Goal: Task Accomplishment & Management: Manage account settings

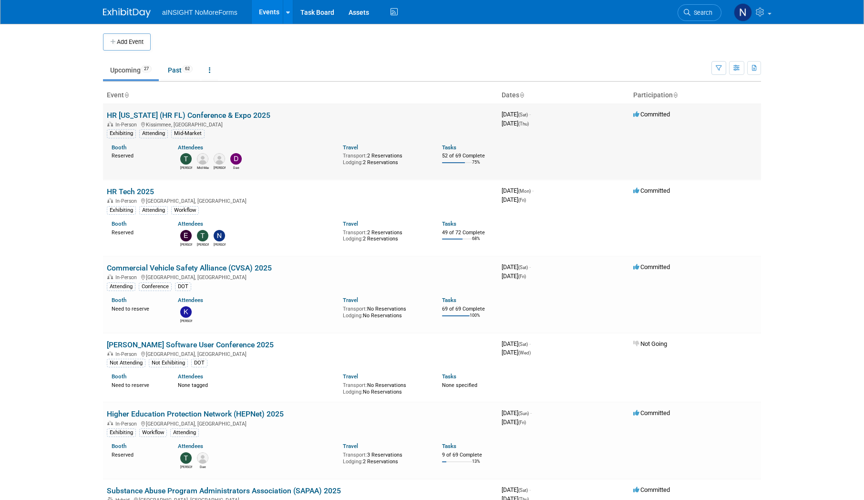
click at [161, 35] on link "HR [US_STATE] (HR FL) Conference & Expo 2025" at bounding box center [188, 115] width 163 height 9
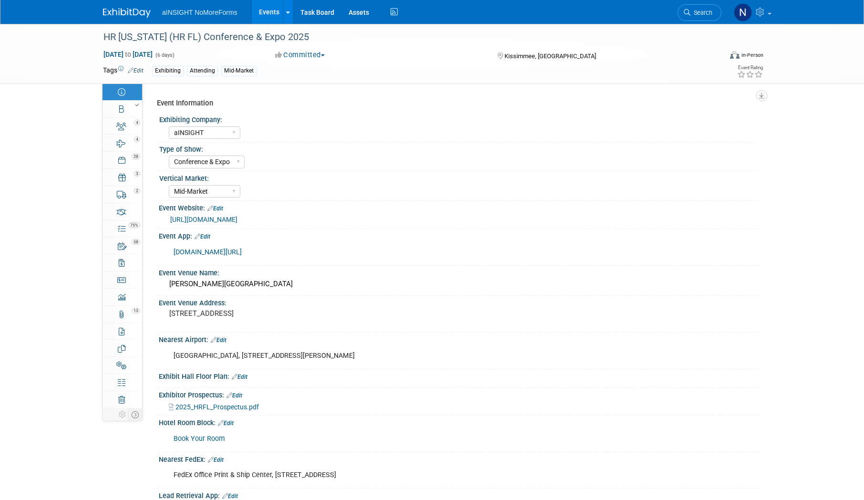
select select "aINSIGHT"
select select "Conference & Expo"
select select "Mid-Market"
select select "Full Access"
select select "Yes"
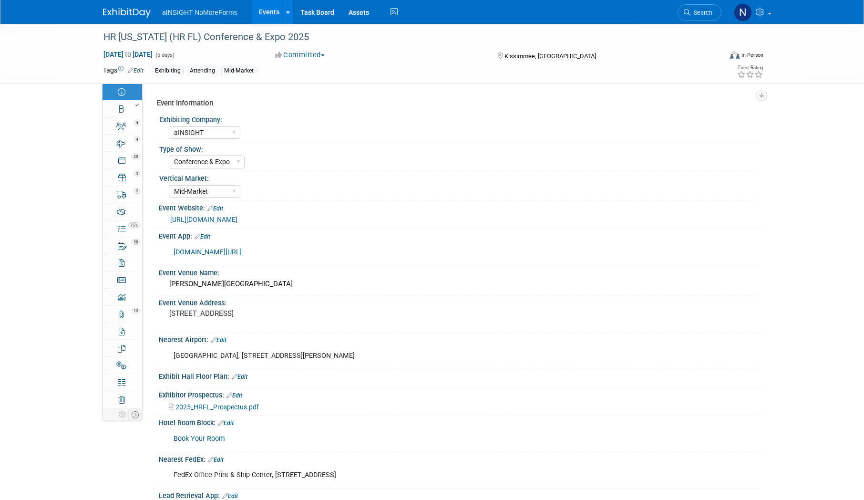
select select "No"
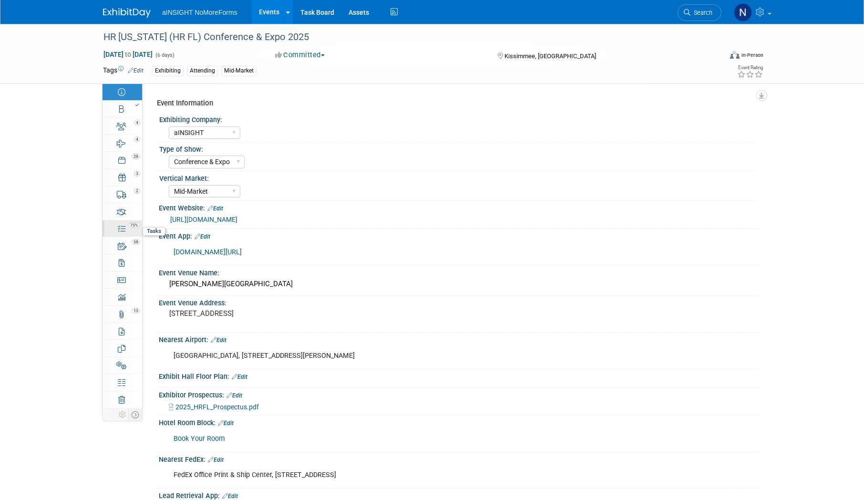
click at [128, 226] on span "75%" at bounding box center [134, 225] width 12 height 6
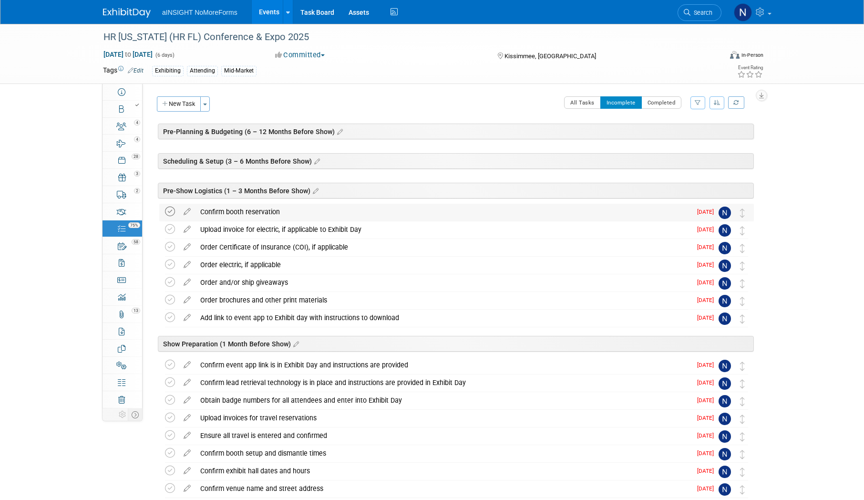
click at [171, 209] on icon at bounding box center [170, 211] width 10 height 10
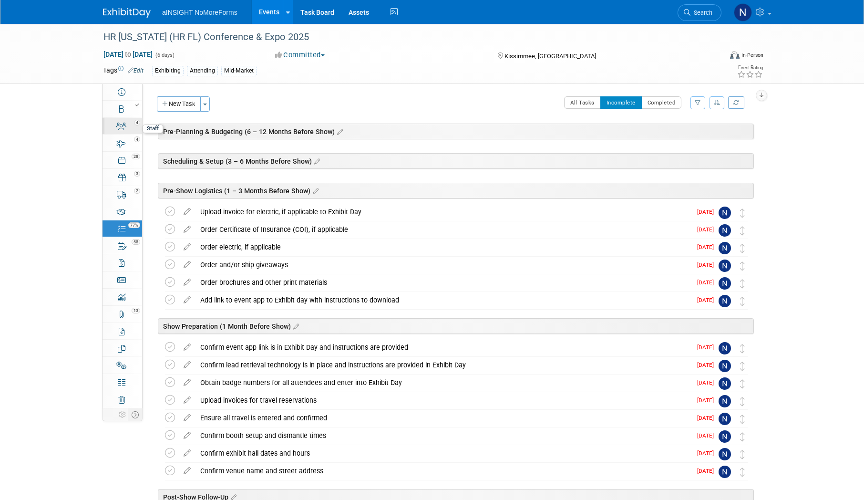
click at [135, 129] on link "4 Staff 4" at bounding box center [122, 126] width 40 height 17
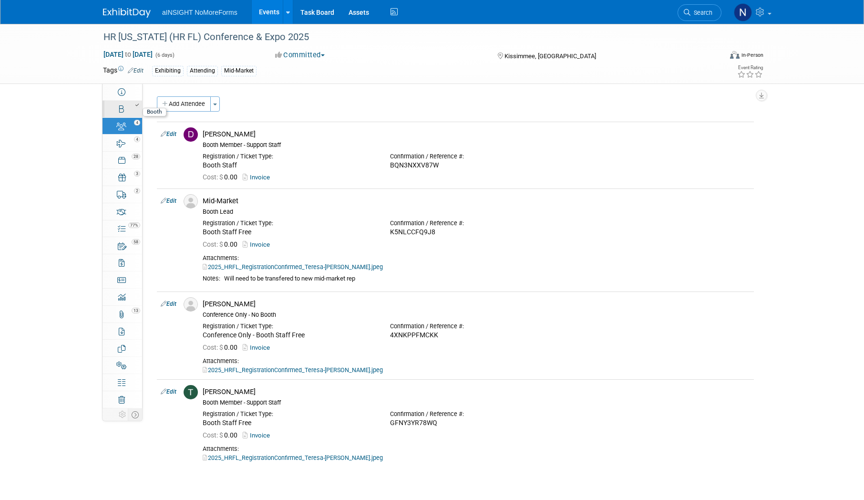
click at [136, 105] on icon at bounding box center [136, 105] width 3 height 4
select select "aINSIGHT"
select select "Head of Sales"
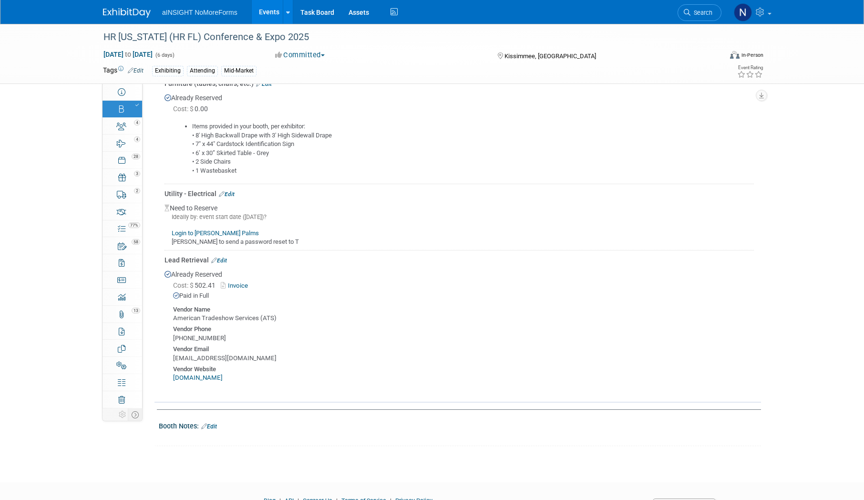
scroll to position [589, 0]
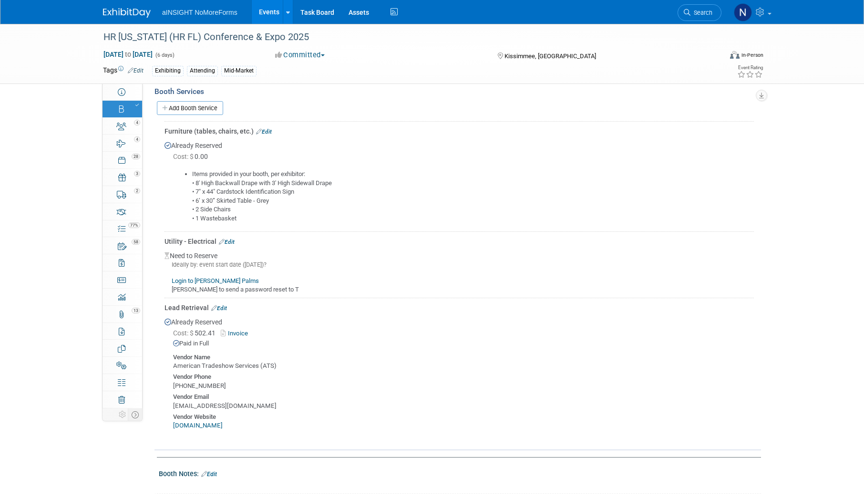
click at [220, 280] on link "Login to Gaylord Palms" at bounding box center [215, 280] width 87 height 7
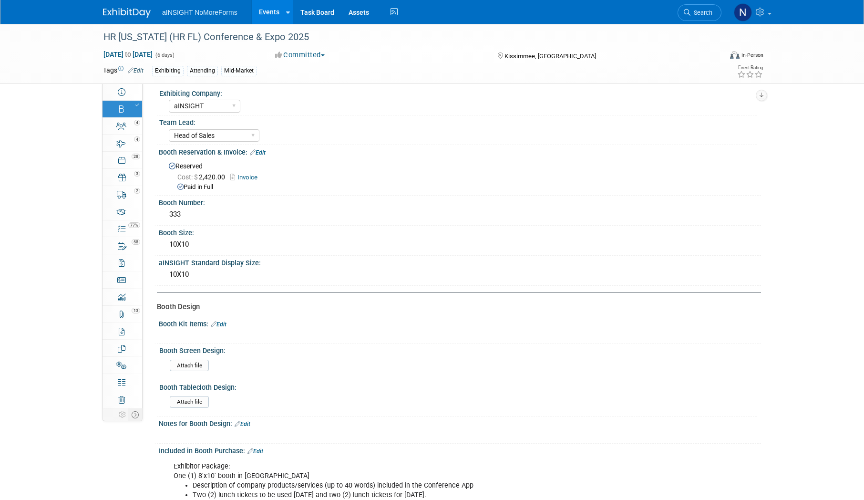
scroll to position [0, 0]
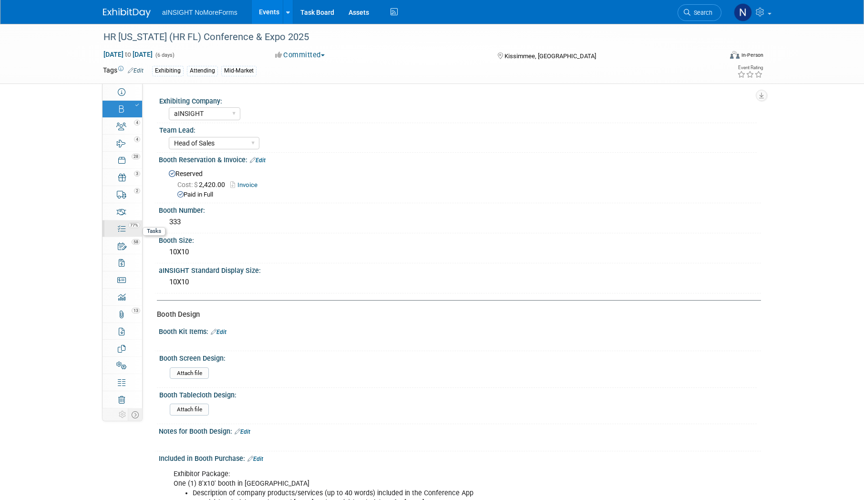
click at [130, 232] on link "77% Tasks 77%" at bounding box center [122, 228] width 40 height 17
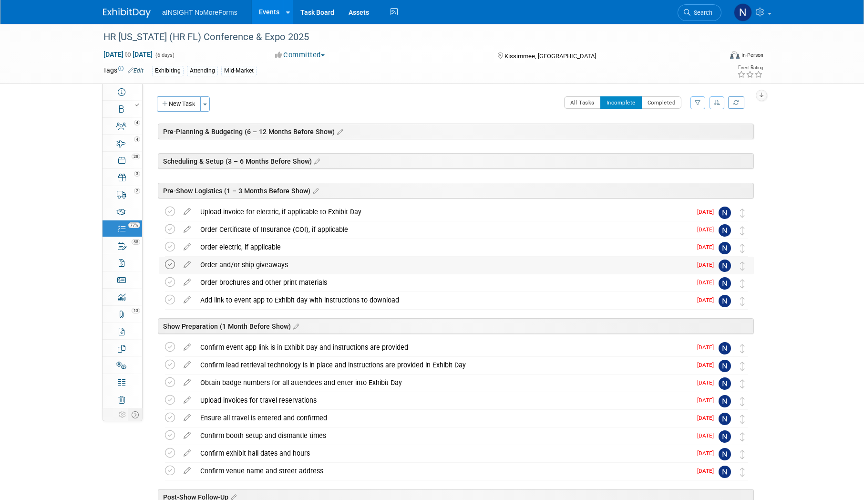
click at [172, 266] on icon at bounding box center [170, 264] width 10 height 10
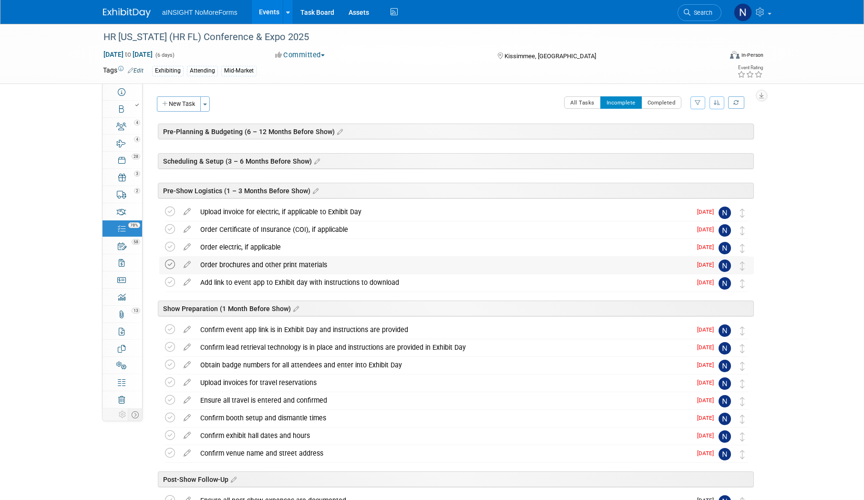
click at [171, 267] on icon at bounding box center [170, 264] width 10 height 10
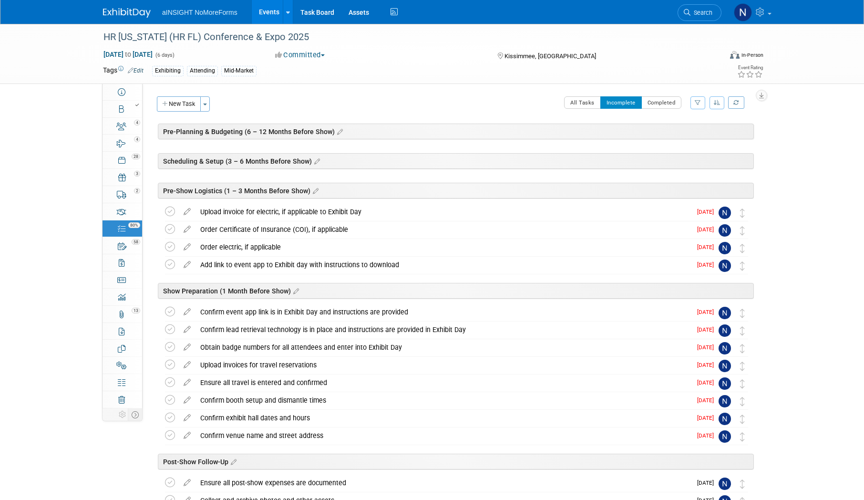
click at [172, 265] on icon at bounding box center [170, 264] width 10 height 10
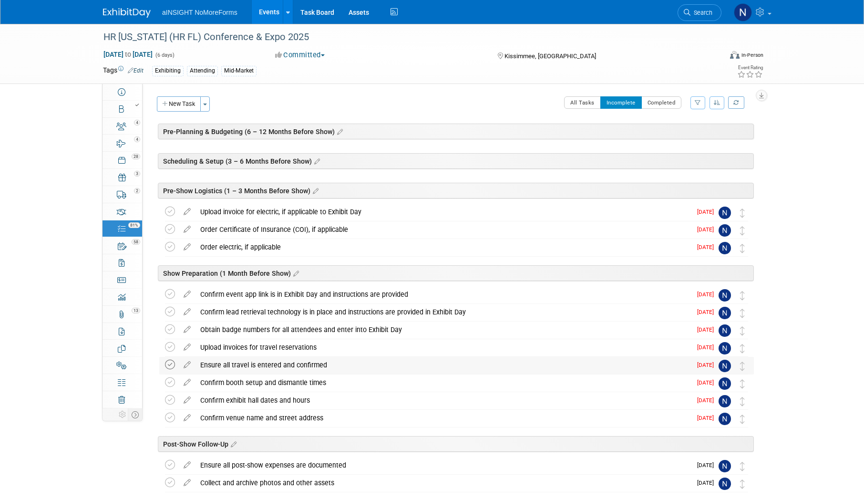
click at [171, 366] on icon at bounding box center [170, 364] width 10 height 10
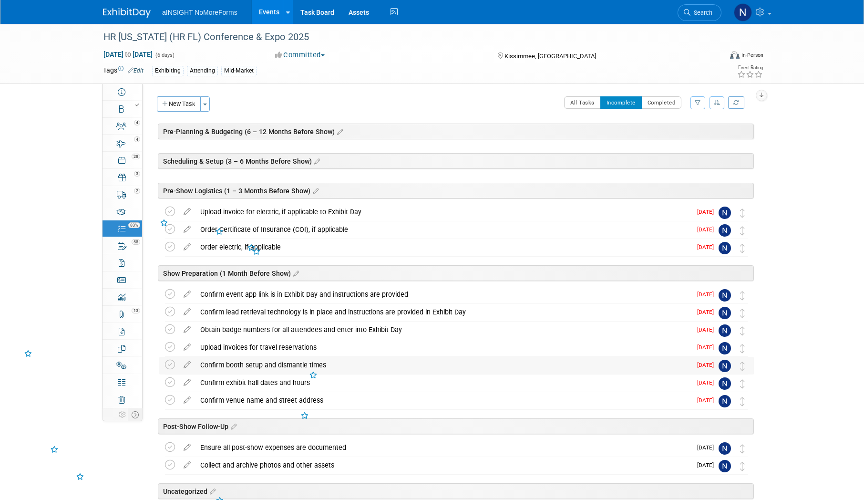
click at [169, 371] on td at bounding box center [172, 365] width 14 height 17
click at [169, 367] on icon at bounding box center [170, 364] width 10 height 10
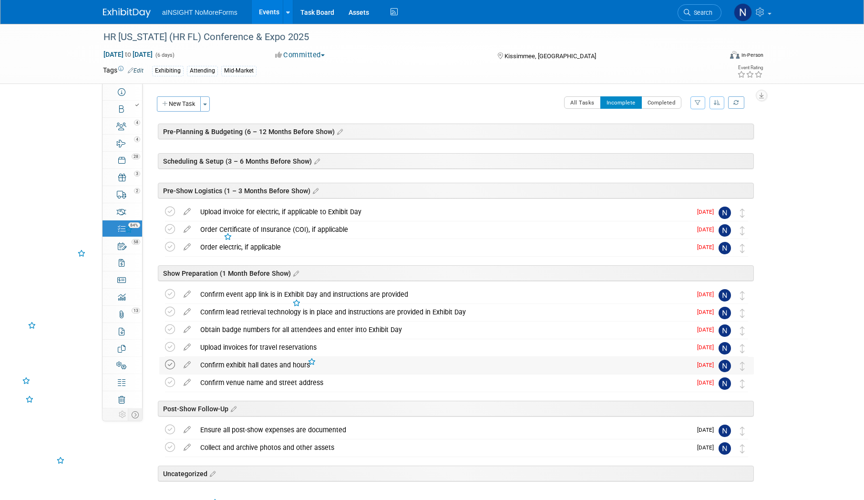
click at [169, 367] on icon at bounding box center [170, 364] width 10 height 10
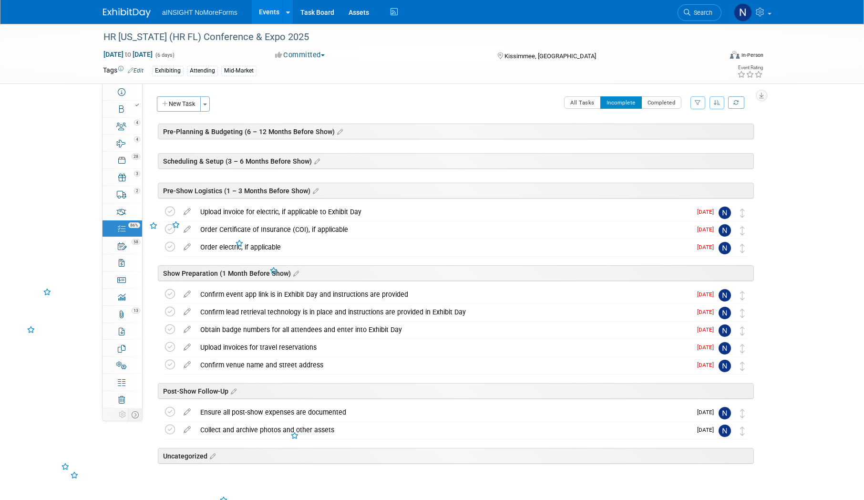
click at [169, 367] on icon at bounding box center [170, 364] width 10 height 10
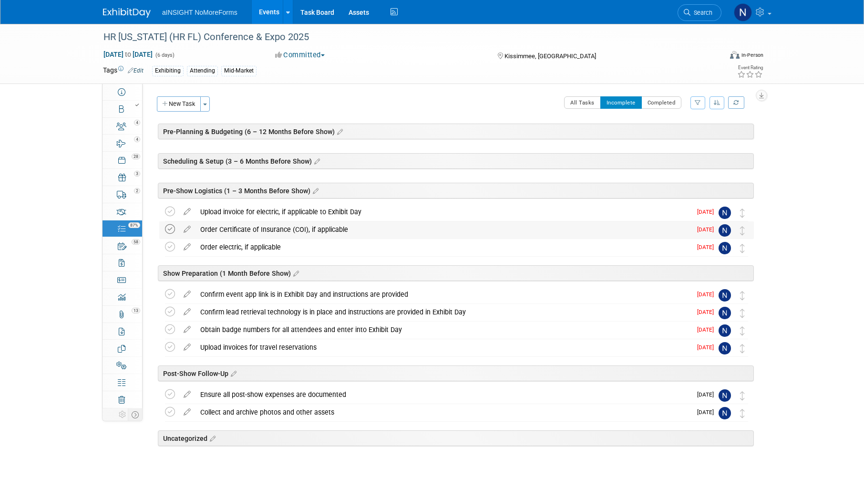
click at [167, 226] on icon at bounding box center [170, 229] width 10 height 10
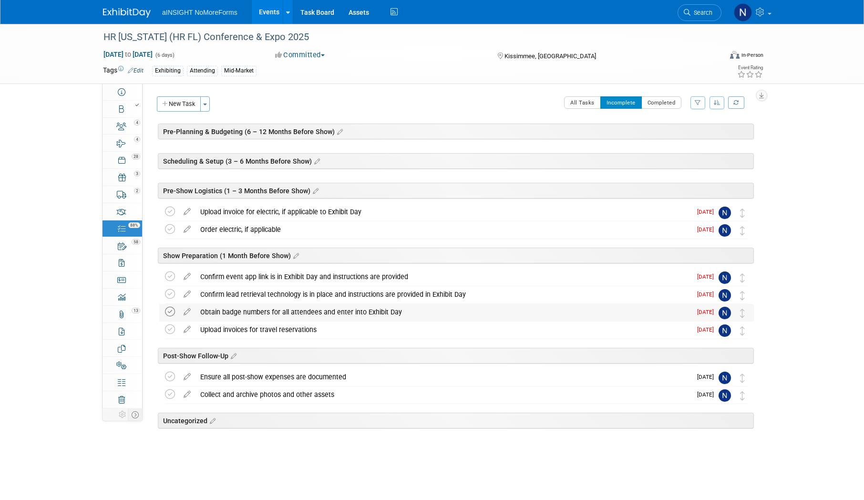
click at [171, 315] on icon at bounding box center [170, 311] width 10 height 10
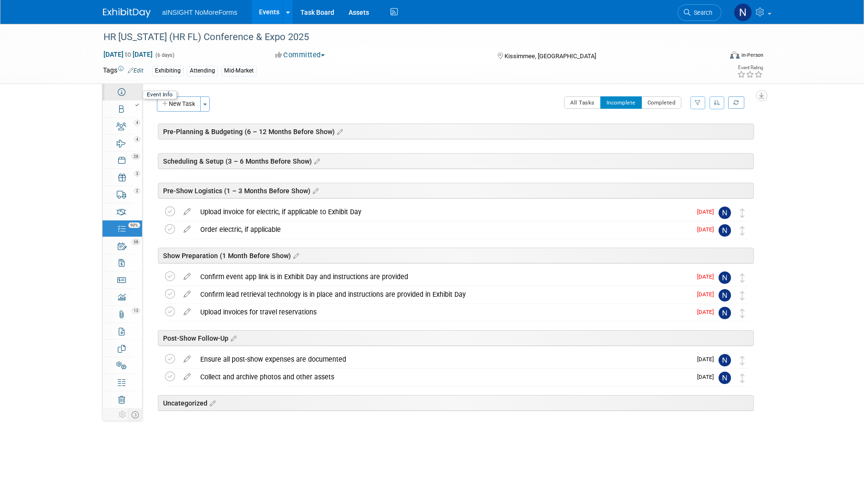
click at [123, 92] on icon at bounding box center [122, 92] width 8 height 8
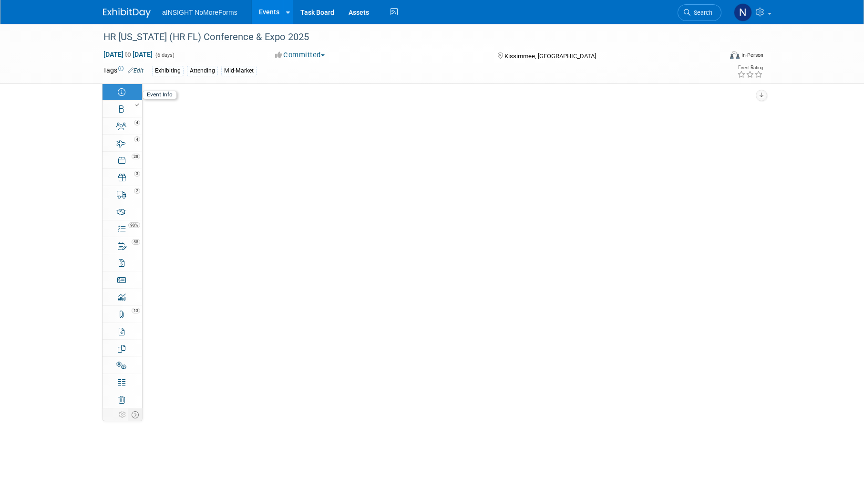
select select "aINSIGHT"
select select "Conference & Expo"
select select "Mid-Market"
select select "Full Access"
select select "Yes"
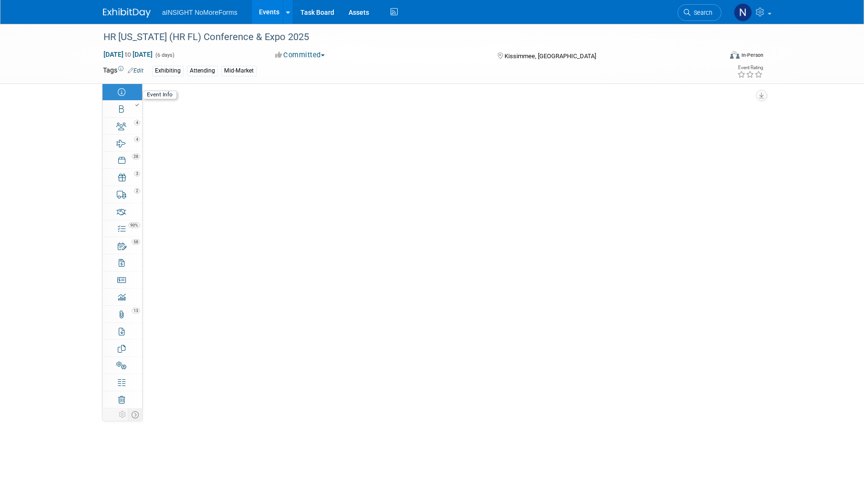
select select "No"
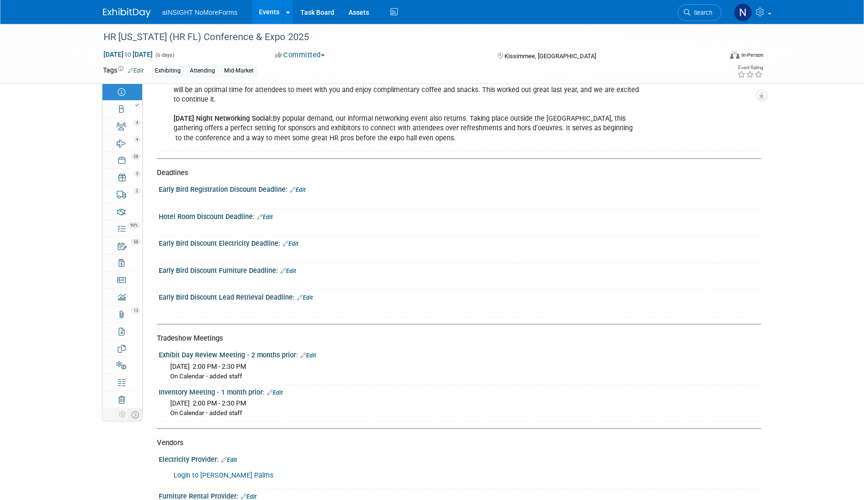
scroll to position [1059, 0]
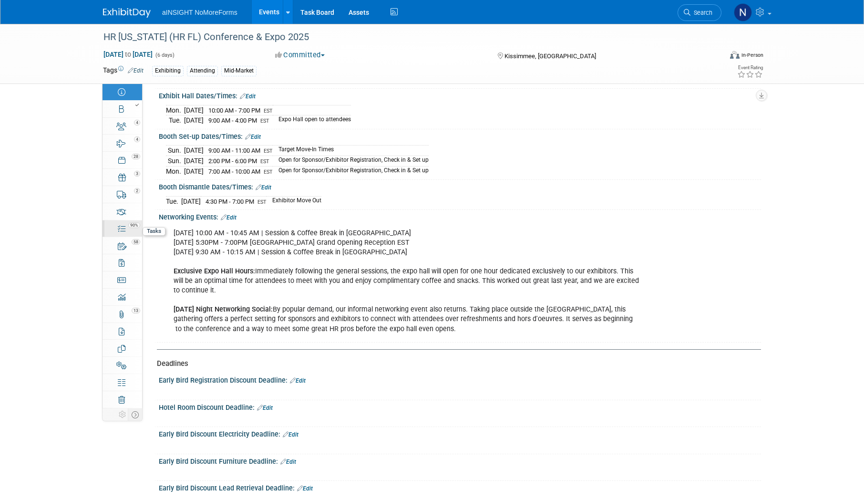
click at [125, 229] on link "90% Tasks 90%" at bounding box center [122, 228] width 40 height 17
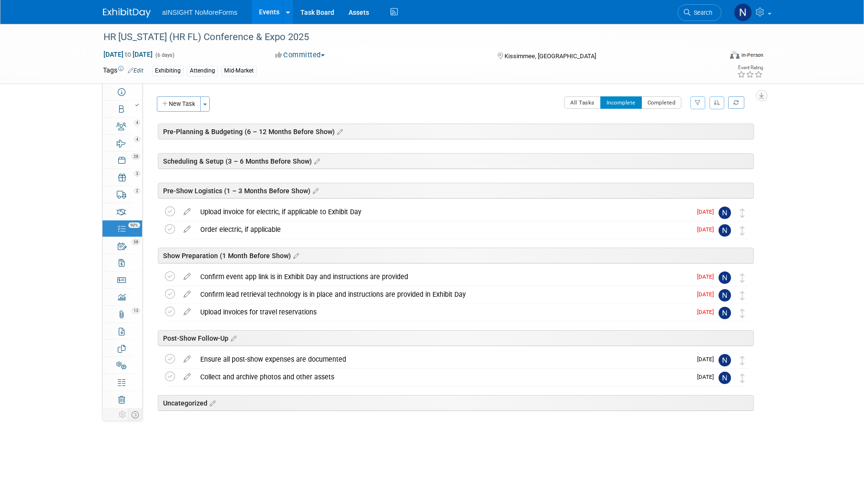
click at [276, 8] on link "Events" at bounding box center [269, 12] width 35 height 24
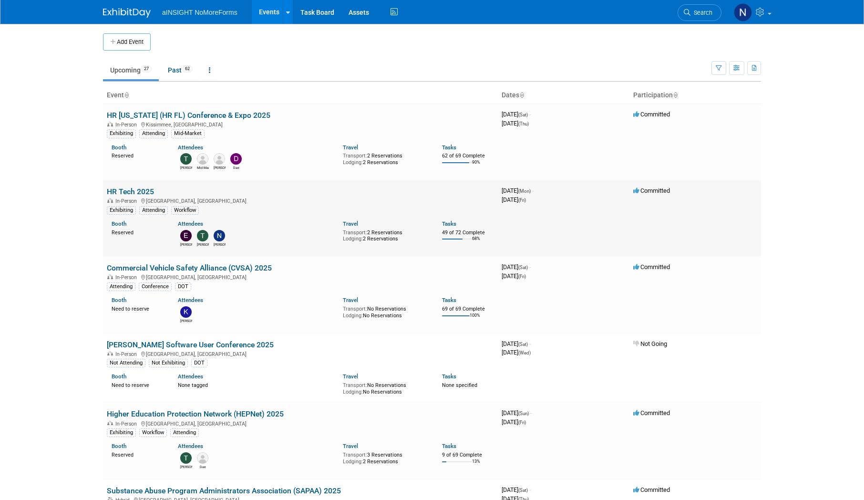
click at [139, 192] on link "HR Tech 2025" at bounding box center [130, 191] width 47 height 9
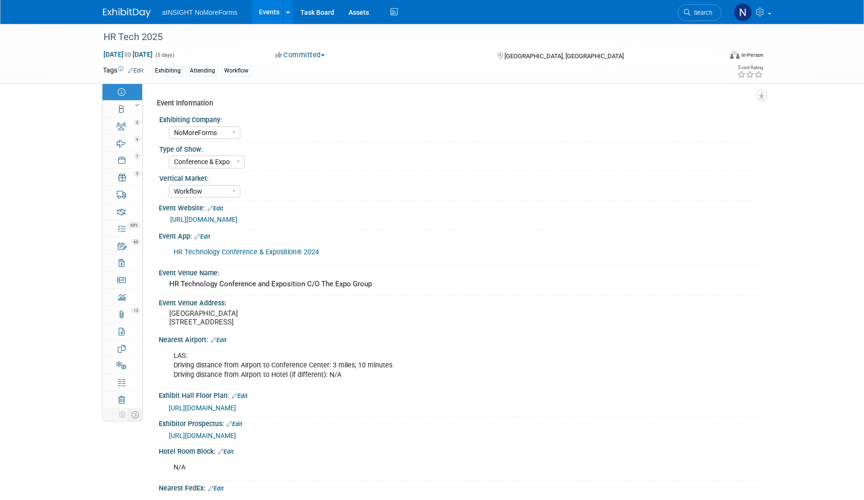
select select "NoMoreForms"
select select "Conference & Expo"
select select "Workflow"
click at [132, 107] on div at bounding box center [125, 105] width 32 height 7
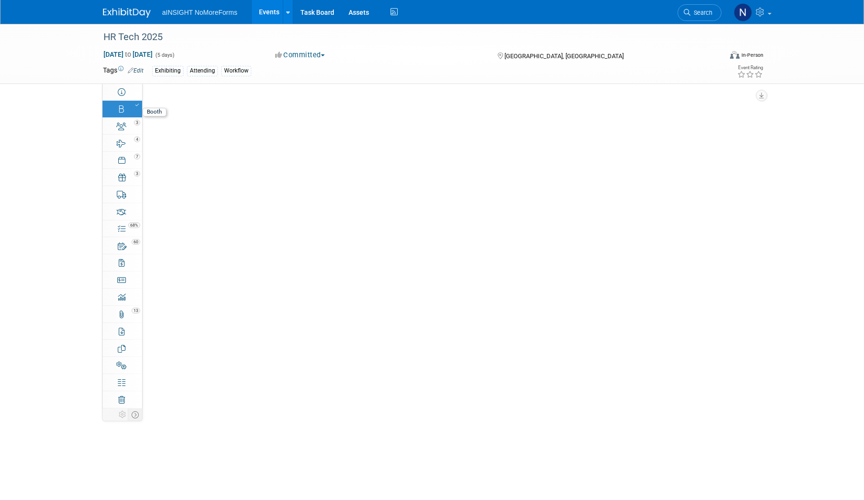
select select "NoMoreForms"
select select "AE Enterprise Workflow"
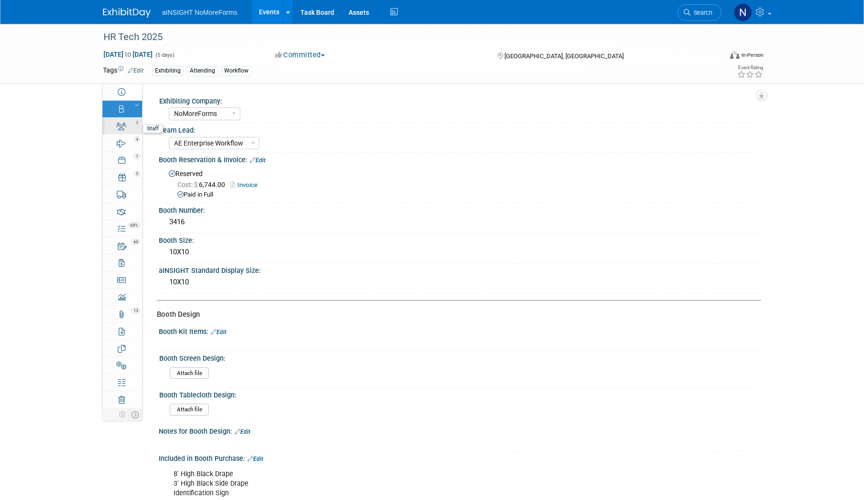
click at [125, 124] on div "3" at bounding box center [125, 122] width 32 height 7
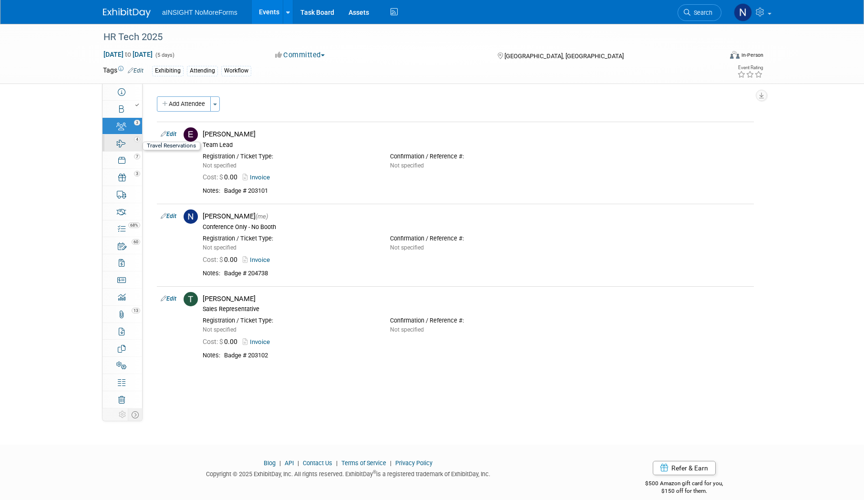
click at [127, 143] on link "4 Travel Reservations 4" at bounding box center [122, 142] width 40 height 17
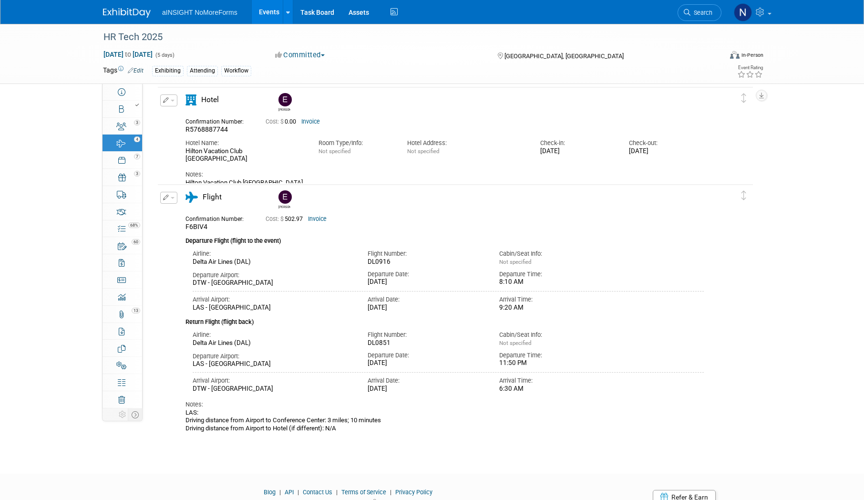
scroll to position [238, 0]
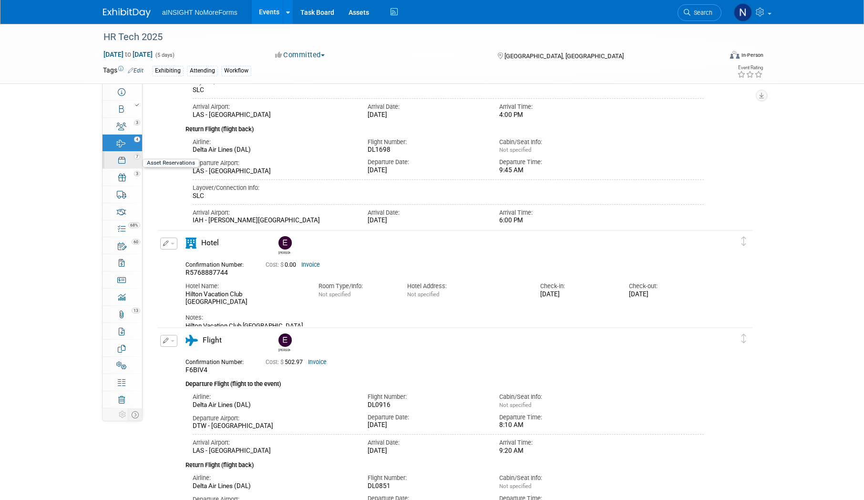
click at [123, 156] on div "7" at bounding box center [125, 156] width 32 height 7
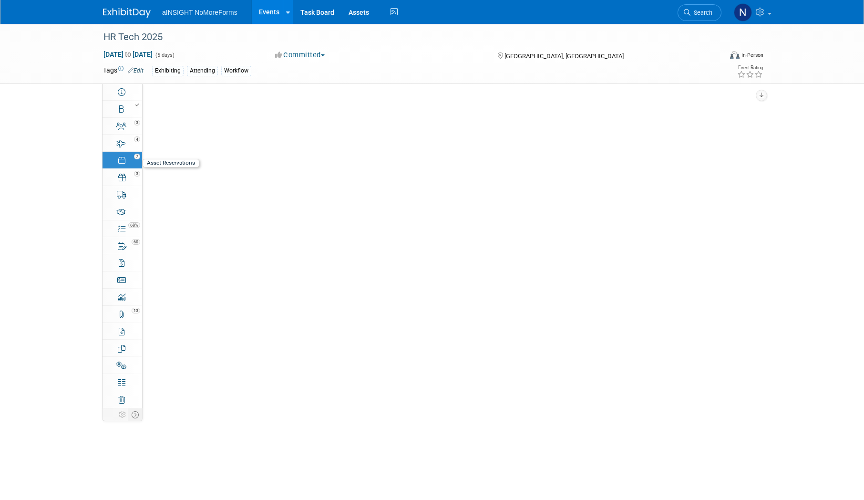
scroll to position [0, 0]
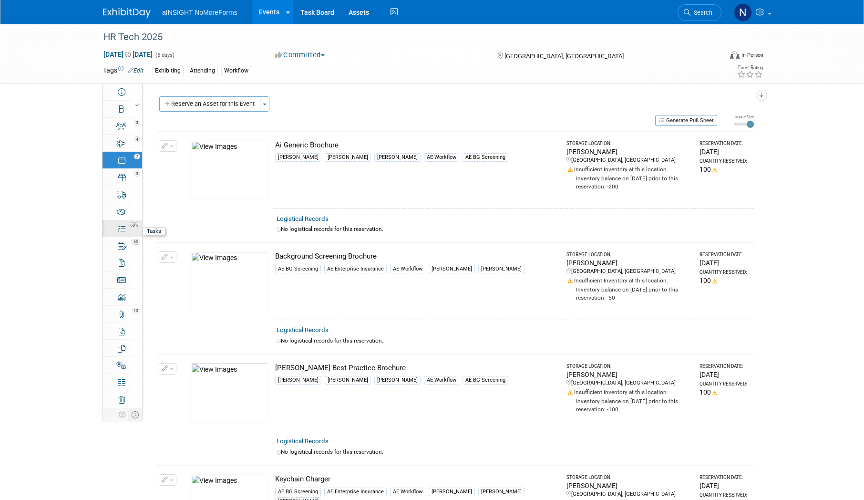
click at [129, 224] on span "68%" at bounding box center [134, 225] width 12 height 6
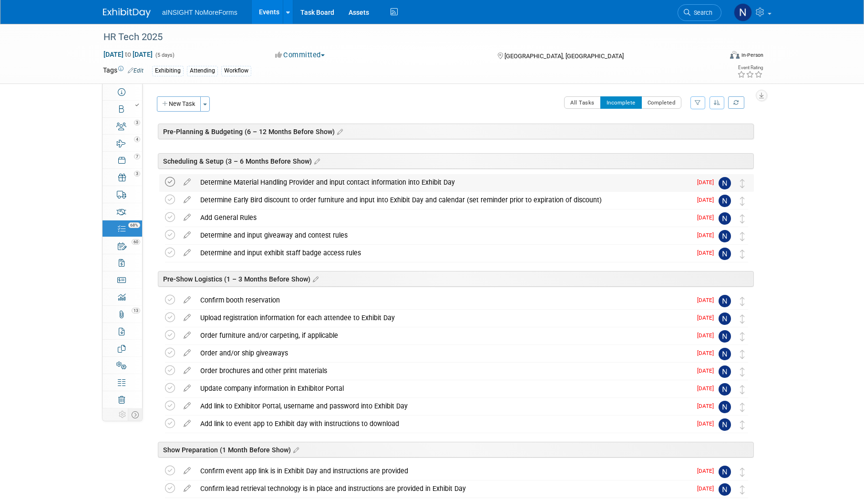
click at [167, 179] on icon at bounding box center [170, 182] width 10 height 10
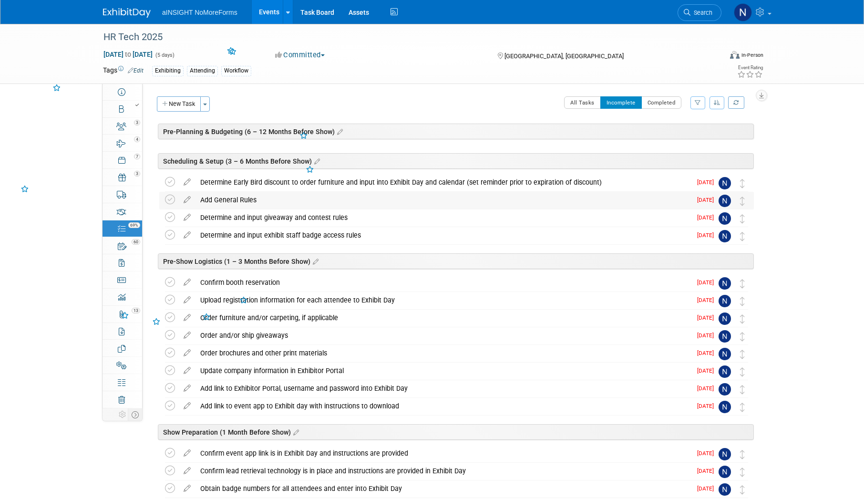
click at [168, 194] on icon at bounding box center [170, 199] width 10 height 10
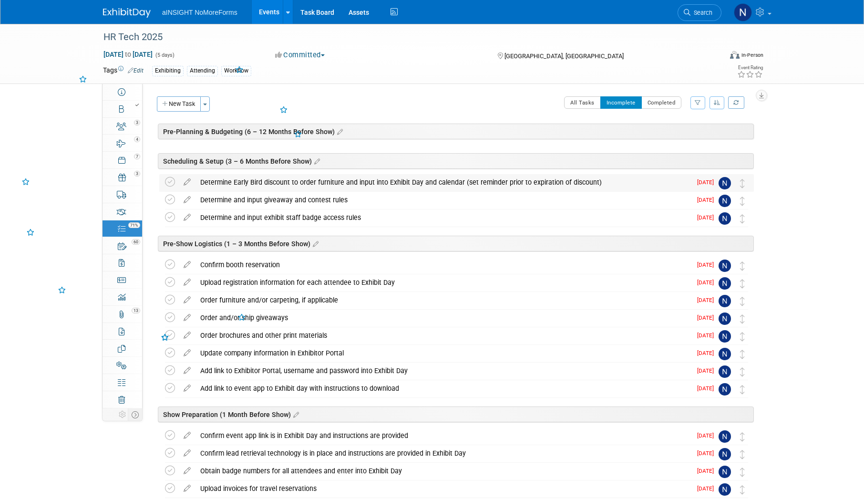
click at [169, 189] on td at bounding box center [172, 182] width 14 height 17
click at [170, 185] on icon at bounding box center [170, 182] width 10 height 10
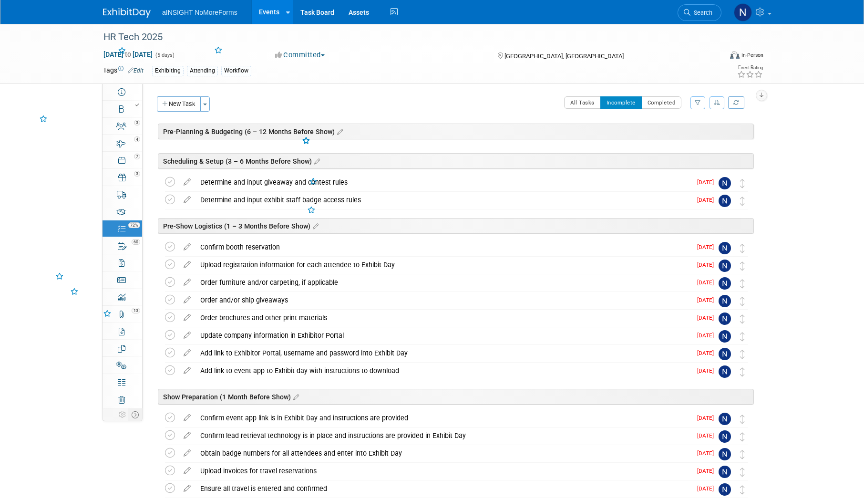
click at [170, 185] on icon at bounding box center [170, 182] width 10 height 10
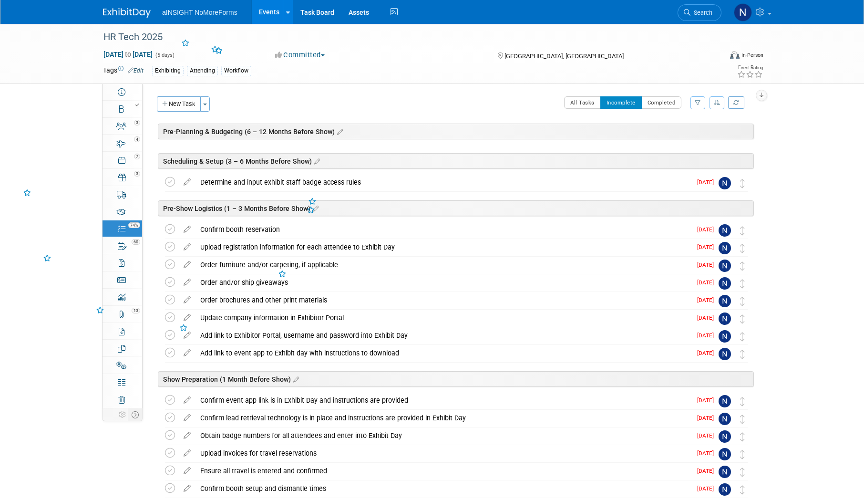
click at [170, 185] on icon at bounding box center [170, 182] width 10 height 10
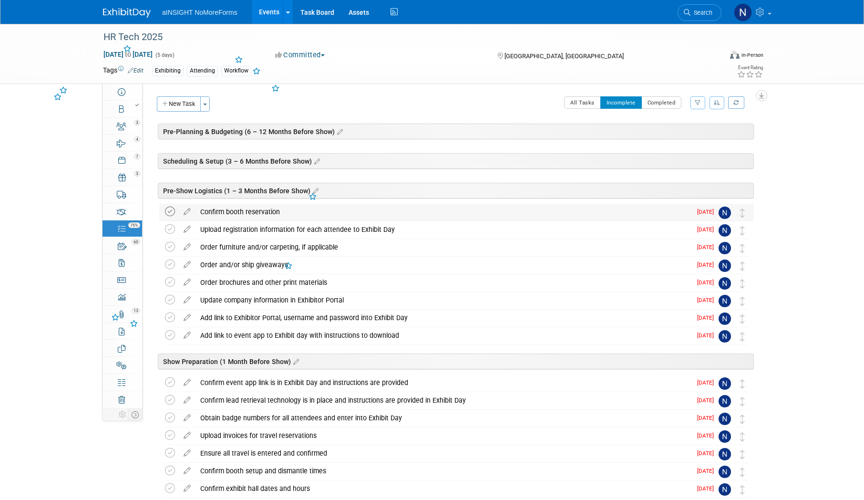
click at [171, 211] on icon at bounding box center [170, 211] width 10 height 10
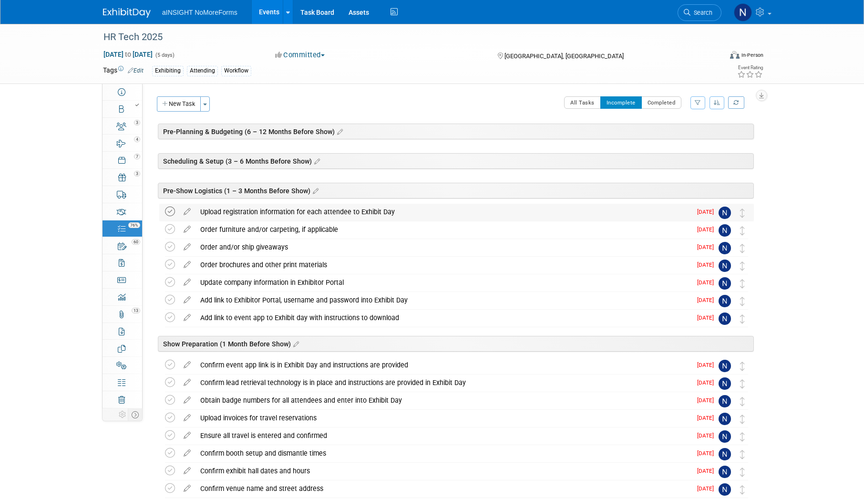
click at [170, 214] on icon at bounding box center [170, 211] width 10 height 10
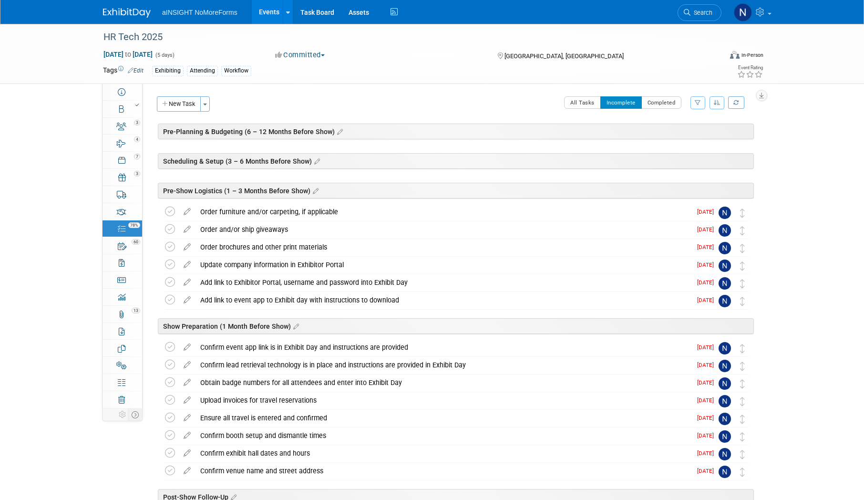
click at [170, 214] on icon at bounding box center [170, 211] width 10 height 10
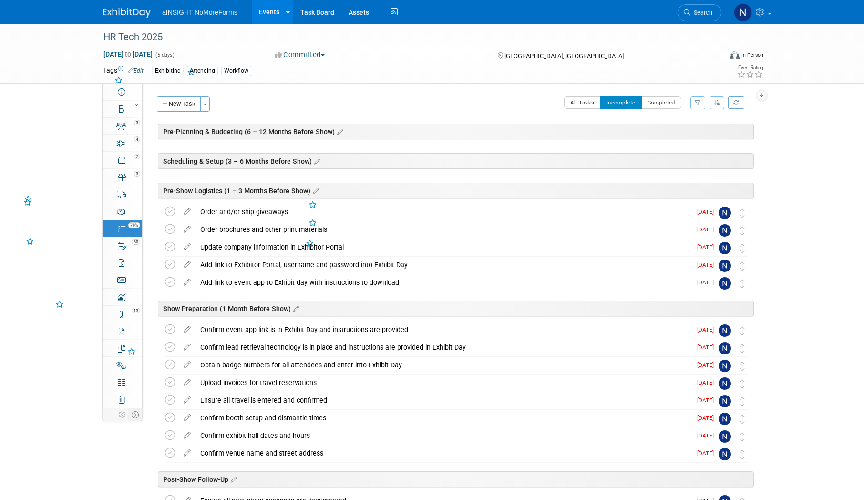
click at [170, 214] on icon at bounding box center [170, 211] width 10 height 10
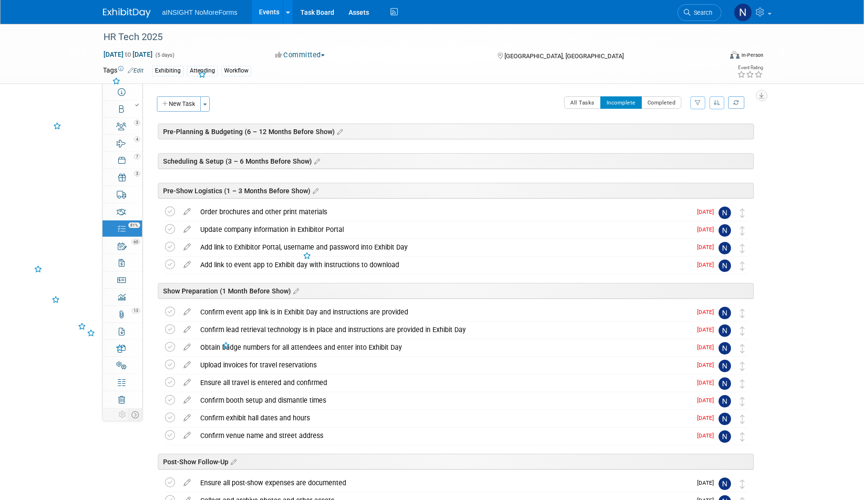
click at [170, 214] on icon at bounding box center [170, 211] width 10 height 10
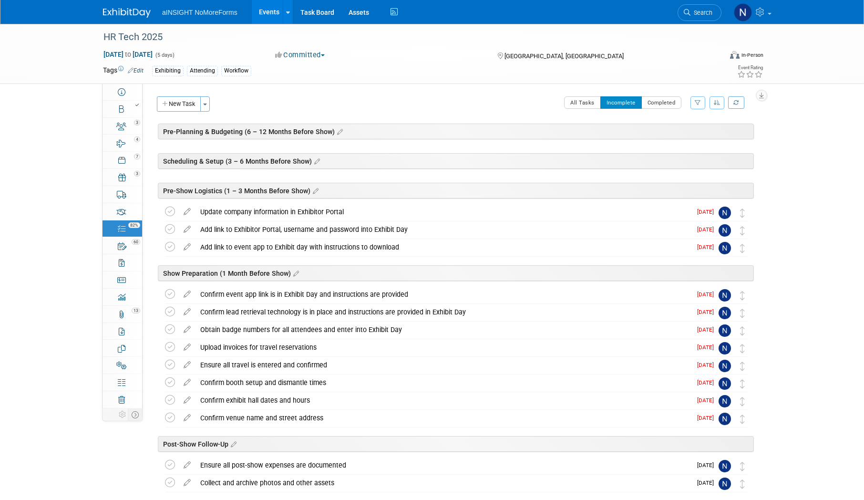
click at [170, 214] on icon at bounding box center [170, 211] width 10 height 10
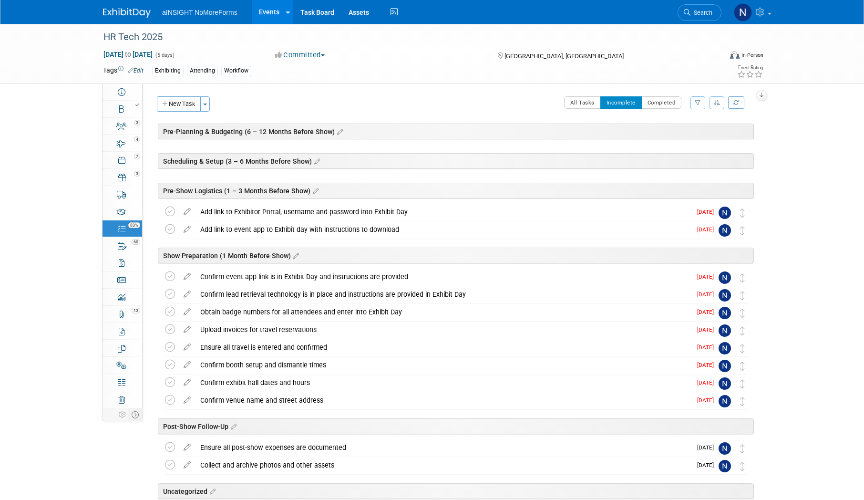
click at [170, 214] on icon at bounding box center [170, 211] width 10 height 10
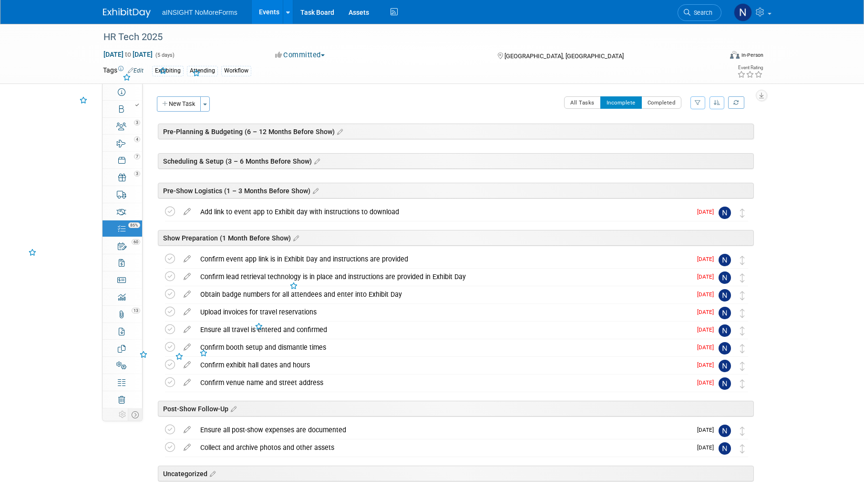
click at [170, 214] on icon at bounding box center [170, 211] width 10 height 10
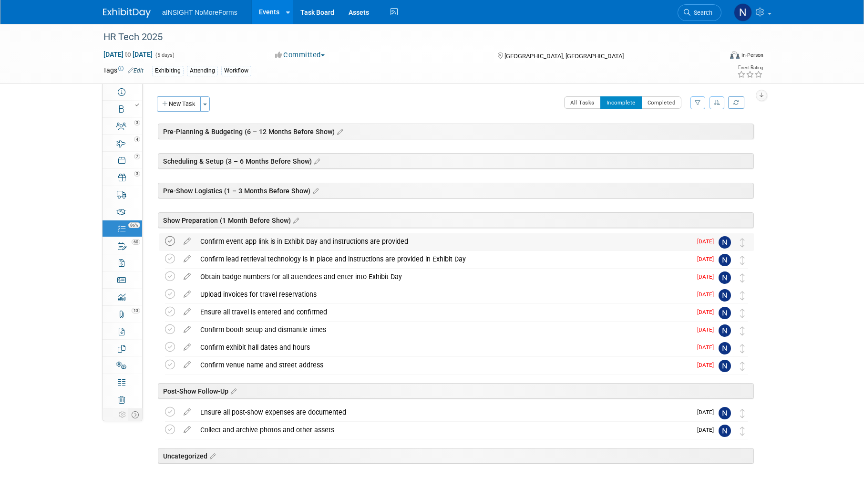
click at [167, 241] on icon at bounding box center [170, 241] width 10 height 10
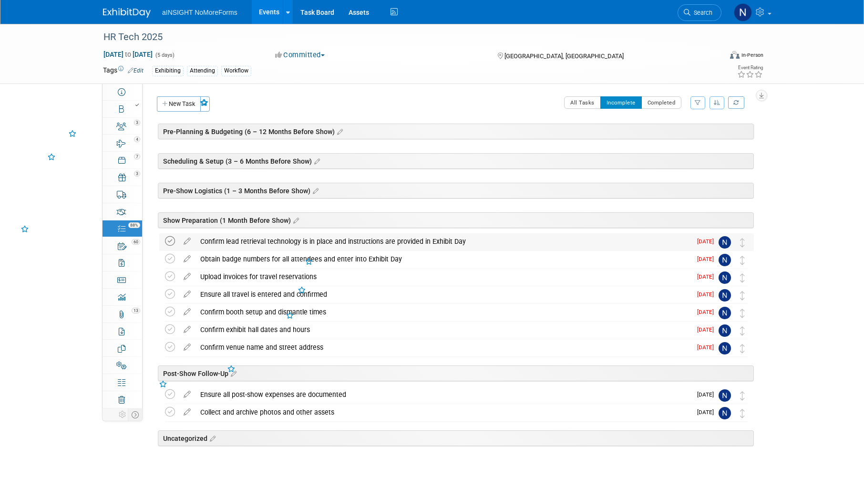
click at [167, 242] on icon at bounding box center [170, 241] width 10 height 10
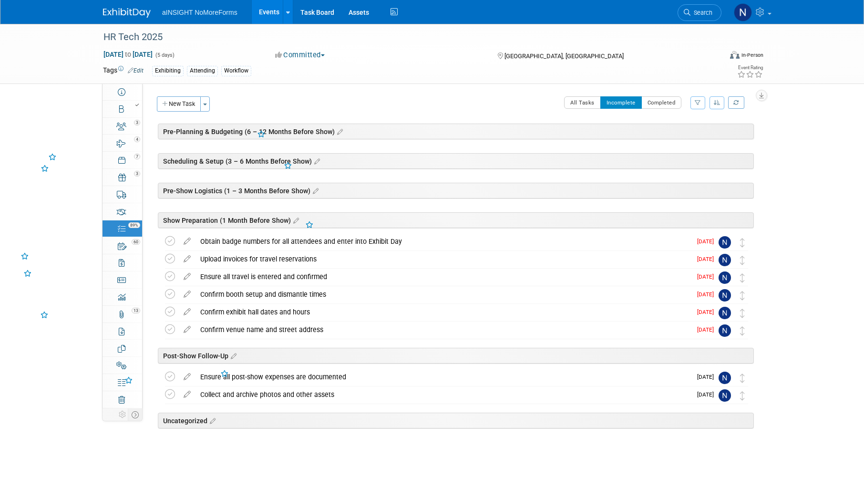
click at [167, 242] on icon at bounding box center [170, 241] width 10 height 10
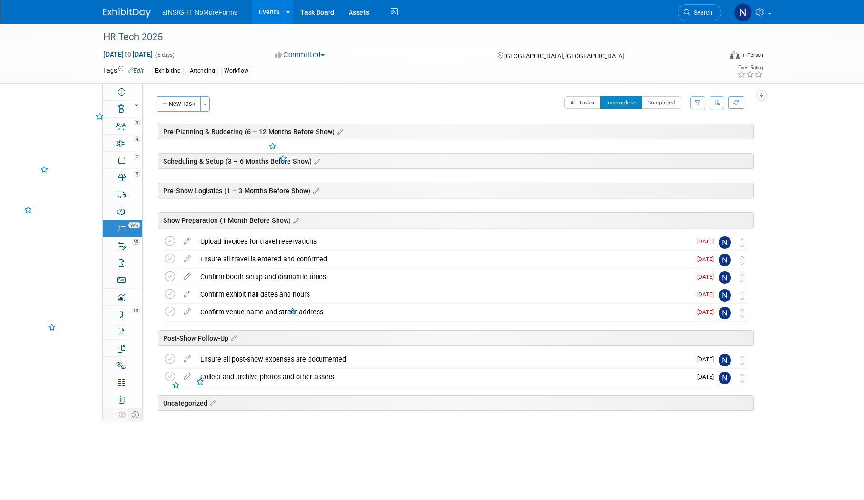
click at [167, 242] on icon at bounding box center [170, 241] width 10 height 10
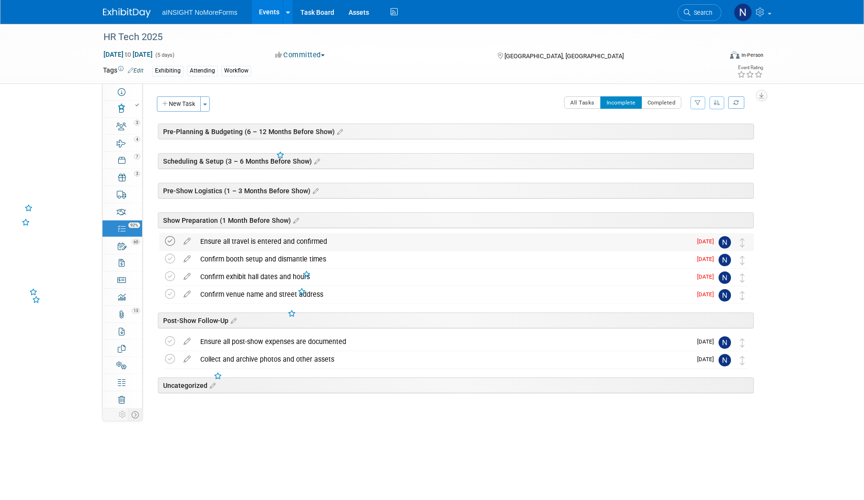
click at [167, 243] on icon at bounding box center [170, 241] width 10 height 10
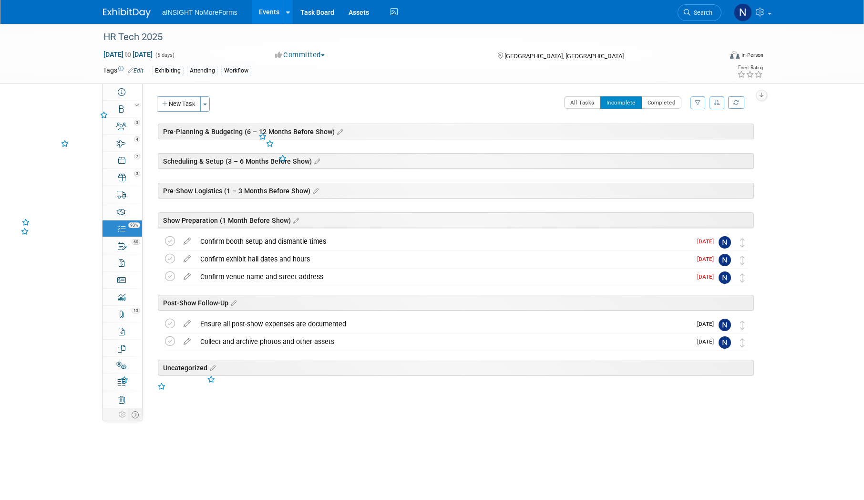
click at [167, 243] on icon at bounding box center [170, 241] width 10 height 10
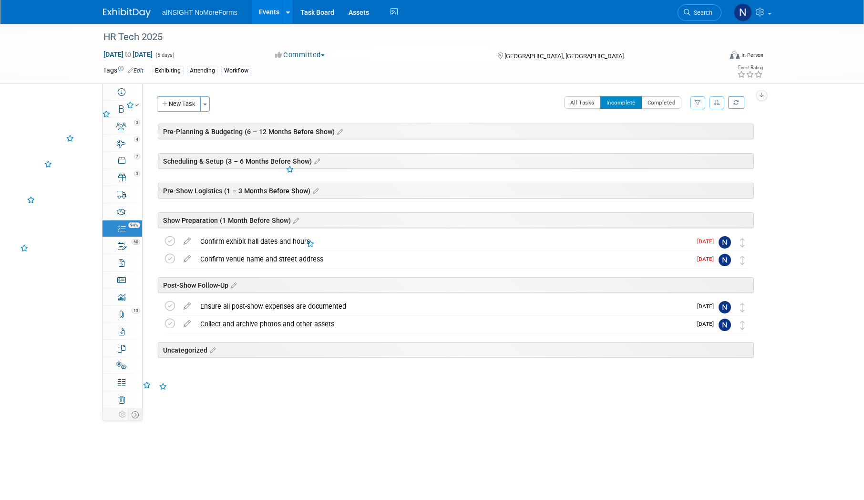
click at [167, 243] on icon at bounding box center [170, 241] width 10 height 10
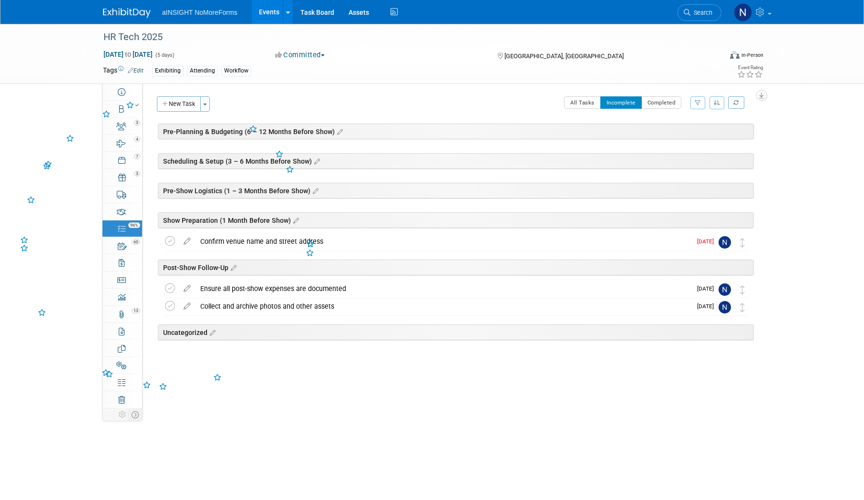
click at [167, 243] on icon at bounding box center [170, 241] width 10 height 10
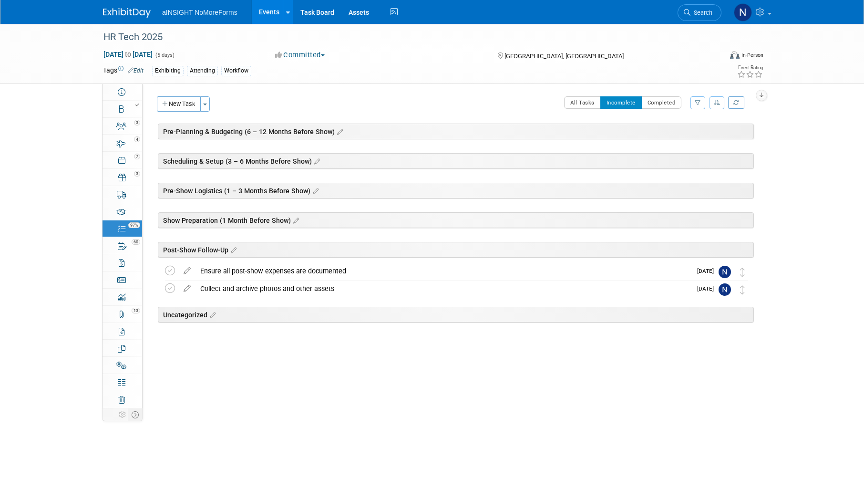
click at [272, 9] on link "Events" at bounding box center [269, 12] width 35 height 24
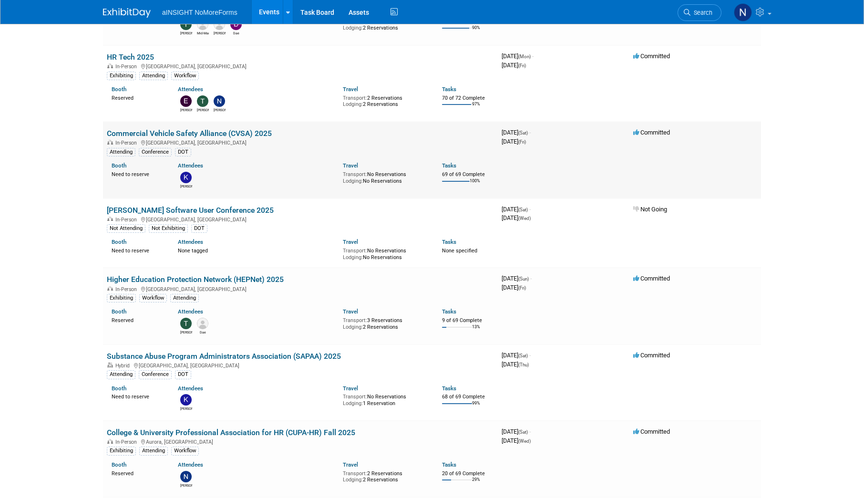
scroll to position [143, 0]
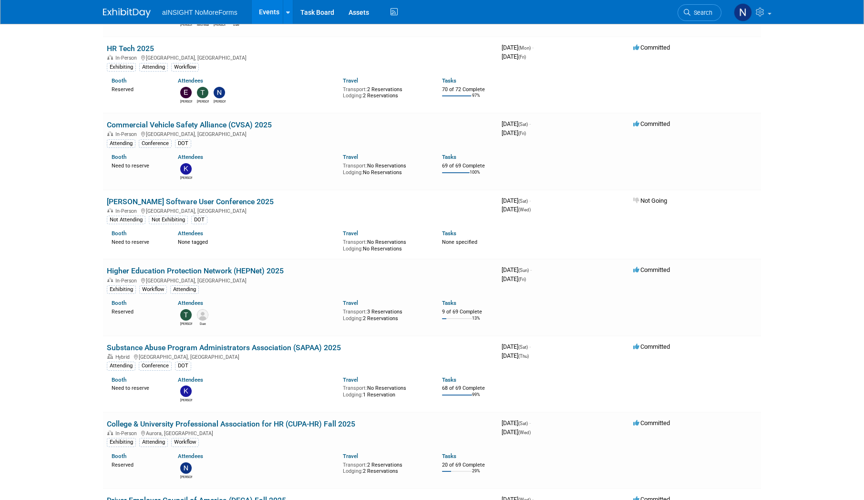
click at [234, 268] on link "Higher Education Protection Network (HEPNet) 2025" at bounding box center [195, 270] width 177 height 9
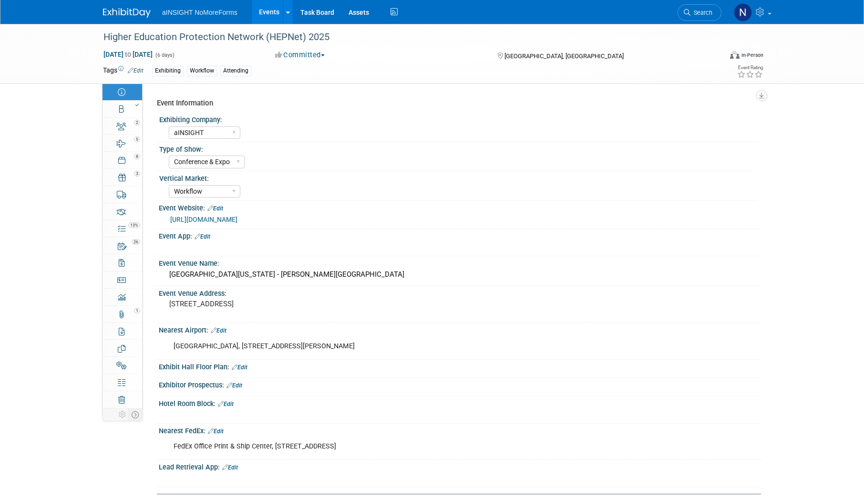
select select "aINSIGHT"
select select "Conference & Expo"
select select "Workflow"
click at [128, 227] on div "13%" at bounding box center [128, 224] width 28 height 7
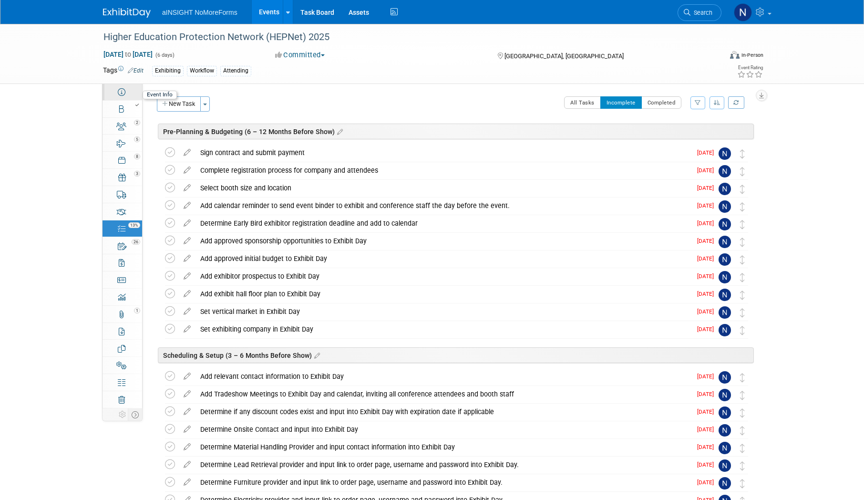
click at [126, 90] on link "Event Information" at bounding box center [122, 91] width 40 height 17
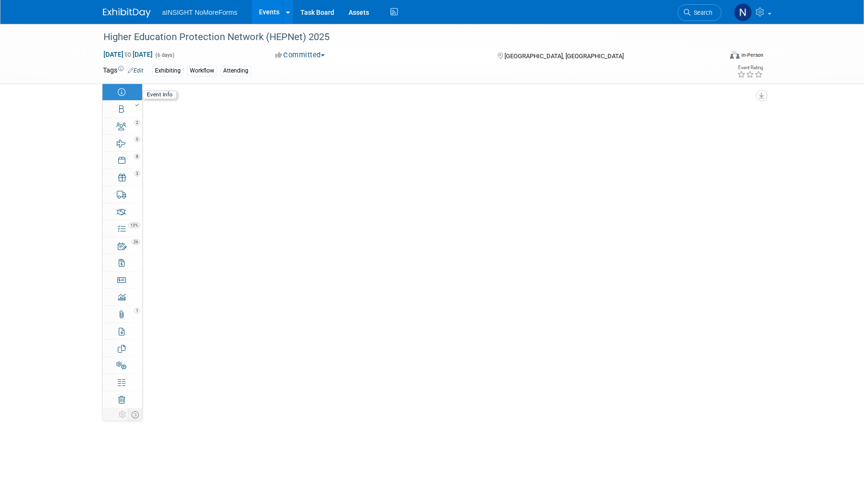
select select "aINSIGHT"
select select "Conference & Expo"
select select "Workflow"
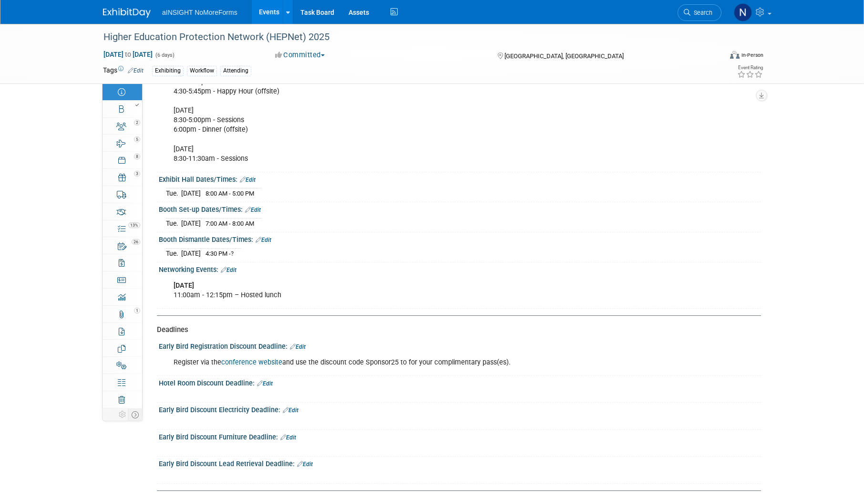
scroll to position [808, 0]
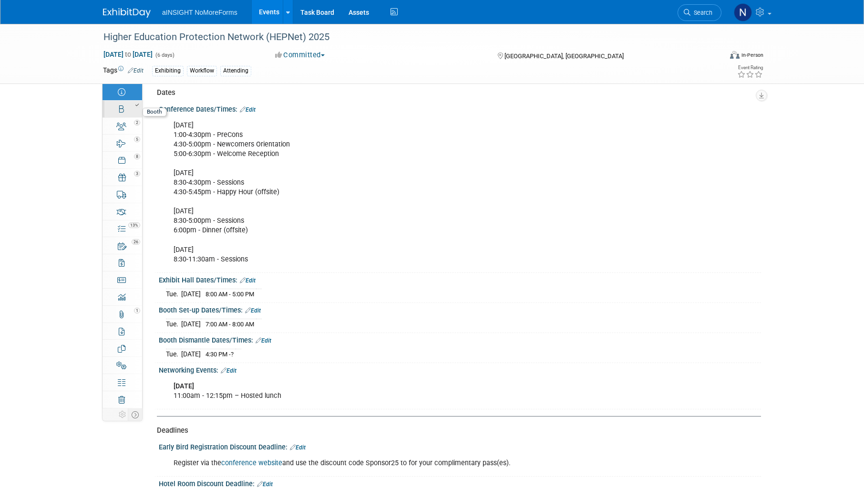
click at [115, 106] on div at bounding box center [125, 105] width 32 height 7
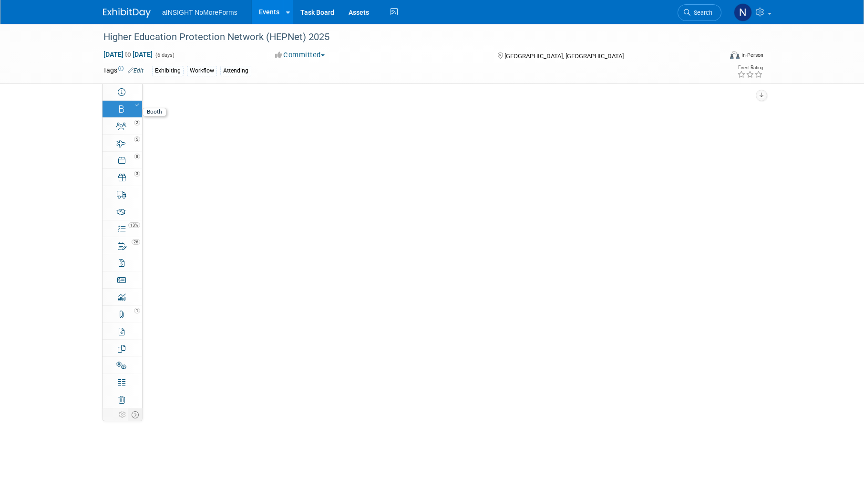
select select "aINSIGHT"
select select "Head of Sales"
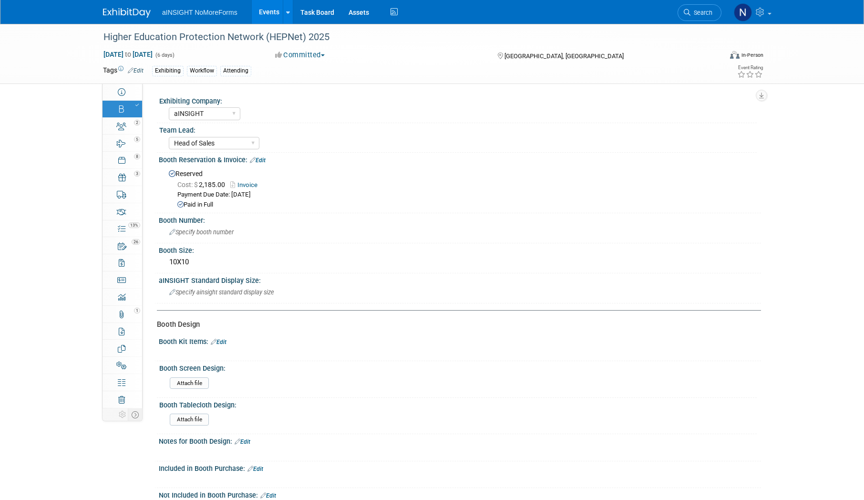
click at [270, 22] on link "Events" at bounding box center [269, 12] width 35 height 24
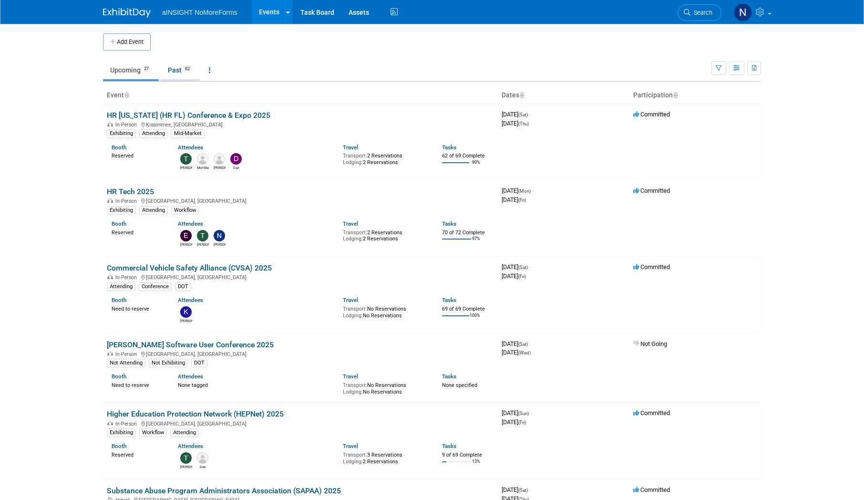
click at [189, 68] on span "62" at bounding box center [187, 68] width 10 height 7
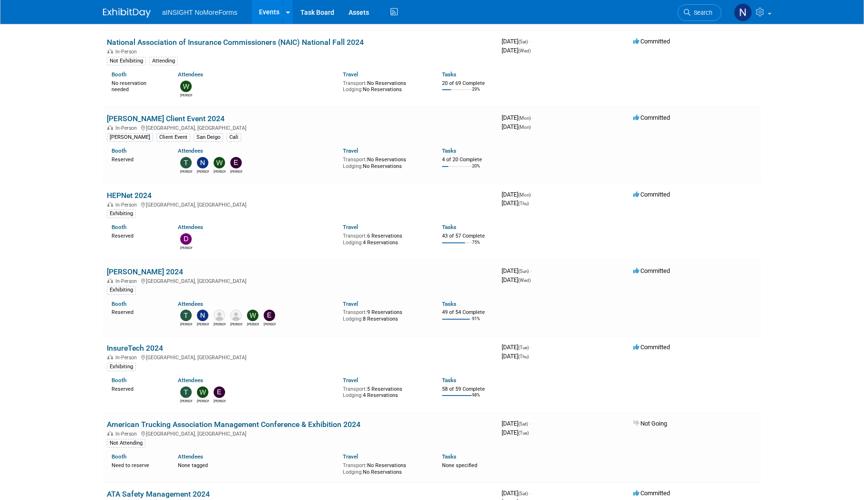
scroll to position [1192, 0]
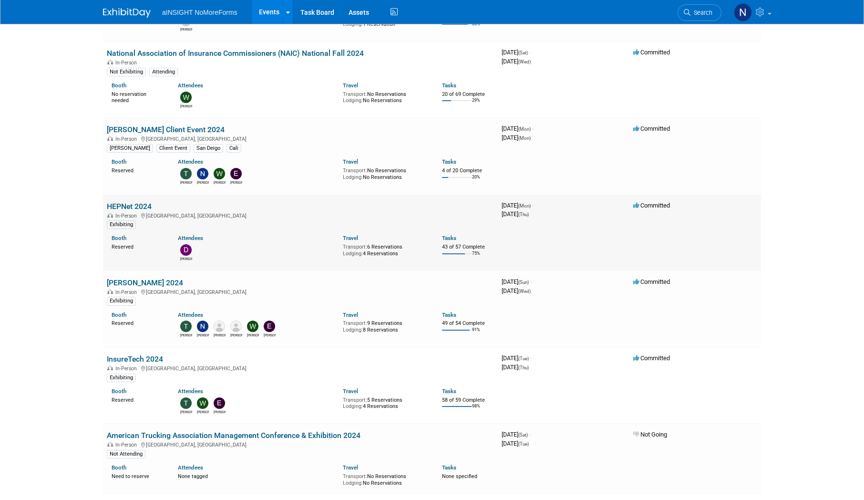
click at [127, 202] on link "HEPNet 2024" at bounding box center [129, 206] width 45 height 9
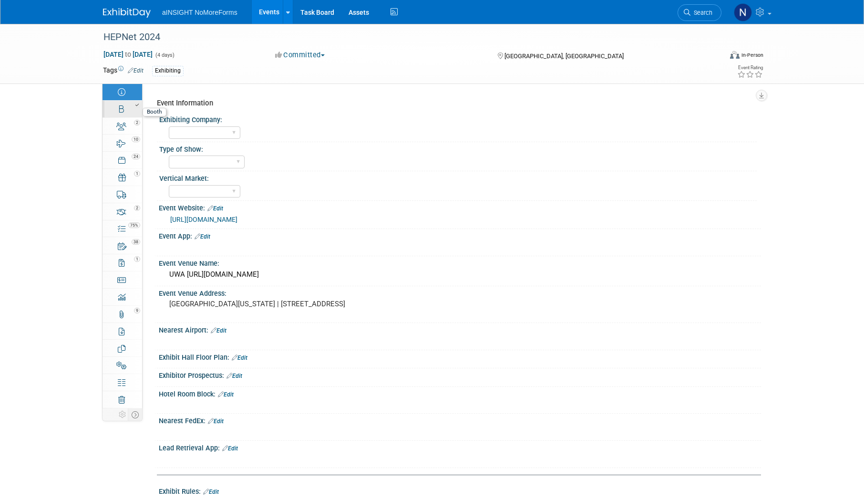
click at [128, 110] on link "Booth" at bounding box center [122, 109] width 40 height 17
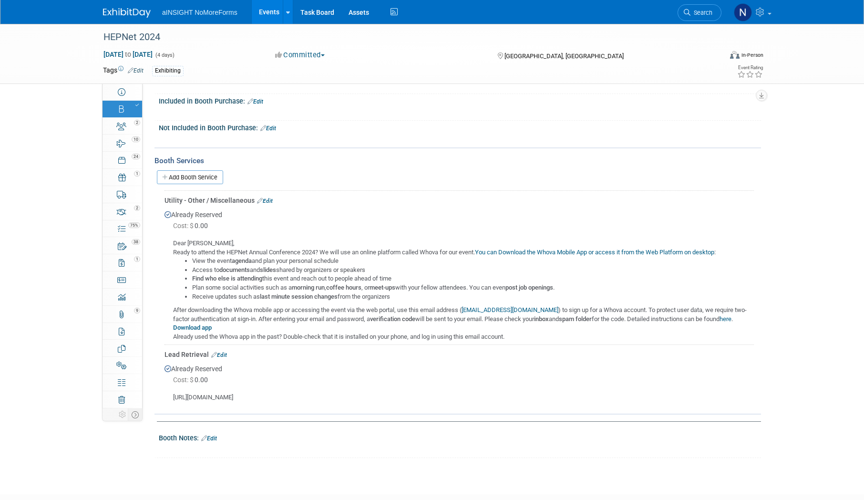
scroll to position [429, 0]
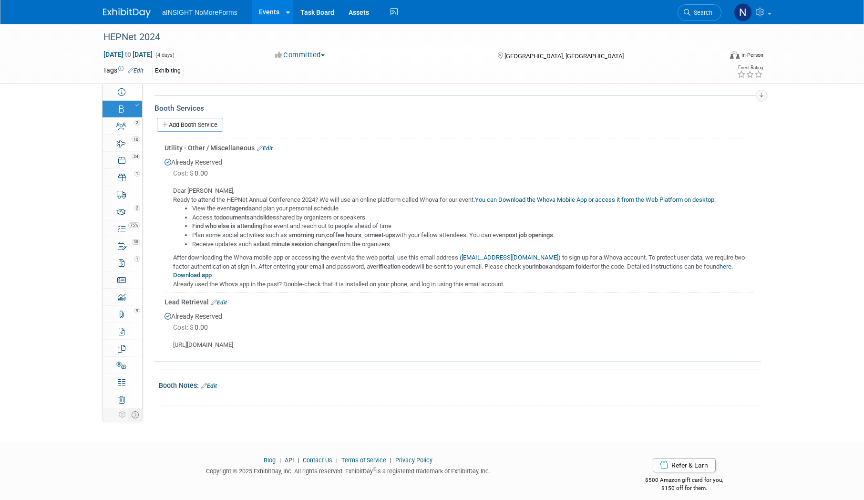
click at [260, 19] on link "Events" at bounding box center [269, 12] width 35 height 24
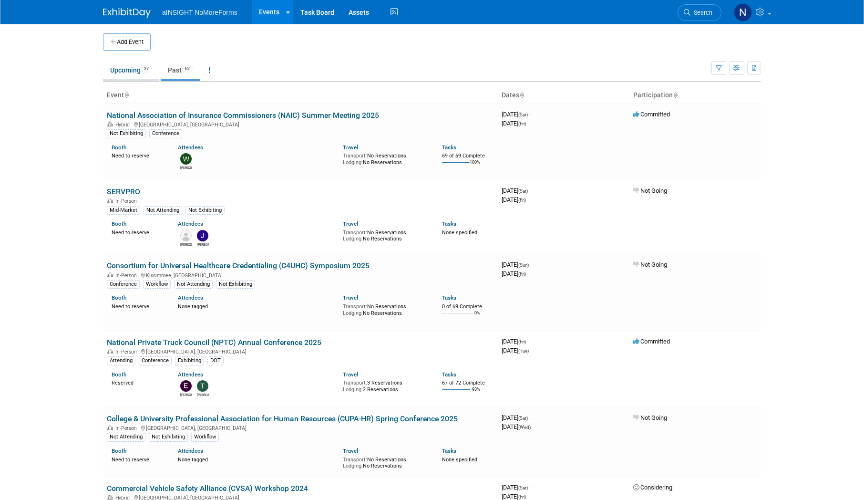
click at [142, 71] on link "Upcoming 27" at bounding box center [131, 70] width 56 height 18
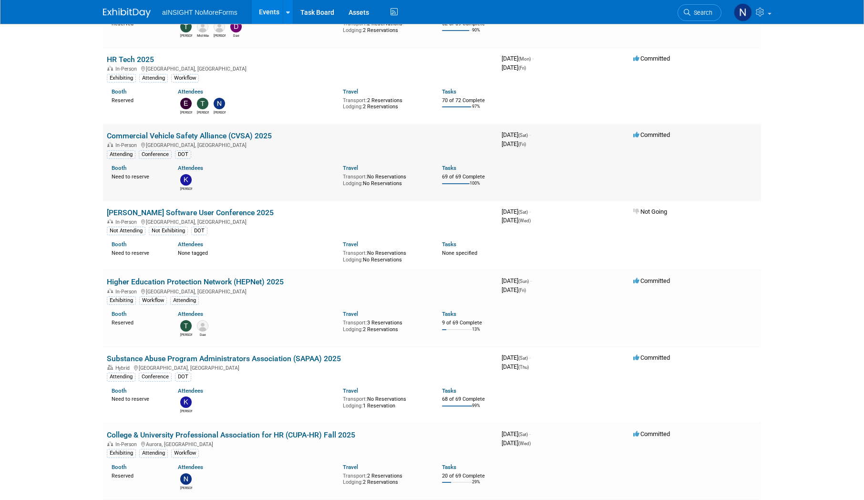
scroll to position [143, 0]
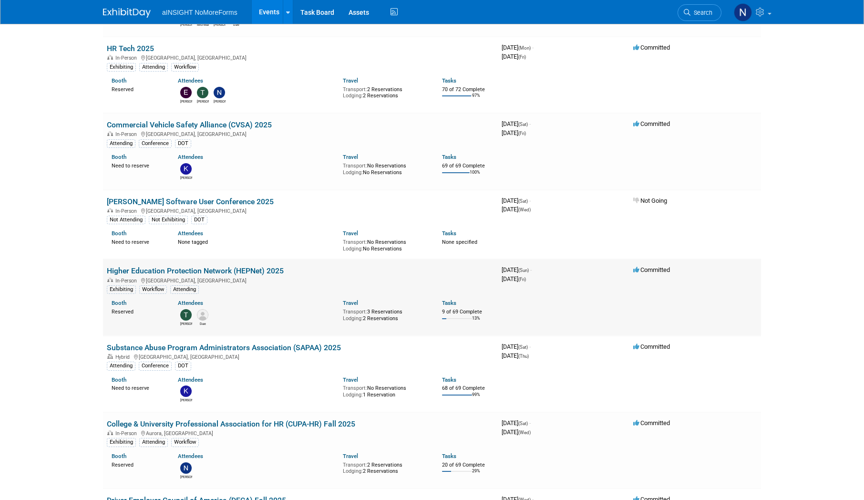
click at [222, 265] on td "Higher Education Protection Network (HEPNet) 2025 In-Person [GEOGRAPHIC_DATA], …" at bounding box center [300, 297] width 395 height 76
click at [223, 271] on link "Higher Education Protection Network (HEPNet) 2025" at bounding box center [195, 270] width 177 height 9
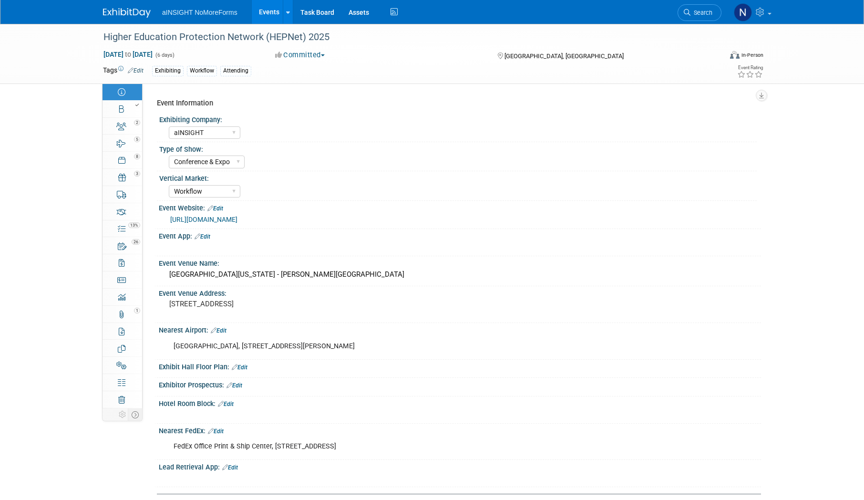
select select "aINSIGHT"
select select "Conference & Expo"
select select "Workflow"
click at [125, 113] on link "Booth" at bounding box center [122, 109] width 40 height 17
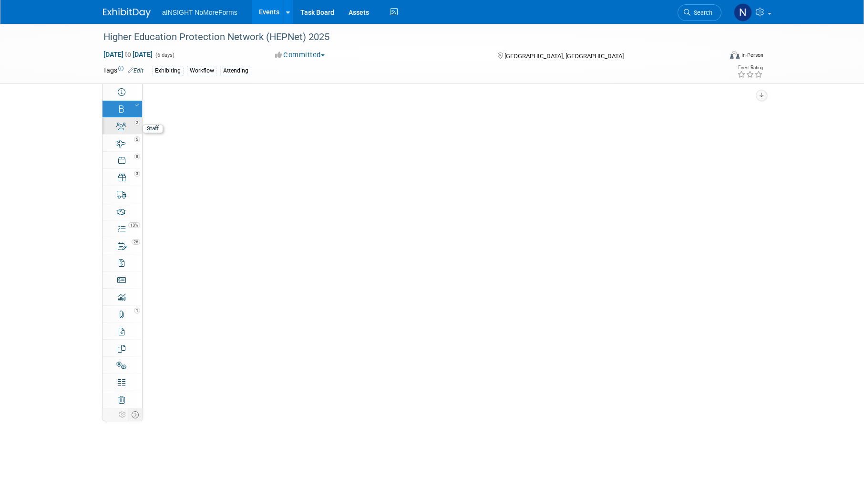
select select "aINSIGHT"
select select "Head of Sales"
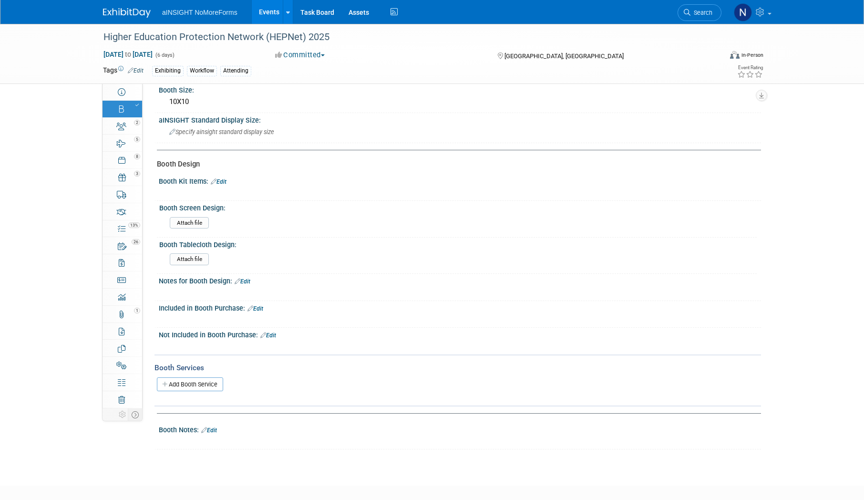
scroll to position [143, 0]
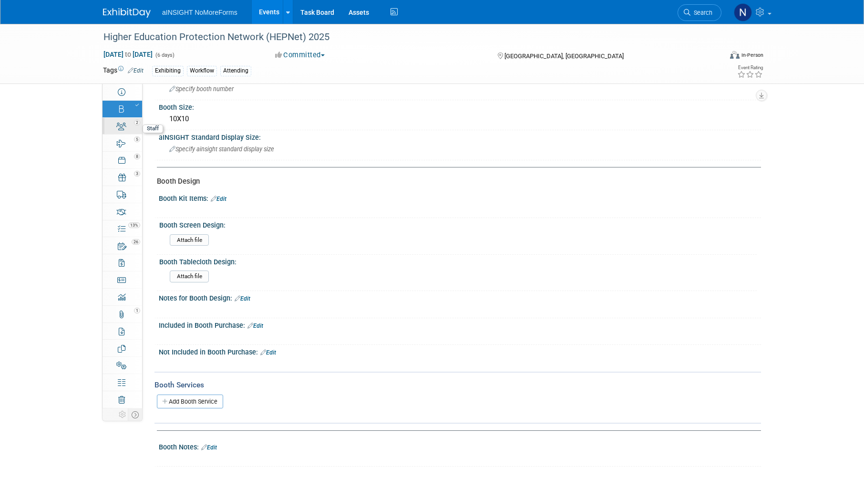
click at [118, 122] on div "2" at bounding box center [125, 122] width 32 height 7
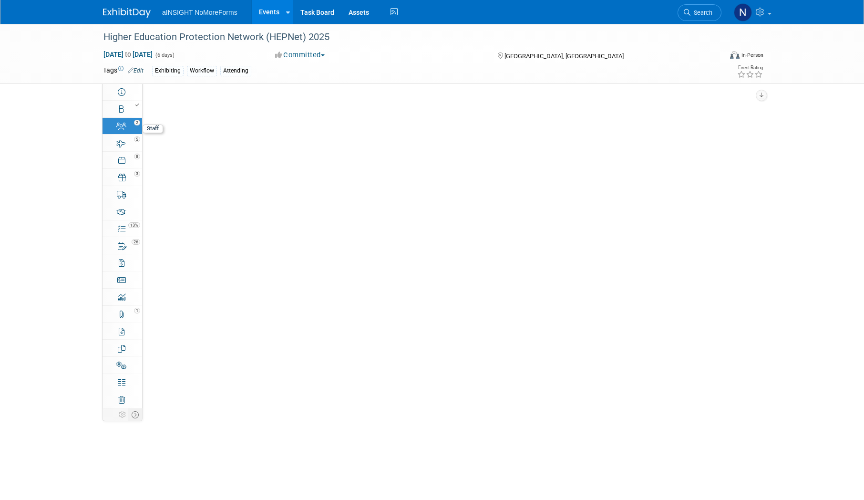
scroll to position [0, 0]
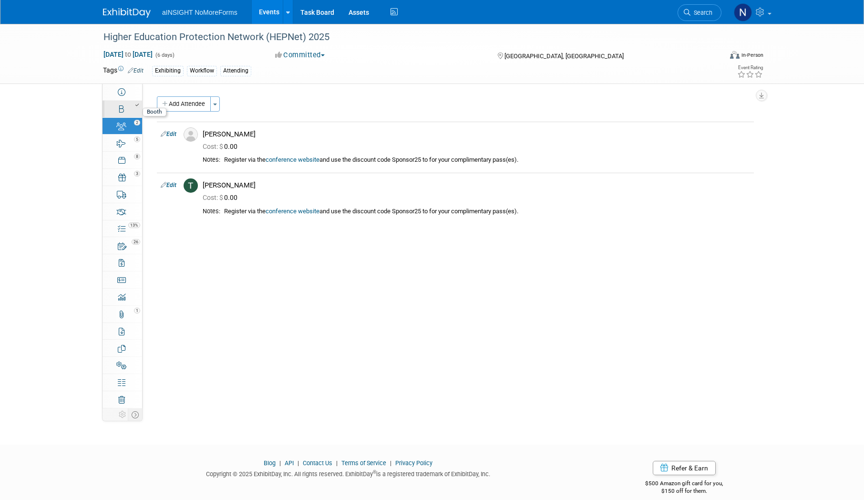
click at [116, 104] on div at bounding box center [125, 105] width 32 height 7
select select "aINSIGHT"
select select "Head of Sales"
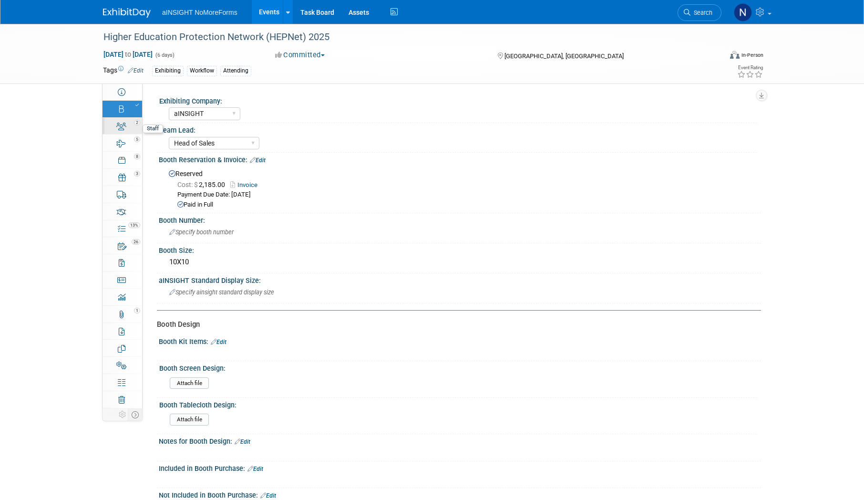
click at [117, 125] on icon at bounding box center [121, 126] width 10 height 8
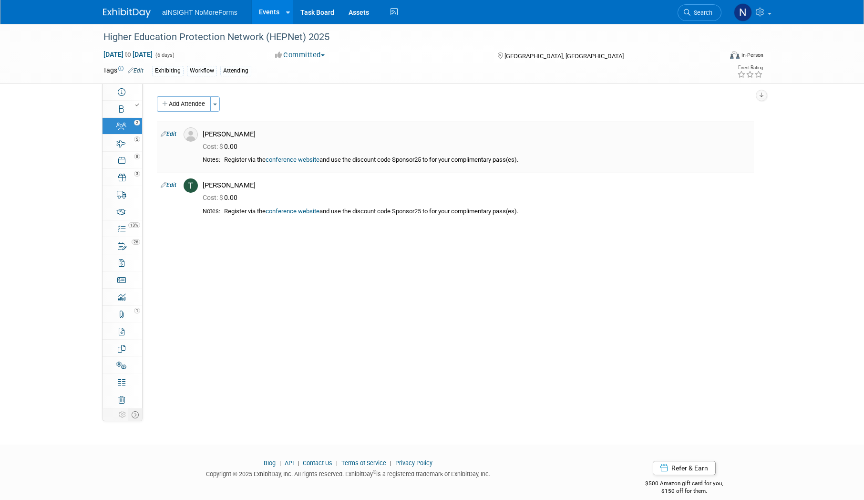
click at [178, 135] on td "Edit" at bounding box center [168, 147] width 23 height 51
click at [175, 135] on link "Edit" at bounding box center [169, 134] width 16 height 7
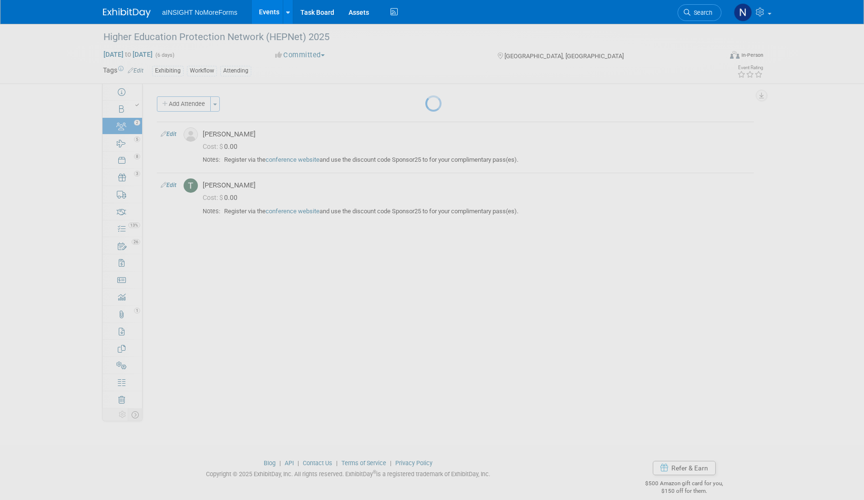
select select "9f46a9a8-8e6c-419f-b6f2-55abc9e7d8ff"
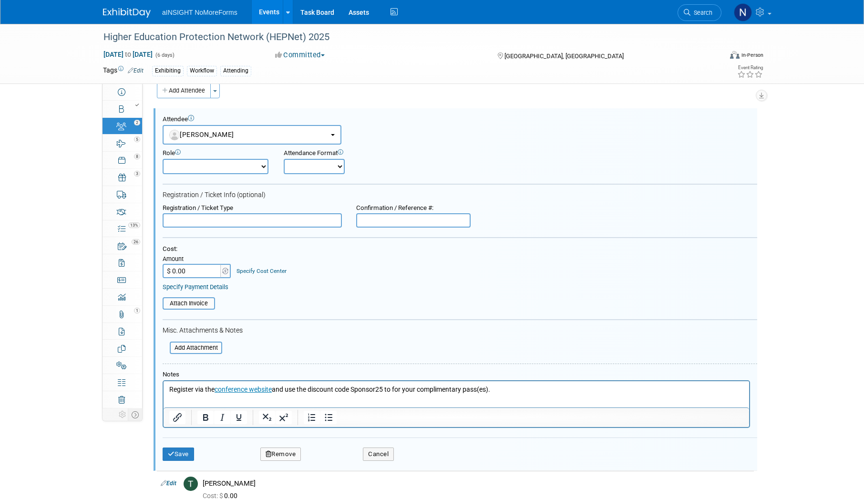
click at [311, 166] on select "Onsite Remote" at bounding box center [314, 166] width 61 height 15
click at [226, 173] on select "Booth Lead Booth Member - Support Staff Conference Only - No Booth Demonstrator…" at bounding box center [216, 166] width 106 height 15
click at [228, 168] on select "Booth Lead Booth Member - Support Staff Conference Only - No Booth Demonstrator…" at bounding box center [216, 166] width 106 height 15
click at [513, 394] on html "Register via the conference website and use the discount code Sponsor25 to for …" at bounding box center [455, 387] width 585 height 13
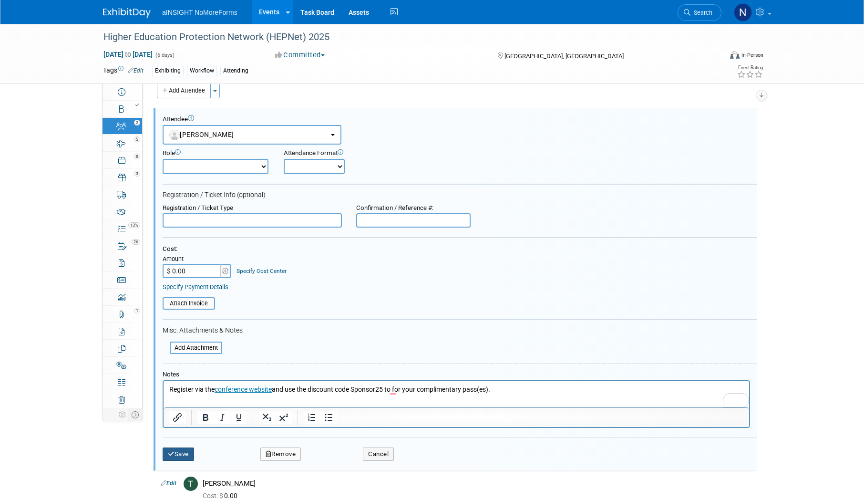
click at [191, 453] on button "Save" at bounding box center [178, 453] width 31 height 13
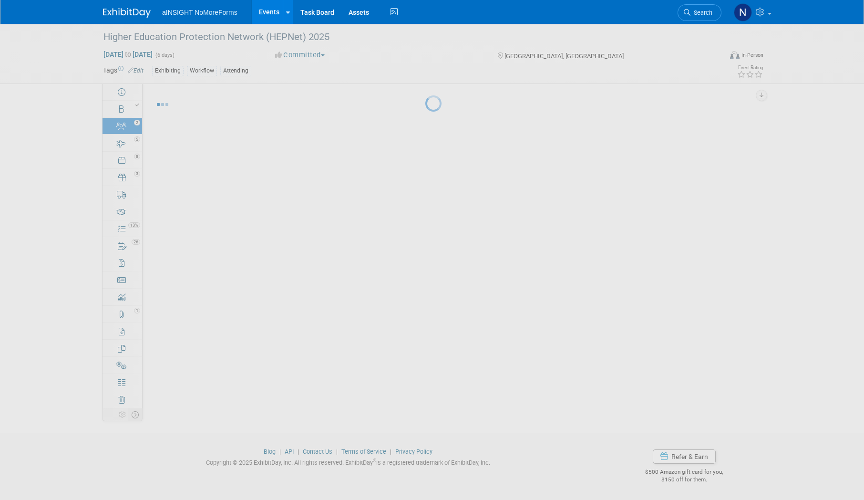
scroll to position [11, 0]
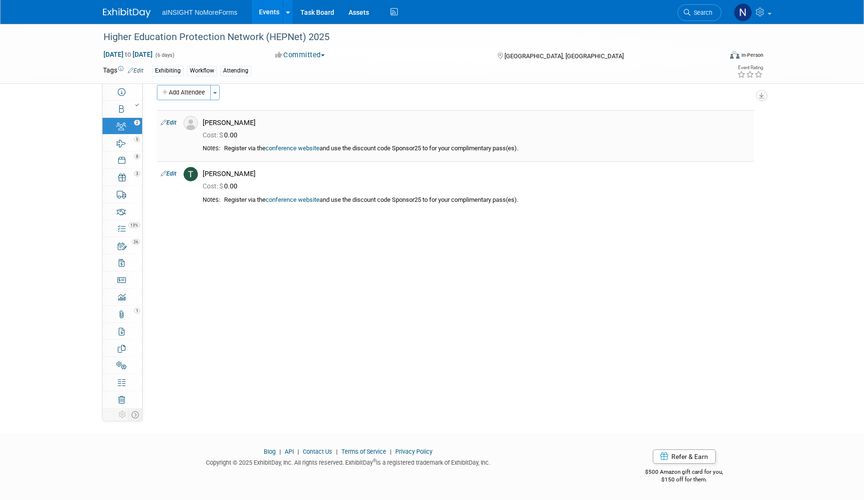
click at [171, 122] on link "Edit" at bounding box center [169, 122] width 16 height 7
select select "9f46a9a8-8e6c-419f-b6f2-55abc9e7d8ff"
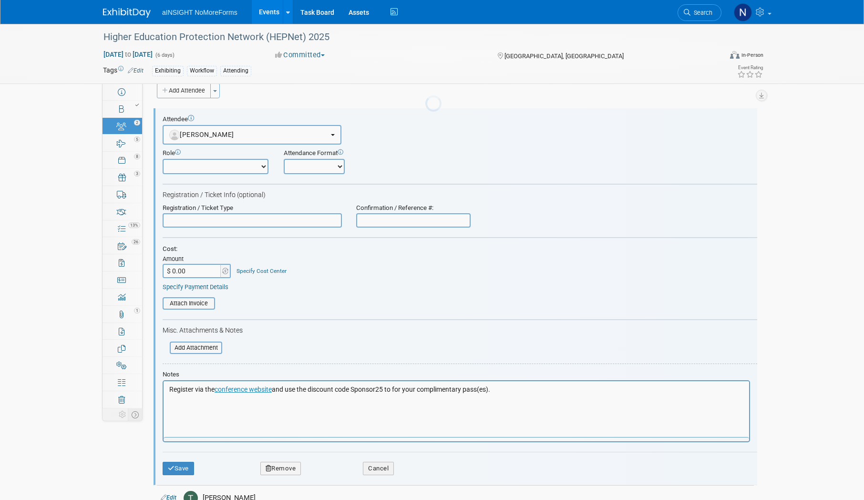
scroll to position [0, 0]
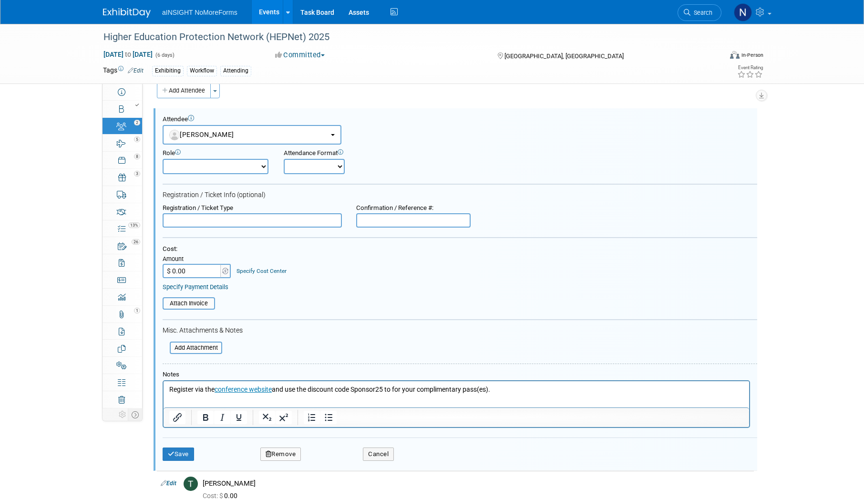
click at [167, 387] on html "Register via the conference website and use the discount code Sponsor25 to for …" at bounding box center [455, 387] width 585 height 13
click at [165, 451] on button "Save" at bounding box center [178, 453] width 31 height 13
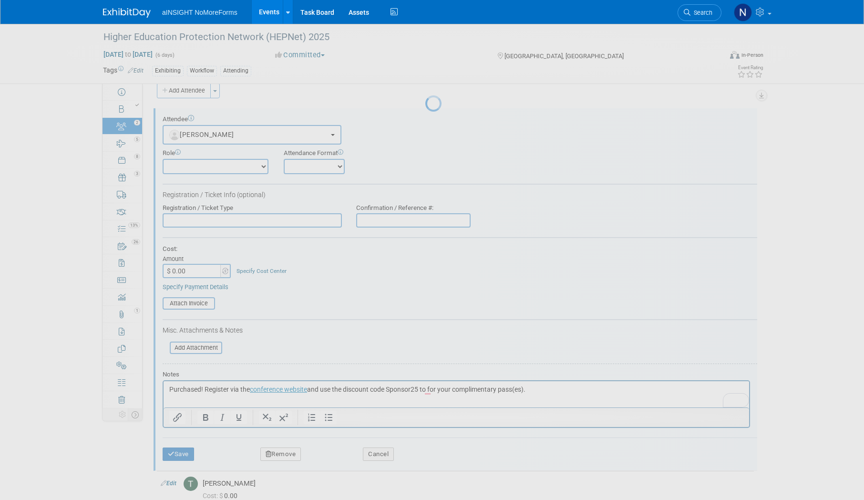
scroll to position [11, 0]
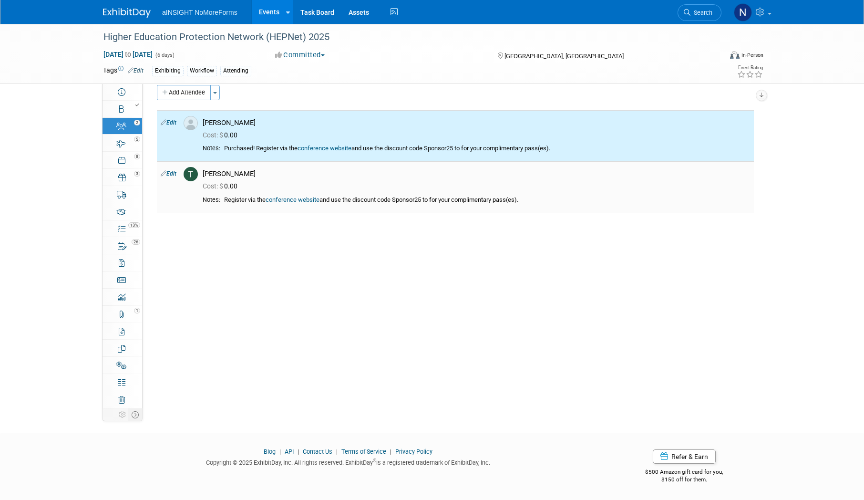
click at [172, 173] on link "Edit" at bounding box center [169, 173] width 16 height 7
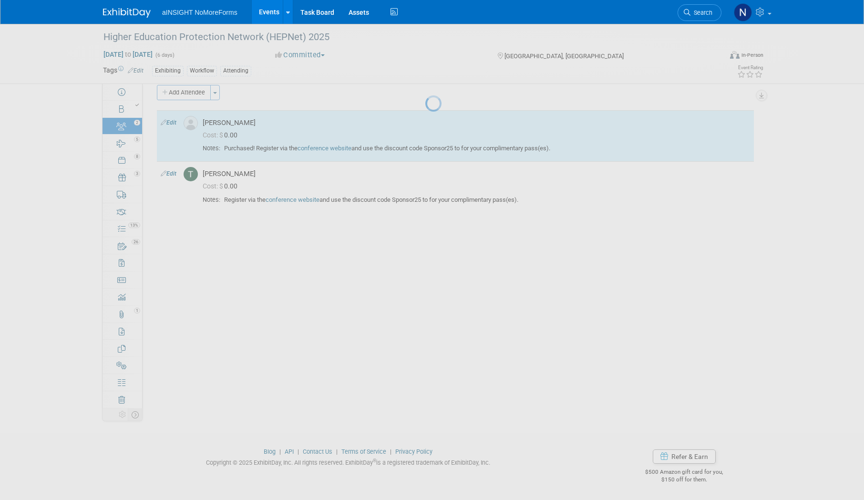
select select "1663bbd6-fae9-45c5-a49c-0361b4a48bec"
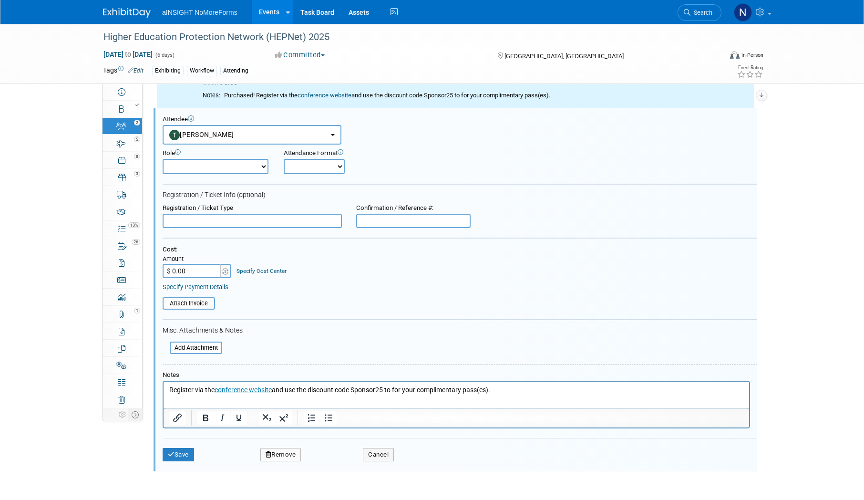
scroll to position [0, 0]
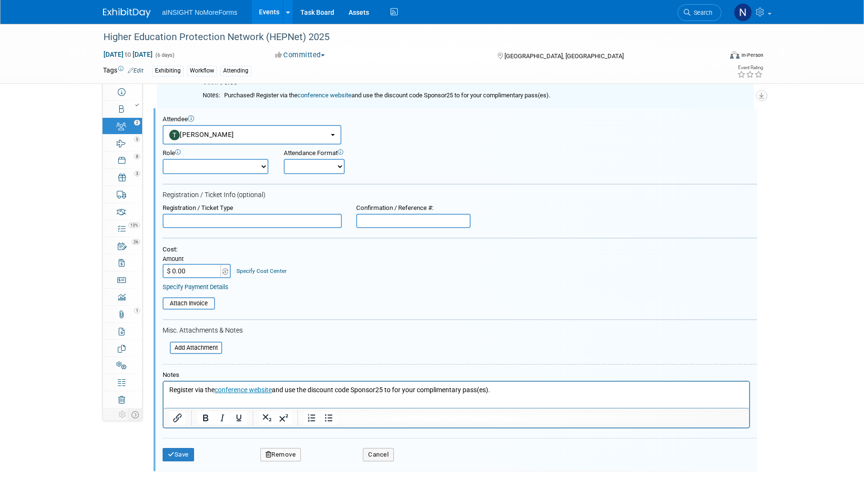
click at [171, 386] on p "Register via the conference website and use the discount code Sponsor25 to for …" at bounding box center [456, 390] width 574 height 10
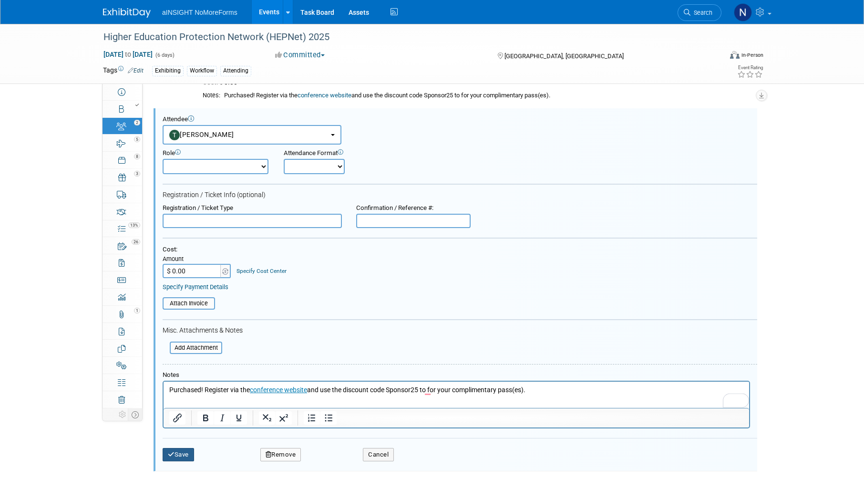
click at [182, 457] on button "Save" at bounding box center [178, 454] width 31 height 13
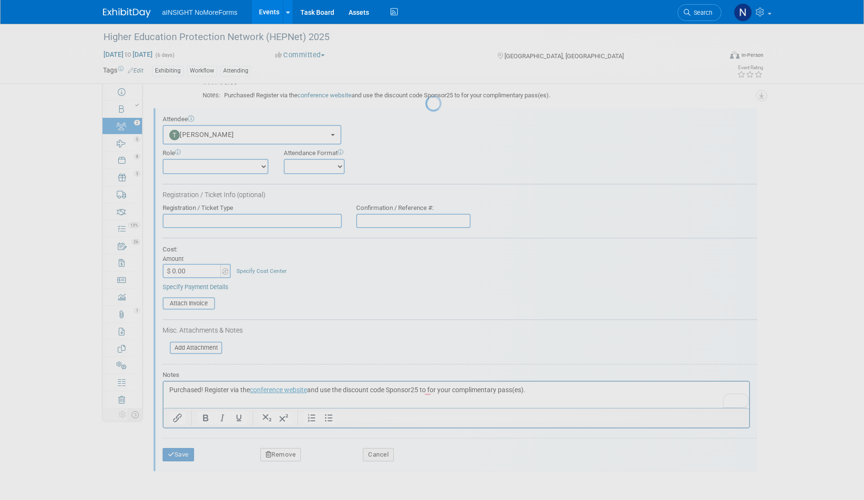
scroll to position [11, 0]
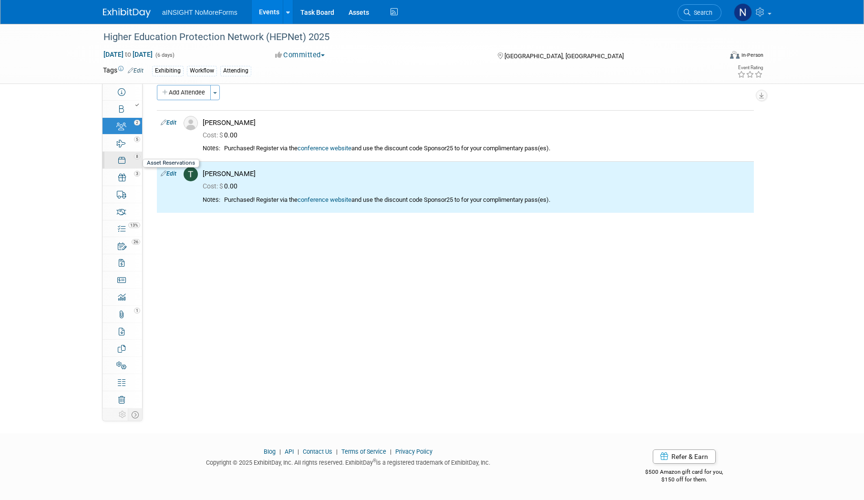
click at [122, 152] on link "8 Asset Reservations 8" at bounding box center [122, 160] width 40 height 17
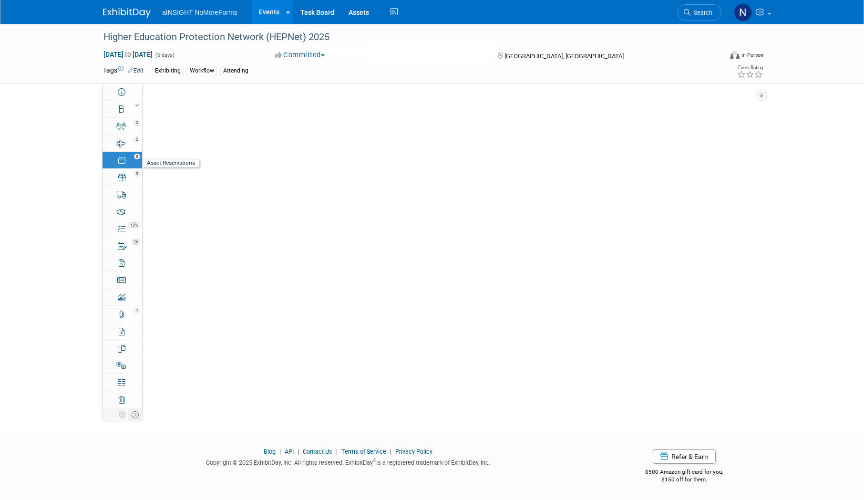
scroll to position [0, 0]
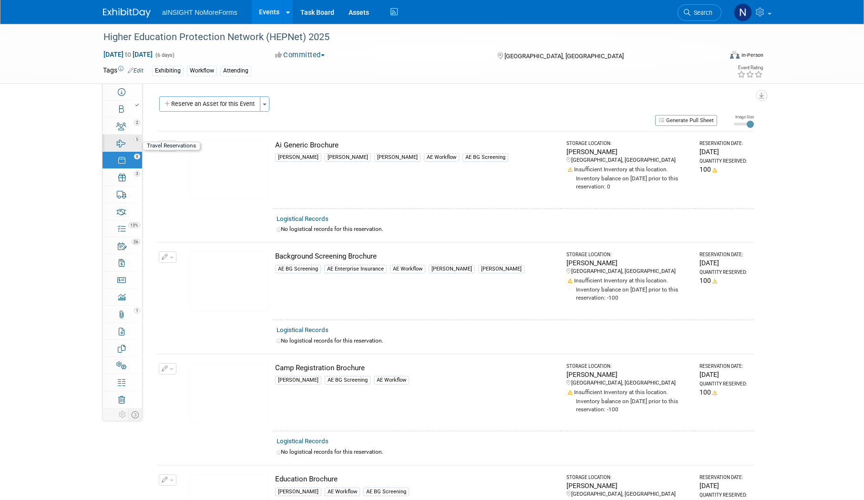
click at [123, 136] on div "5" at bounding box center [125, 138] width 32 height 7
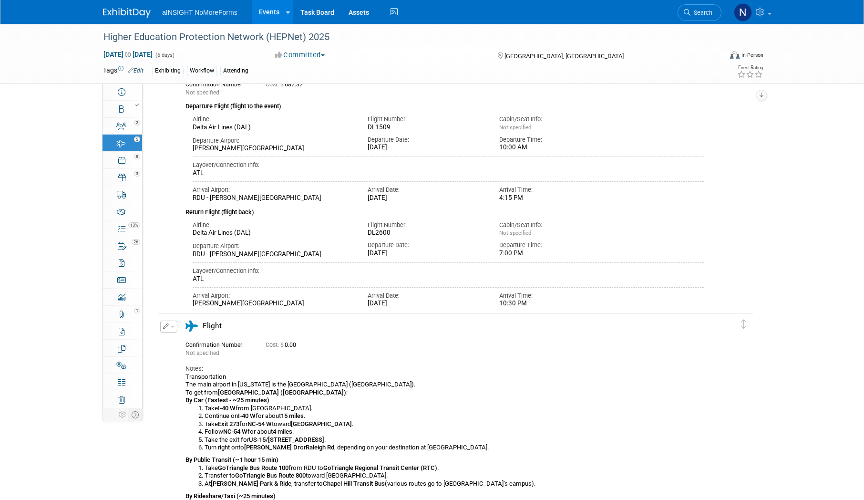
scroll to position [145, 0]
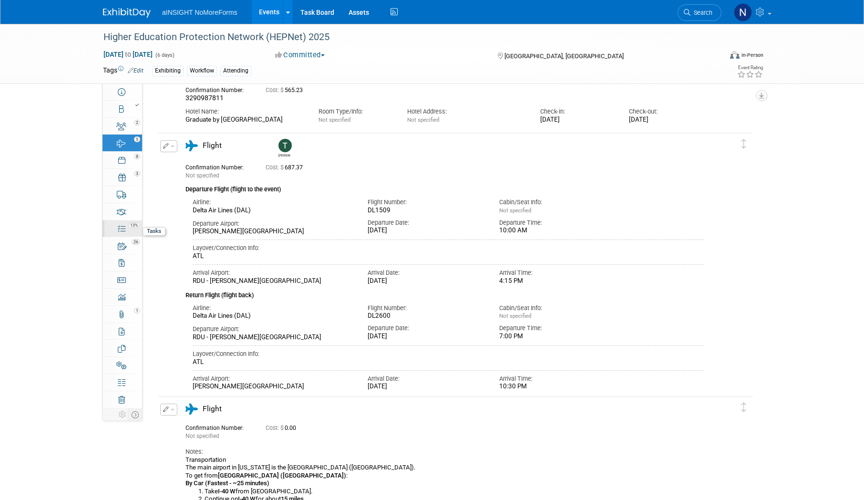
click at [128, 229] on link "13% Tasks 13%" at bounding box center [122, 228] width 40 height 17
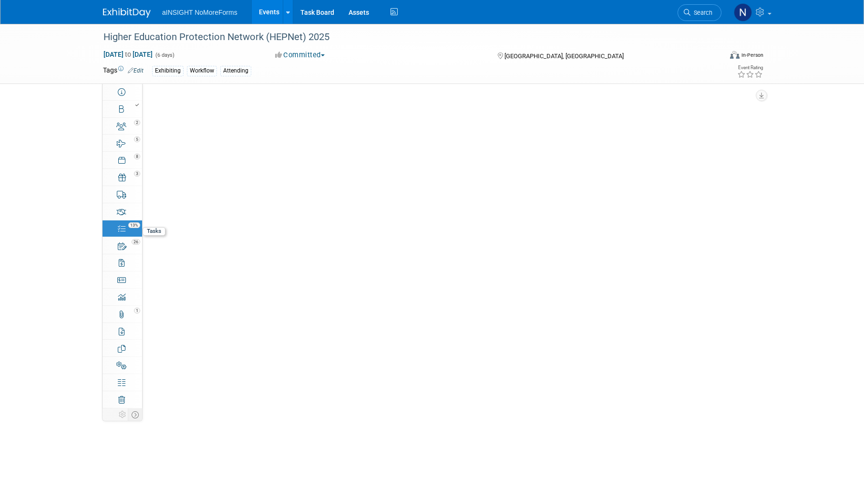
scroll to position [0, 0]
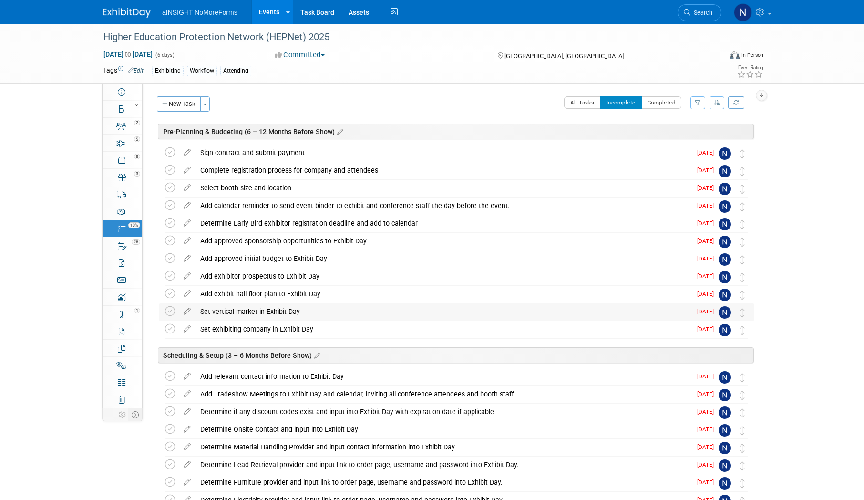
click at [170, 317] on td at bounding box center [172, 311] width 14 height 17
click at [171, 311] on icon at bounding box center [170, 311] width 10 height 10
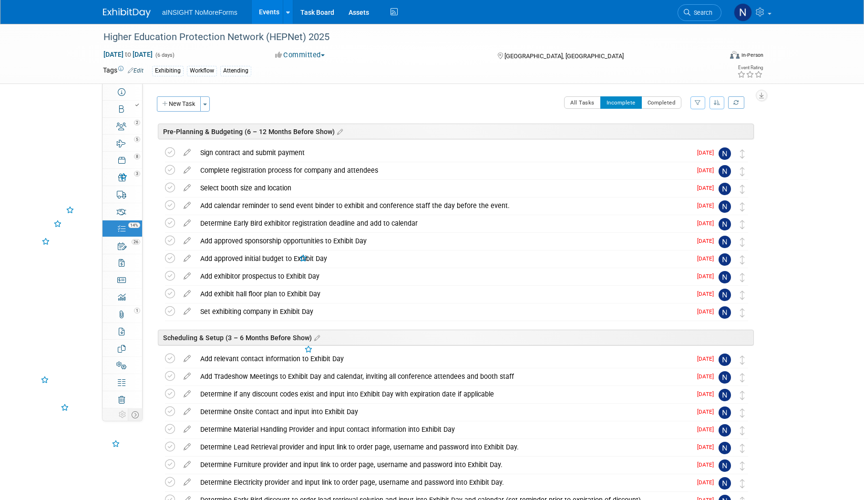
click at [171, 311] on icon at bounding box center [170, 311] width 10 height 10
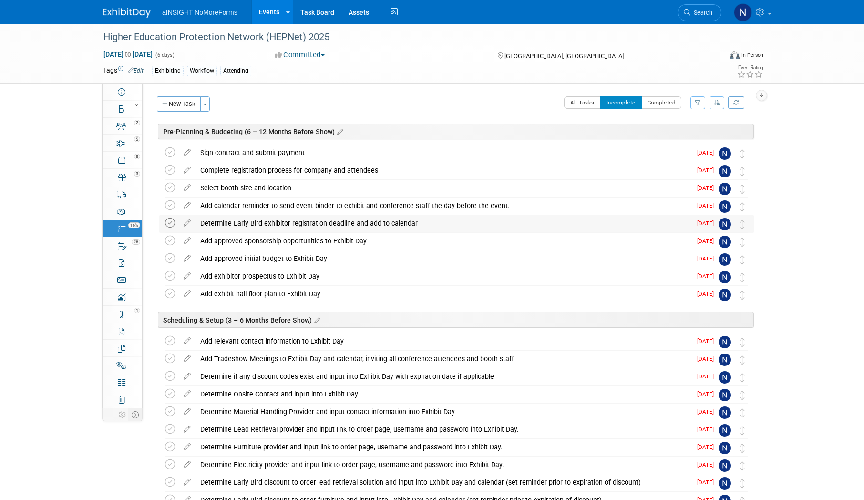
click at [168, 220] on icon at bounding box center [170, 223] width 10 height 10
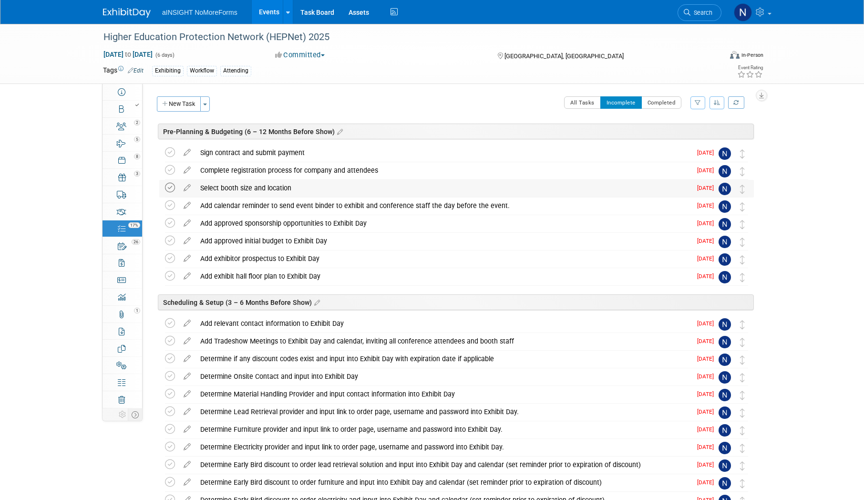
click at [171, 187] on icon at bounding box center [170, 188] width 10 height 10
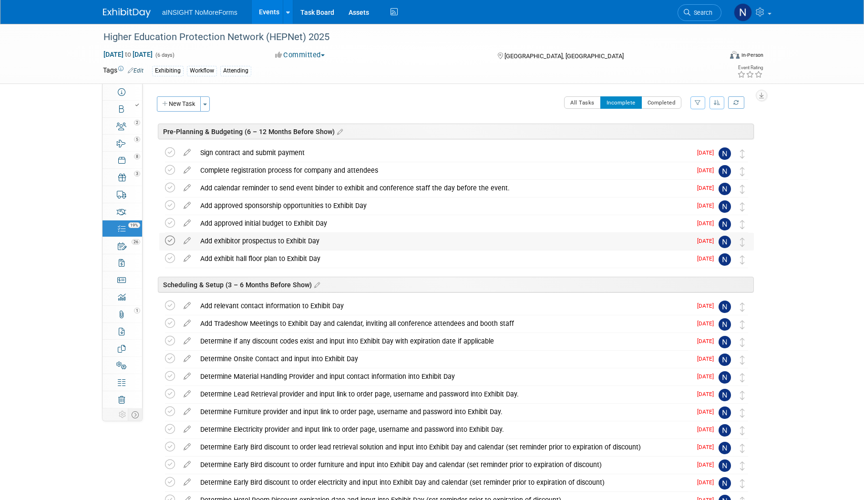
click at [173, 244] on icon at bounding box center [170, 240] width 10 height 10
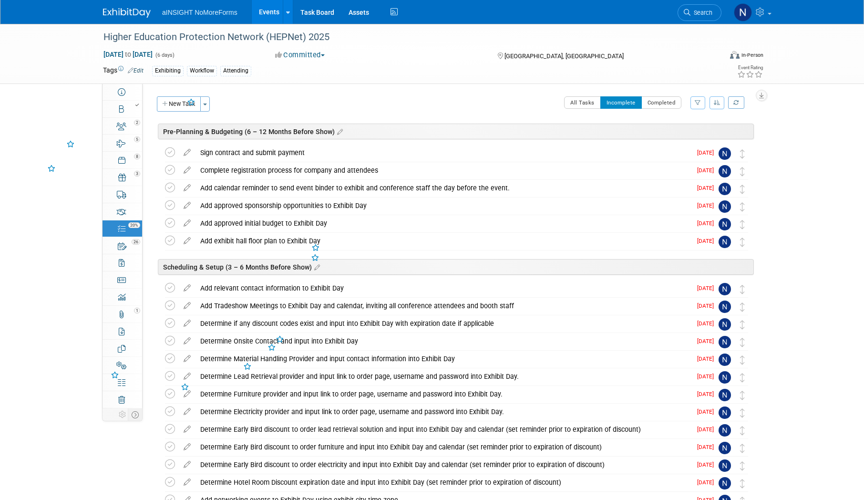
click at [173, 244] on icon at bounding box center [170, 240] width 10 height 10
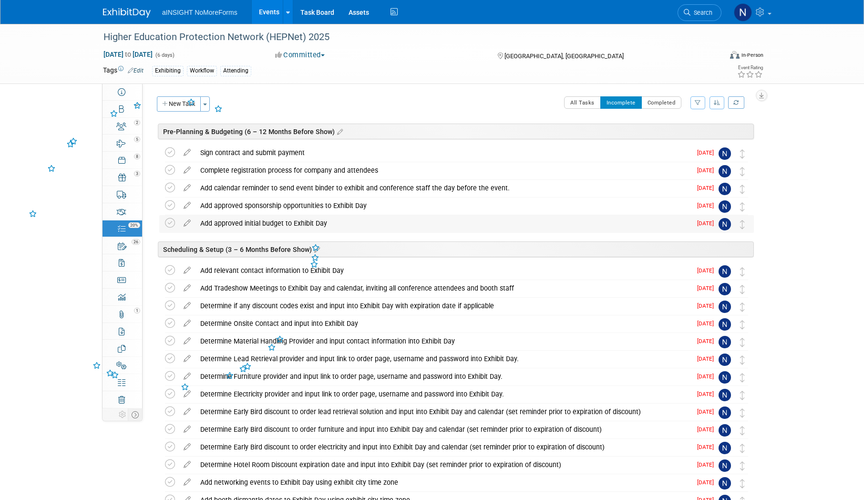
click at [171, 232] on table "Add approved initial budget to Exhibit Day Pro tip: Press Ctrl-Enter to submit …" at bounding box center [456, 224] width 583 height 18
click at [170, 227] on icon at bounding box center [170, 223] width 10 height 10
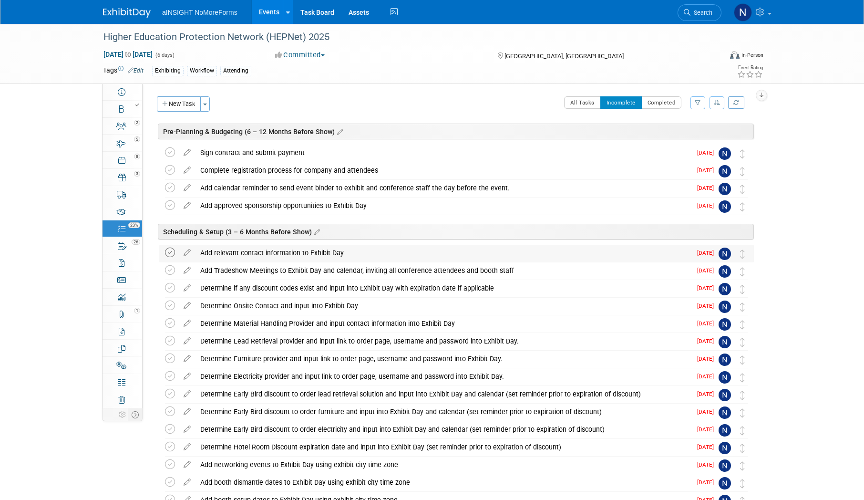
click at [172, 254] on icon at bounding box center [170, 252] width 10 height 10
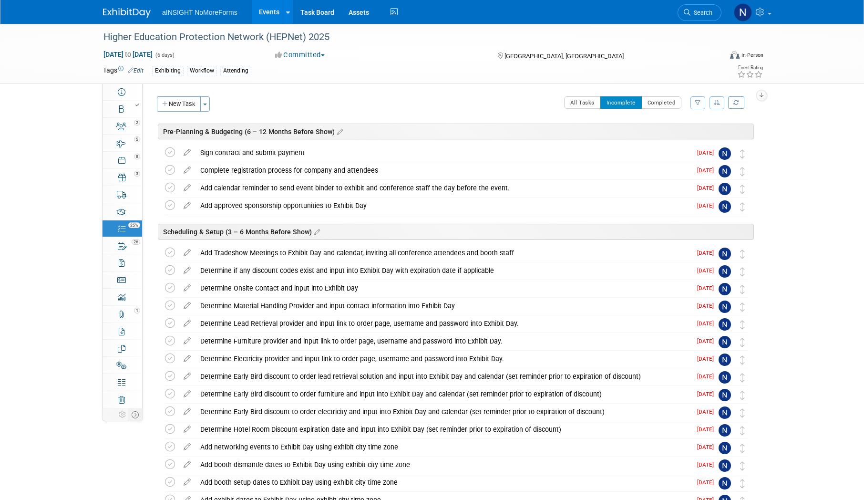
click at [172, 254] on icon at bounding box center [170, 252] width 10 height 10
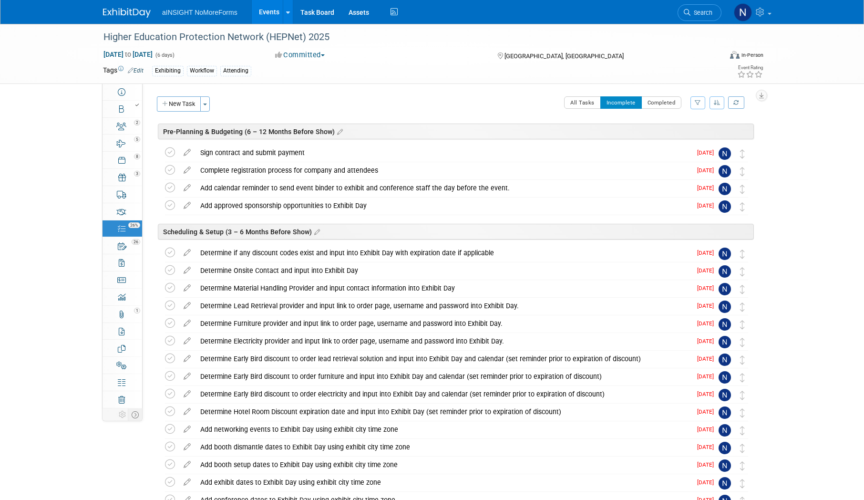
click at [172, 254] on icon at bounding box center [170, 252] width 10 height 10
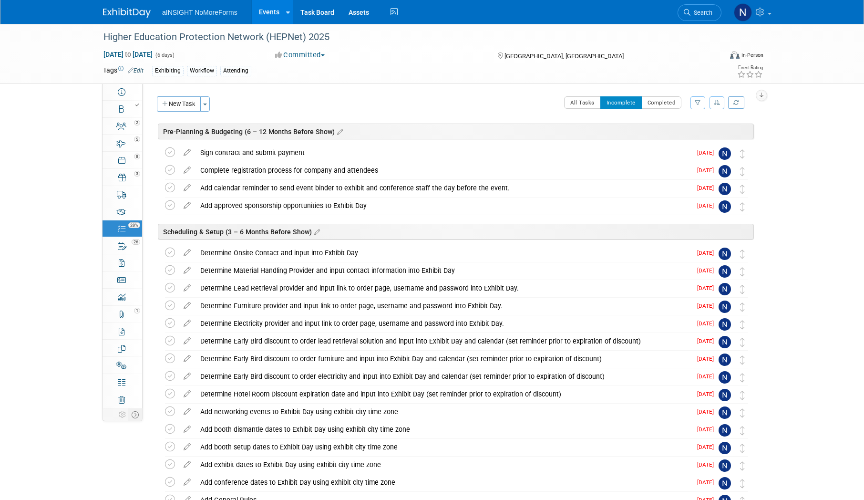
click at [172, 254] on icon at bounding box center [170, 252] width 10 height 10
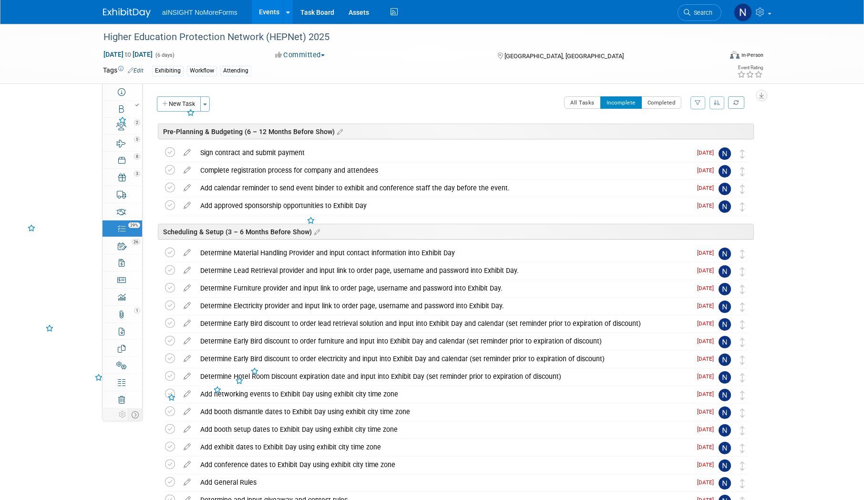
click at [172, 254] on icon at bounding box center [170, 252] width 10 height 10
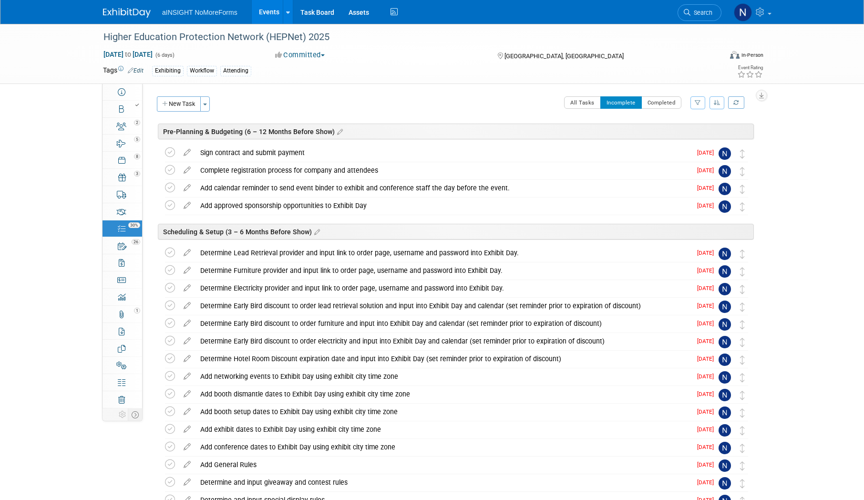
click at [172, 254] on icon at bounding box center [170, 252] width 10 height 10
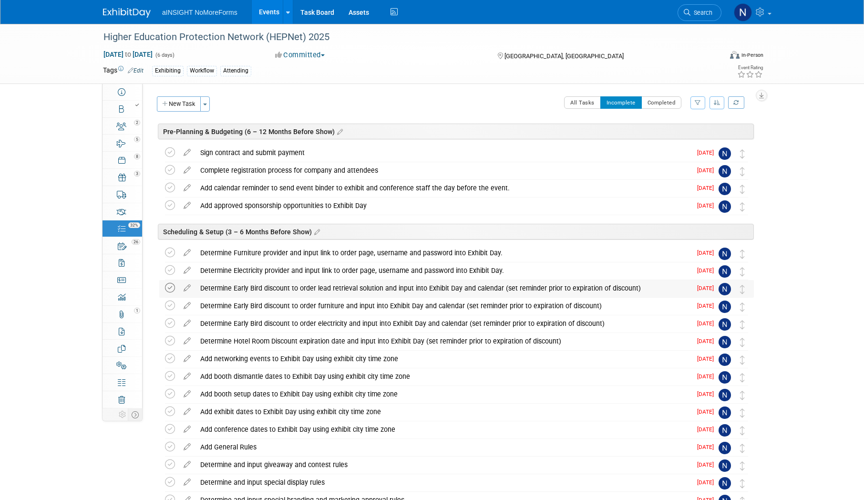
click at [170, 286] on icon at bounding box center [170, 288] width 10 height 10
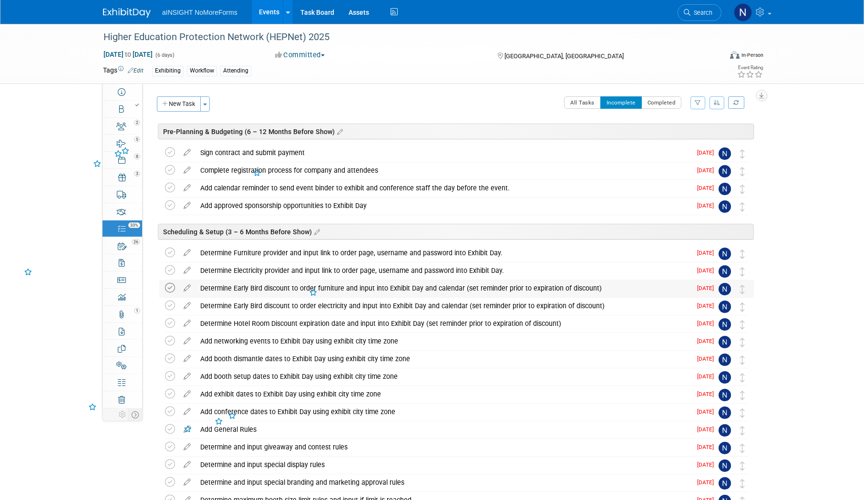
click at [166, 291] on icon at bounding box center [170, 288] width 10 height 10
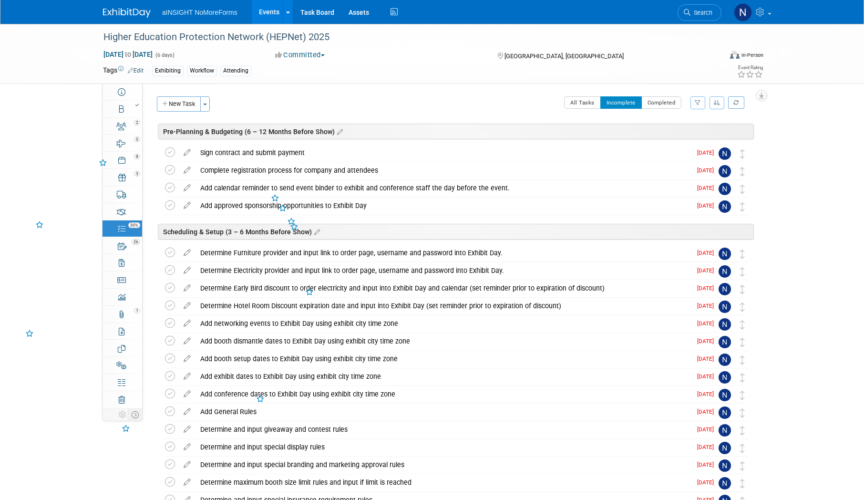
click at [166, 291] on icon at bounding box center [170, 288] width 10 height 10
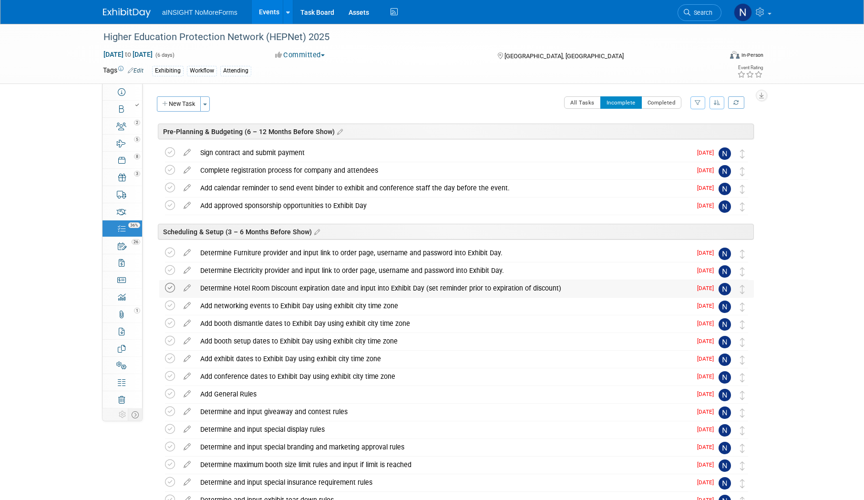
click at [165, 288] on icon at bounding box center [170, 288] width 10 height 10
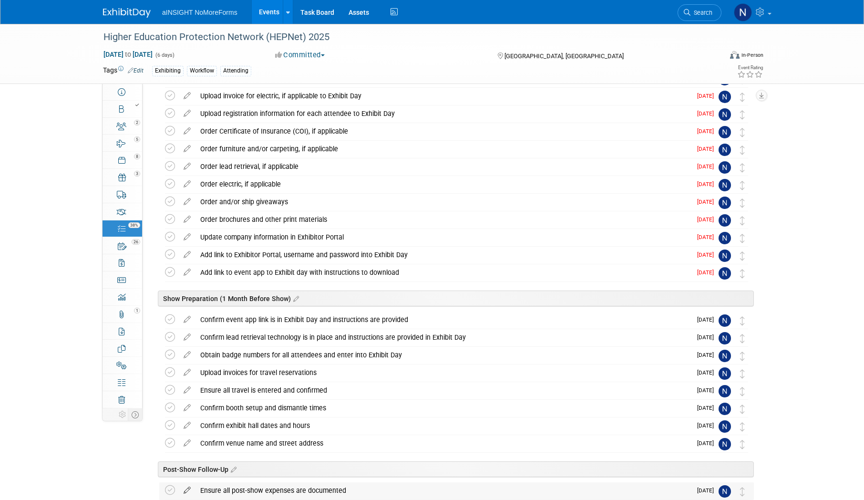
scroll to position [418, 0]
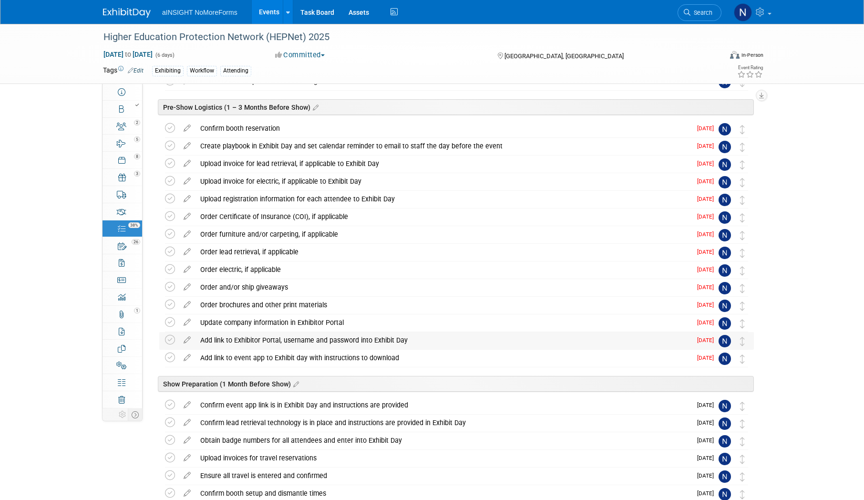
click at [176, 340] on td at bounding box center [172, 340] width 14 height 17
click at [169, 337] on icon at bounding box center [170, 340] width 10 height 10
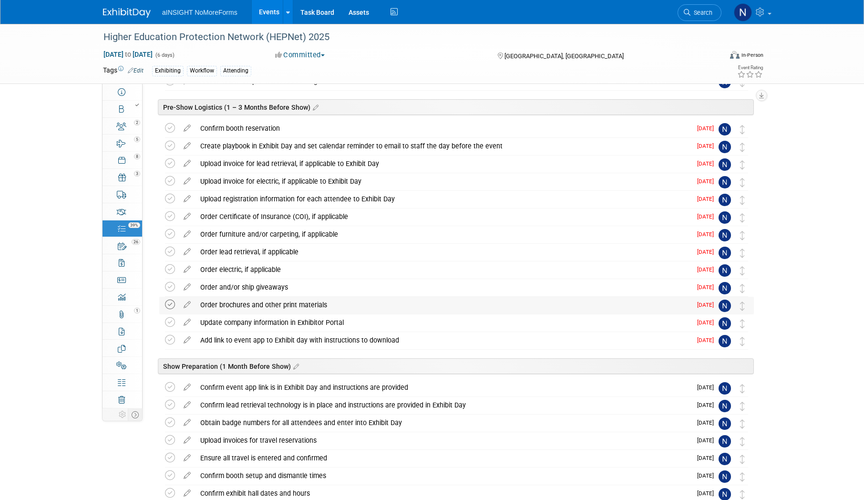
click at [166, 306] on icon at bounding box center [170, 304] width 10 height 10
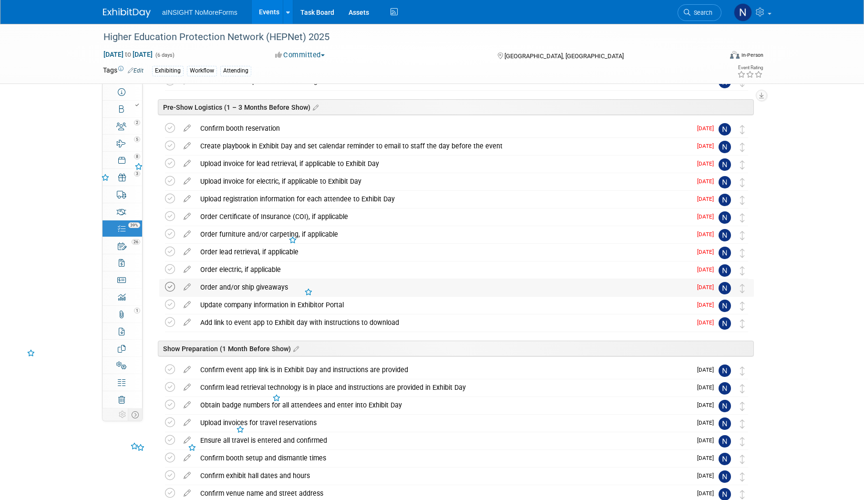
click at [168, 286] on icon at bounding box center [170, 287] width 10 height 10
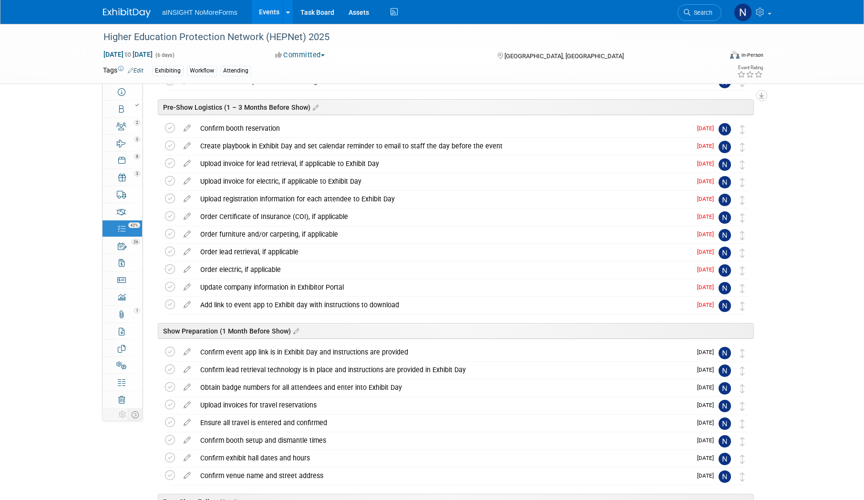
click at [262, 9] on link "Events" at bounding box center [269, 12] width 35 height 24
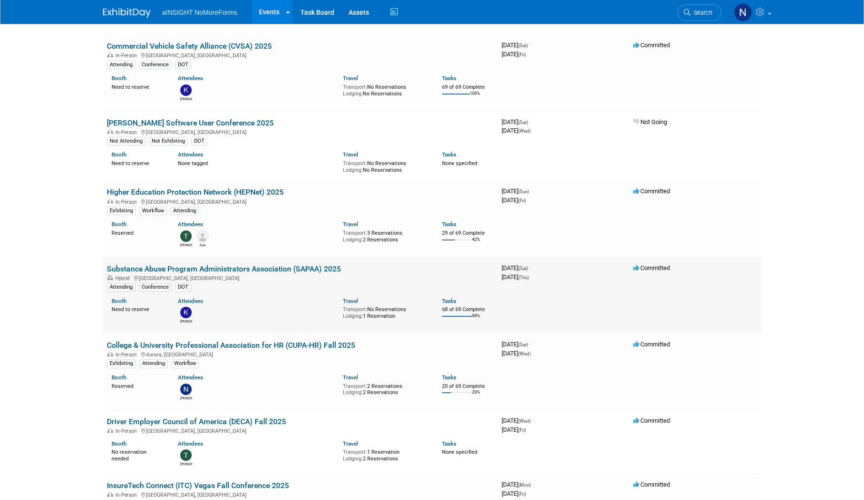
scroll to position [238, 0]
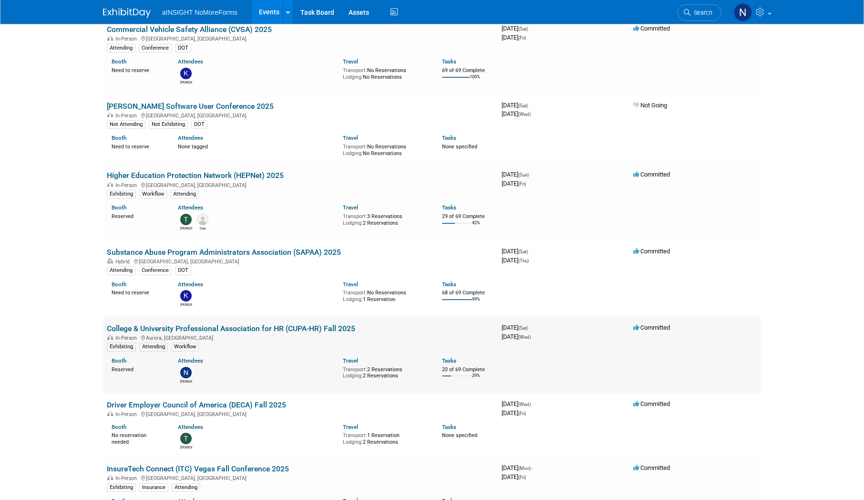
click at [273, 326] on link "College & University Professional Association for HR (CUPA-HR) Fall 2025" at bounding box center [231, 328] width 248 height 9
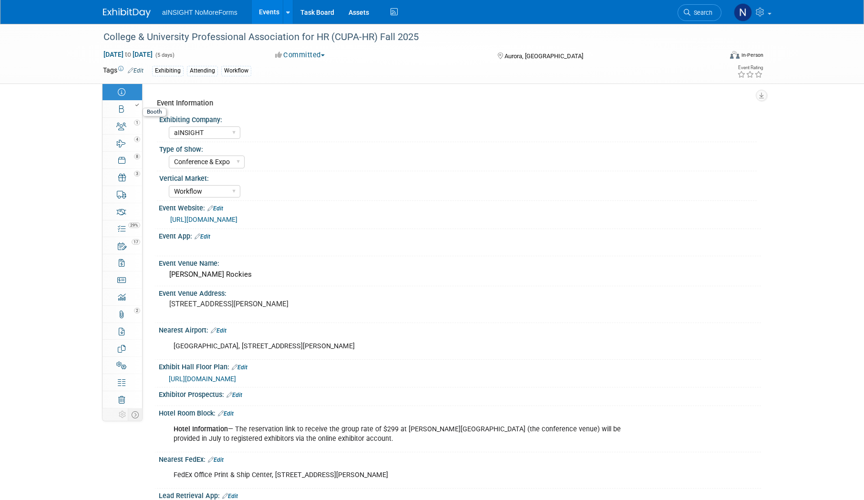
select select "aINSIGHT"
select select "Conference & Expo"
select select "Workflow"
click at [121, 115] on link "Booth" at bounding box center [122, 109] width 40 height 17
select select "aINSIGHT"
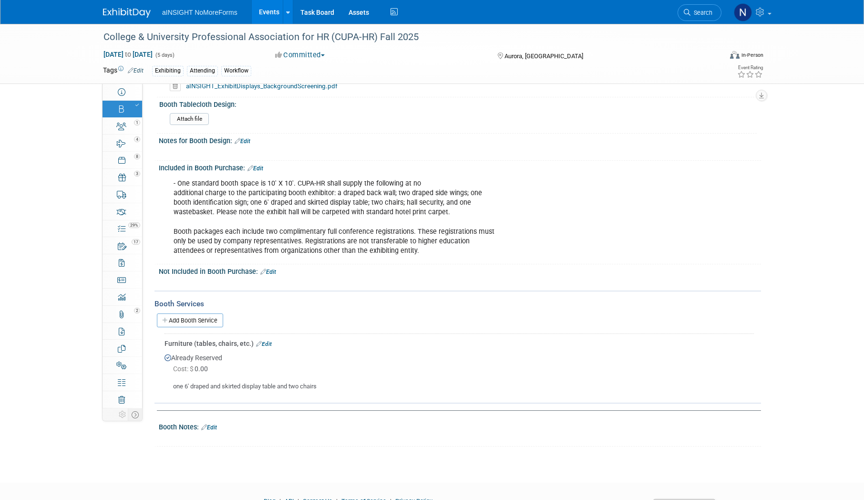
scroll to position [286, 0]
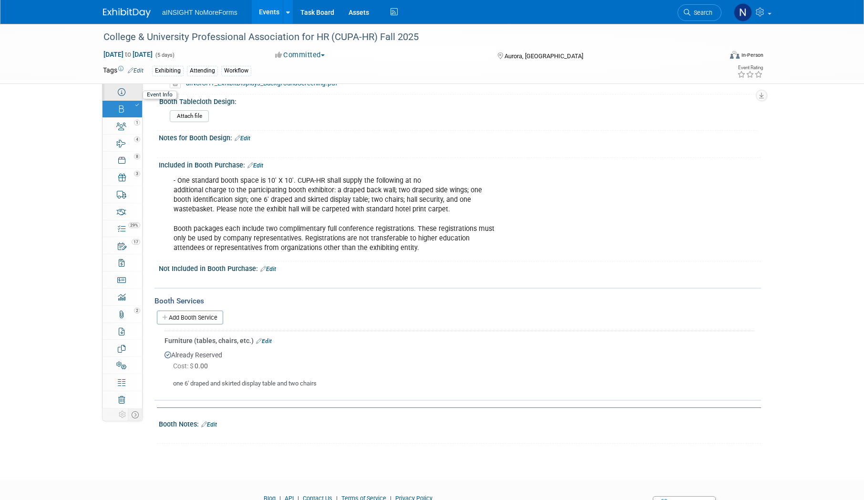
click at [133, 91] on link "Event Information" at bounding box center [122, 91] width 40 height 17
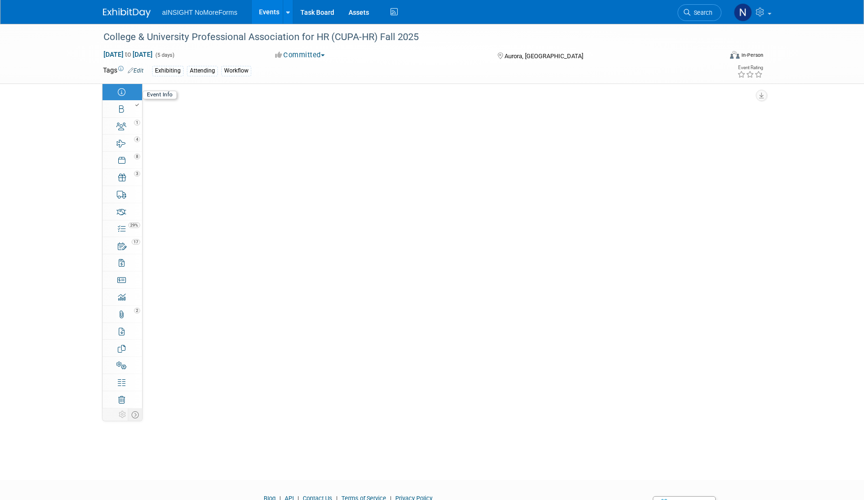
scroll to position [0, 0]
select select "aINSIGHT"
select select "Conference & Expo"
select select "Workflow"
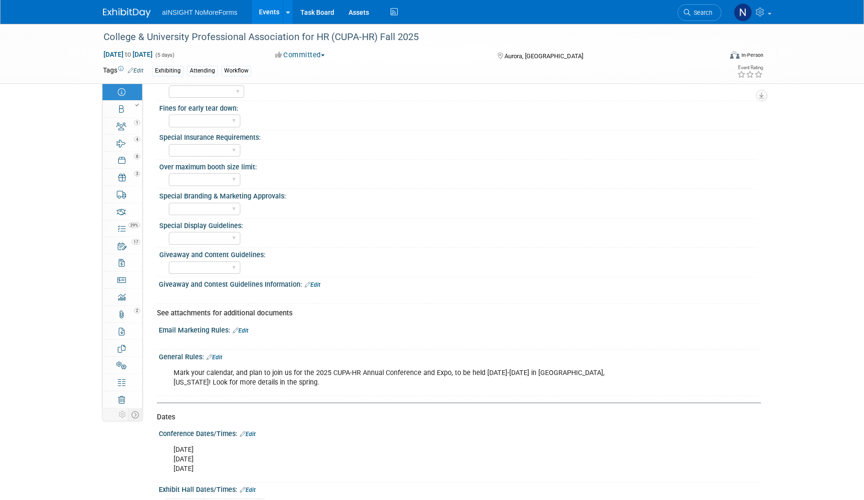
scroll to position [763, 0]
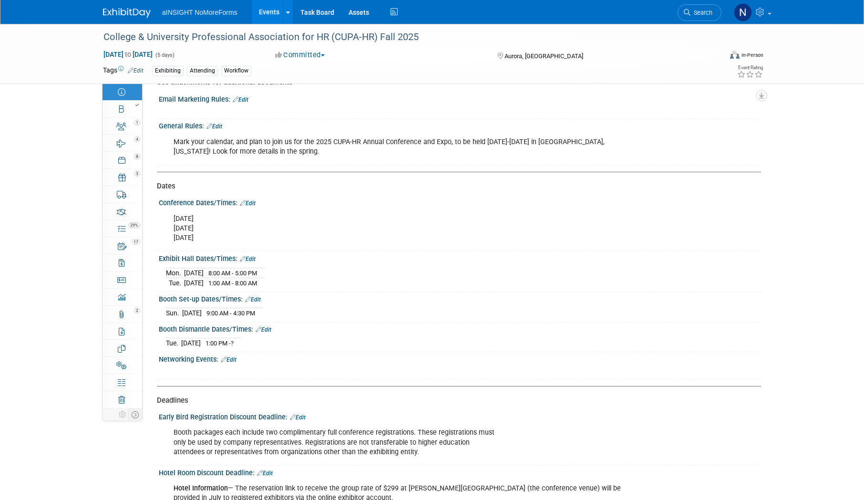
click at [256, 298] on link "Edit" at bounding box center [253, 299] width 16 height 7
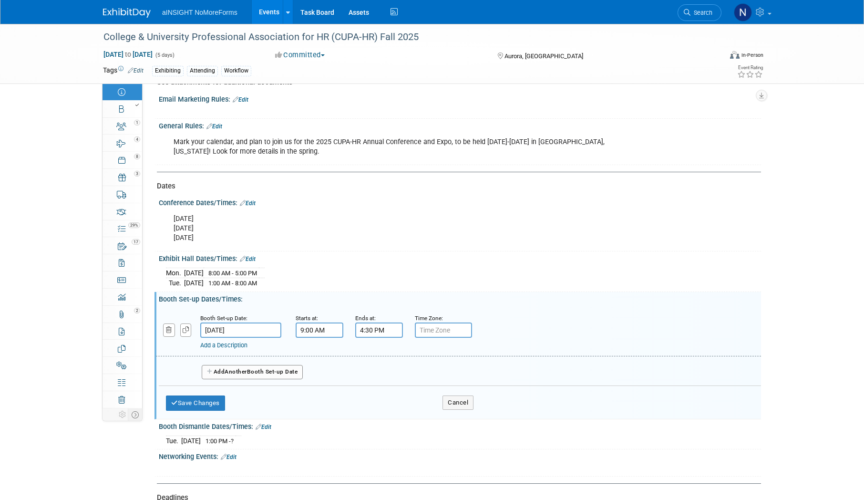
click at [370, 323] on input "4:30 PM" at bounding box center [379, 329] width 48 height 15
click at [376, 354] on span at bounding box center [377, 353] width 17 height 17
click at [430, 372] on span "30" at bounding box center [422, 373] width 18 height 17
click at [378, 353] on td "00" at bounding box center [372, 354] width 31 height 26
type input "5:00 PM"
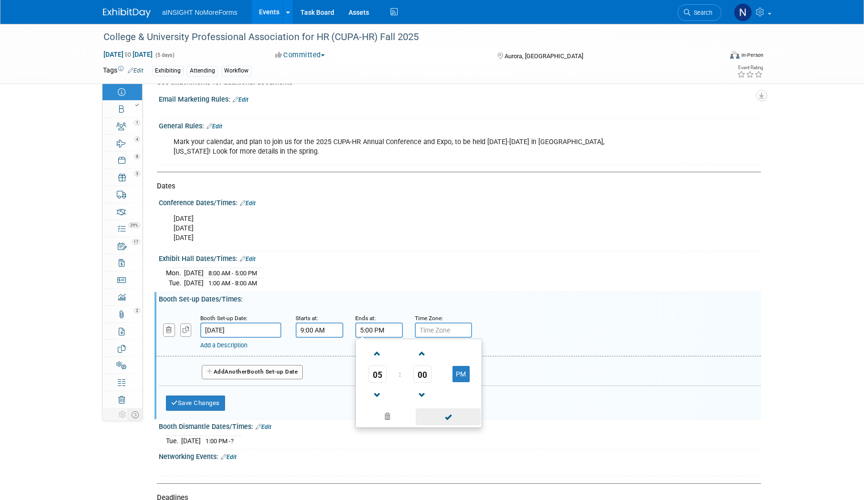
click at [458, 417] on span at bounding box center [448, 416] width 64 height 17
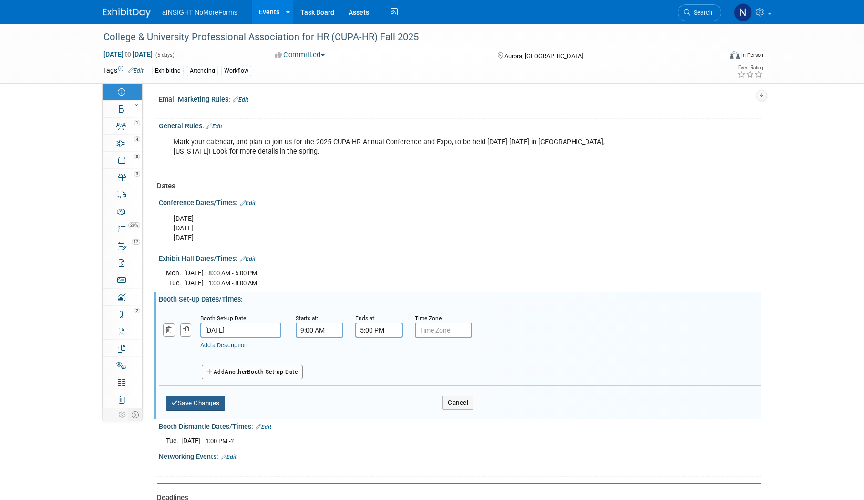
click at [210, 401] on button "Save Changes" at bounding box center [195, 402] width 59 height 15
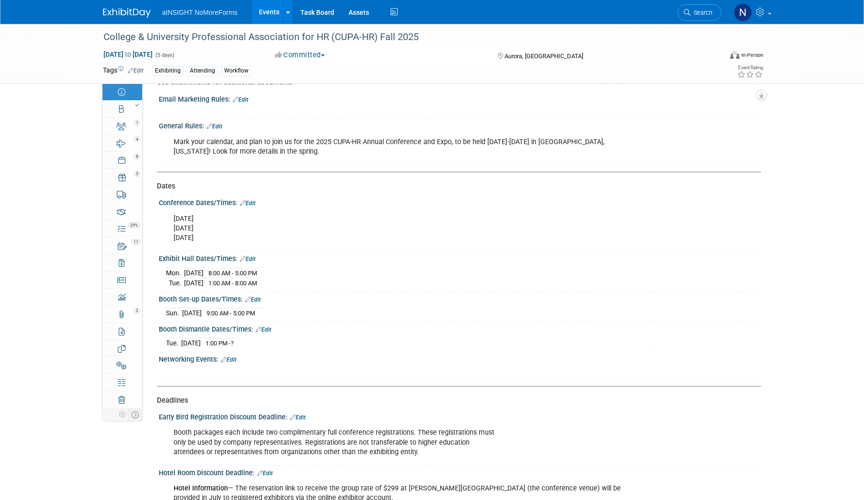
click at [264, 326] on link "Edit" at bounding box center [263, 329] width 16 height 7
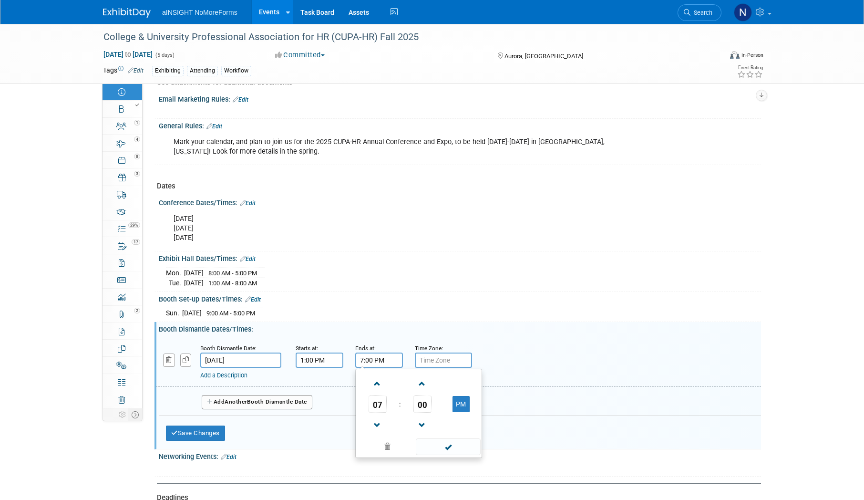
click at [367, 355] on input "7:00 PM" at bounding box center [379, 359] width 48 height 15
click at [378, 418] on span at bounding box center [377, 425] width 17 height 17
type input "5:00 PM"
click at [449, 442] on span at bounding box center [448, 446] width 64 height 17
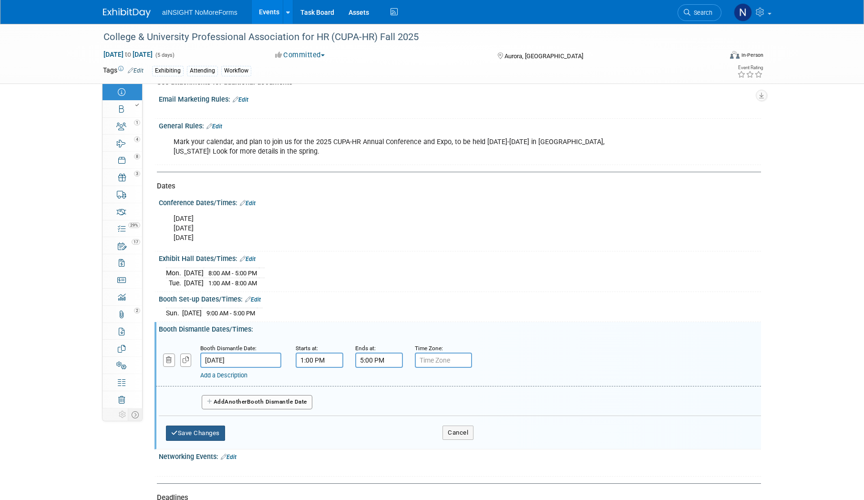
click at [185, 431] on button "Save Changes" at bounding box center [195, 432] width 59 height 15
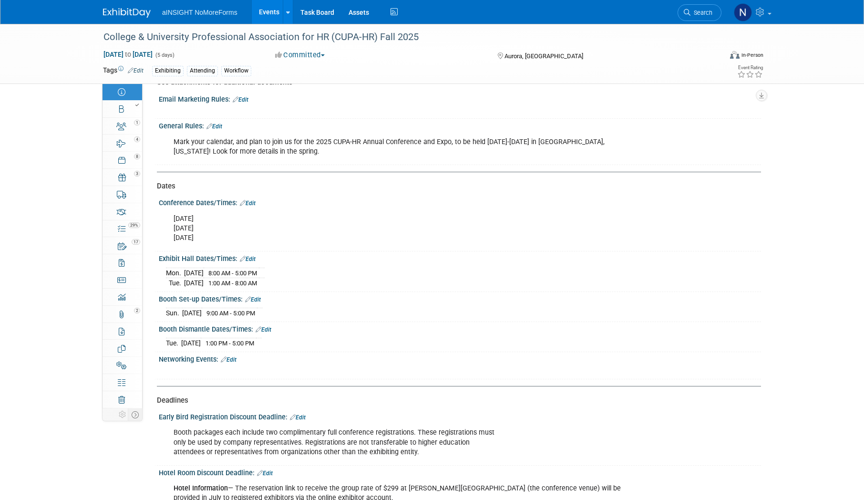
click at [249, 259] on link "Edit" at bounding box center [248, 258] width 16 height 7
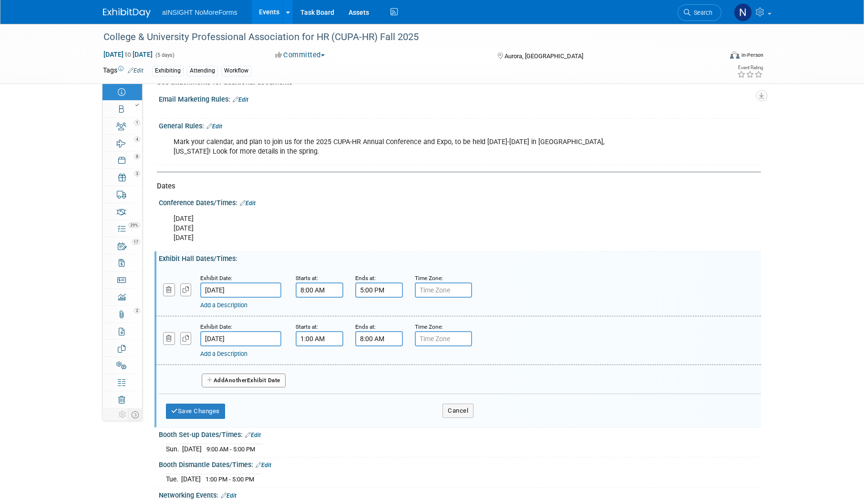
click at [227, 378] on span "Another" at bounding box center [236, 380] width 22 height 7
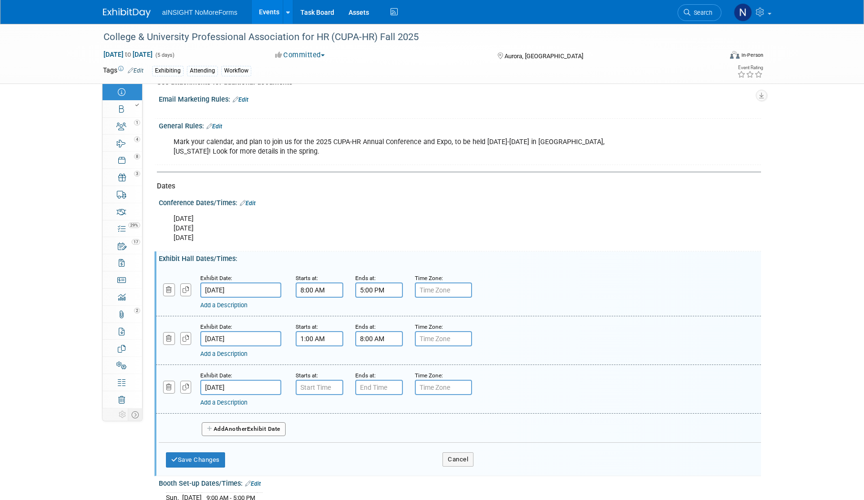
click at [228, 385] on input "[DATE]" at bounding box center [240, 386] width 81 height 15
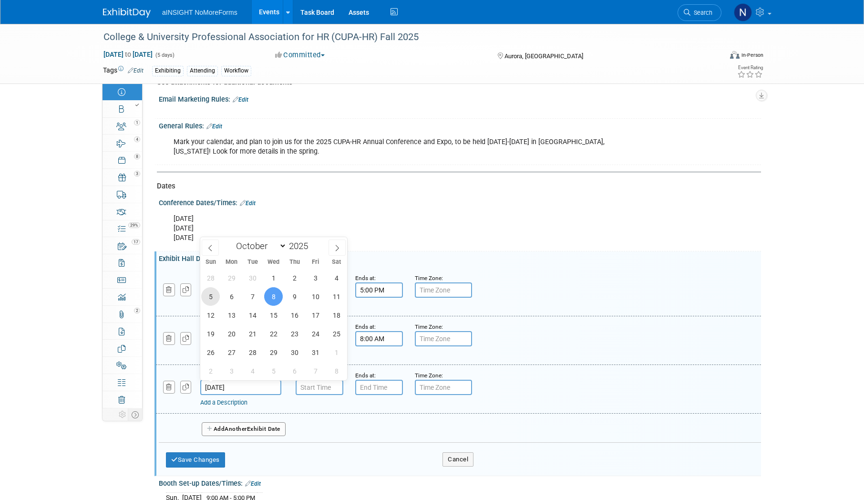
click at [203, 298] on span "5" at bounding box center [210, 296] width 19 height 19
type input "[DATE]"
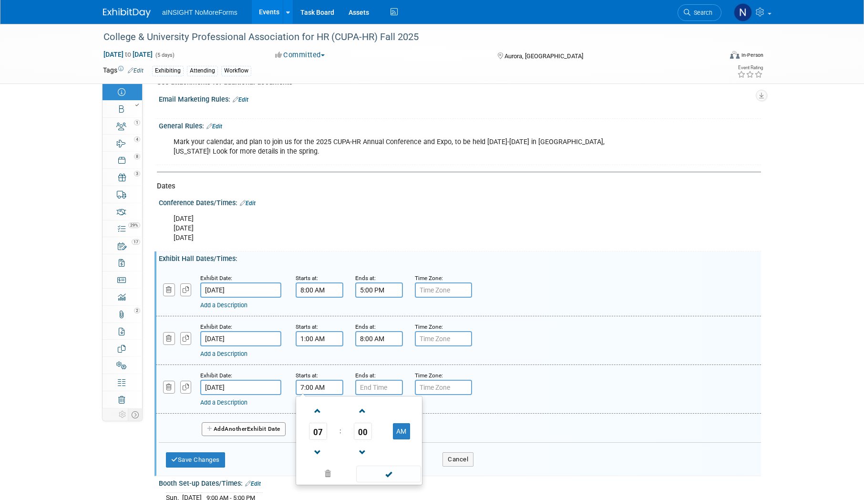
click at [318, 384] on input "7:00 AM" at bounding box center [320, 386] width 48 height 15
click at [316, 449] on span at bounding box center [317, 452] width 17 height 17
click at [361, 428] on span "00" at bounding box center [363, 430] width 18 height 17
click at [403, 408] on td "15" at bounding box center [404, 411] width 31 height 26
type input "6:15 AM"
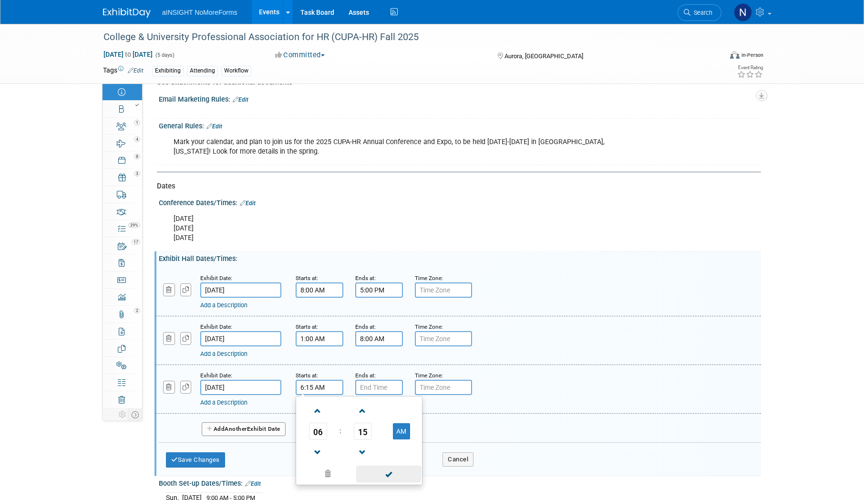
click at [388, 476] on span at bounding box center [388, 473] width 64 height 17
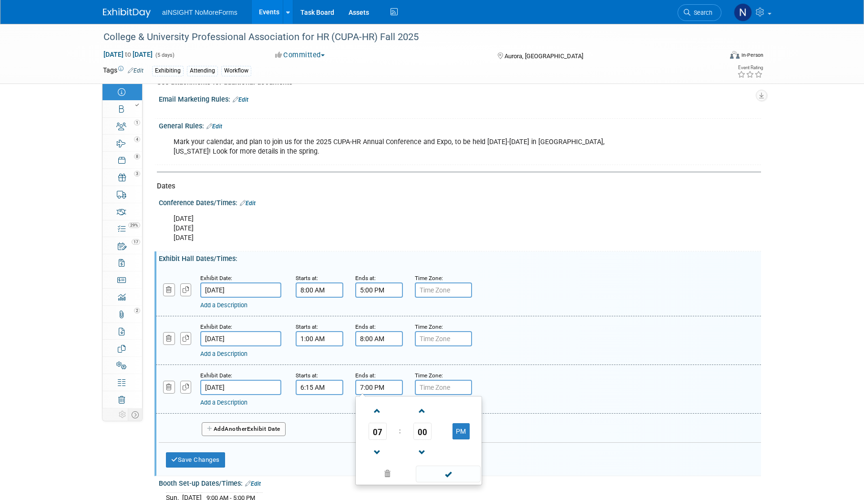
click at [376, 386] on input "7:00 PM" at bounding box center [379, 386] width 48 height 15
click at [418, 429] on span "00" at bounding box center [422, 430] width 18 height 17
click at [434, 437] on td "30" at bounding box center [433, 437] width 31 height 26
type input "7:30 PM"
click at [449, 469] on span at bounding box center [448, 473] width 64 height 17
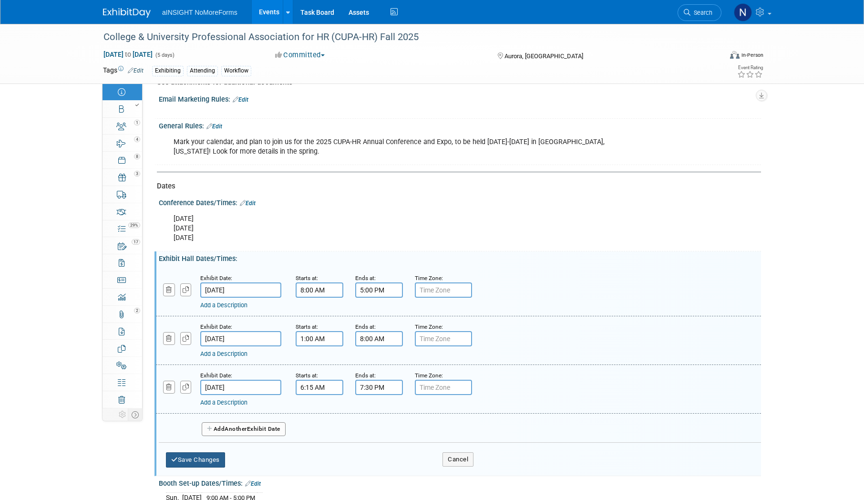
click at [207, 459] on button "Save Changes" at bounding box center [195, 459] width 59 height 15
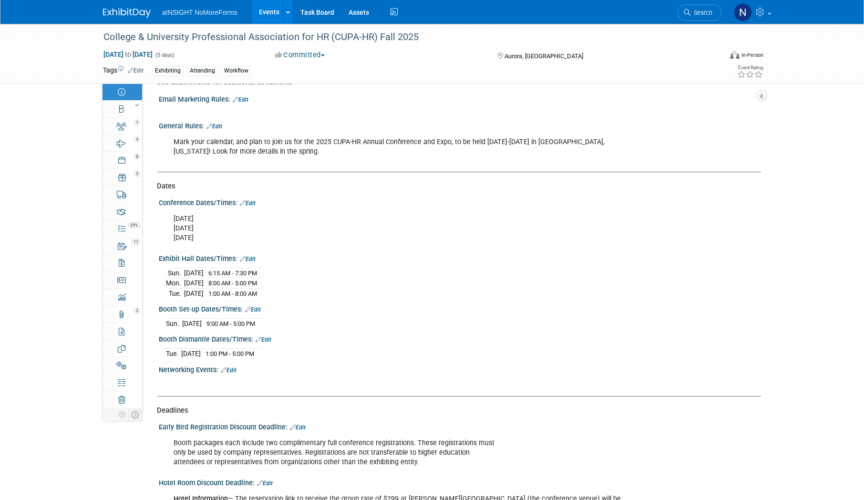
click at [188, 295] on td "[DATE]" at bounding box center [194, 293] width 20 height 10
click at [249, 259] on link "Edit" at bounding box center [248, 258] width 16 height 7
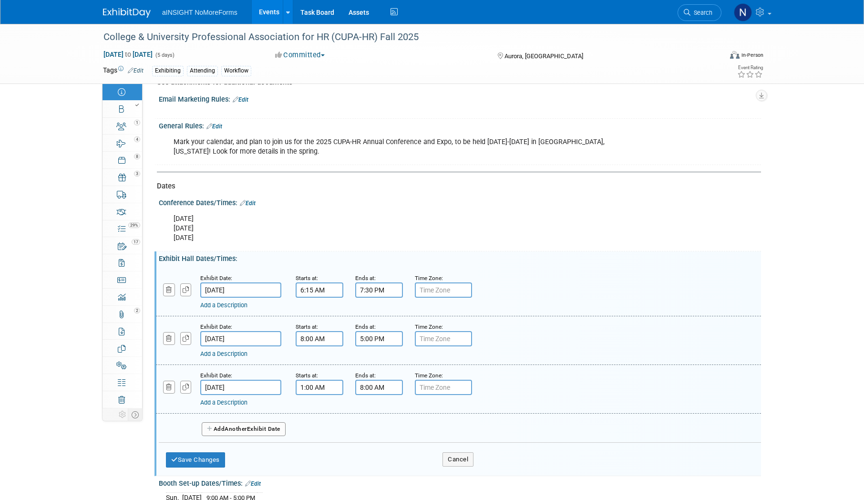
click at [322, 388] on input "1:00 AM" at bounding box center [320, 386] width 48 height 15
click at [326, 407] on link at bounding box center [318, 410] width 18 height 24
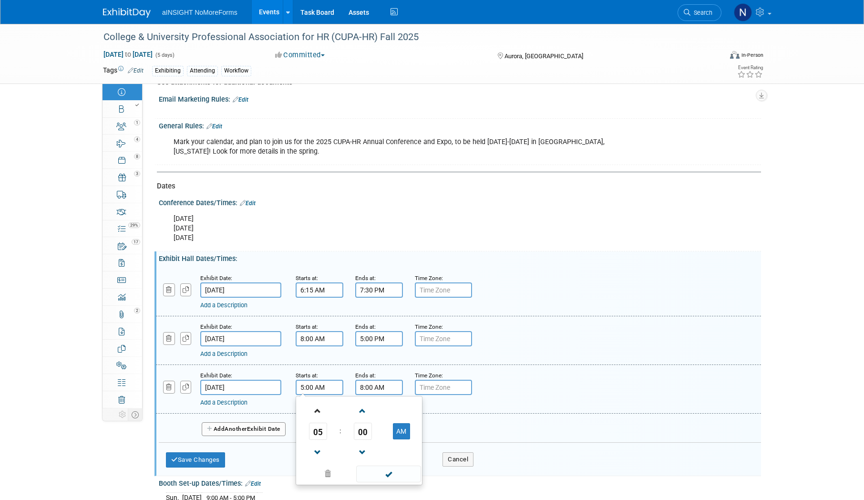
click at [326, 407] on link at bounding box center [318, 410] width 18 height 24
click at [317, 450] on span at bounding box center [317, 452] width 17 height 17
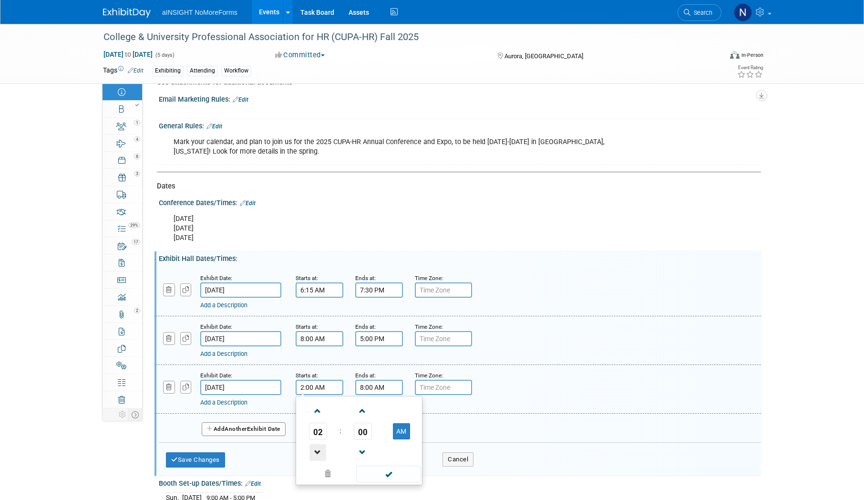
click at [317, 450] on span at bounding box center [317, 452] width 17 height 17
click at [396, 427] on button "AM" at bounding box center [401, 431] width 17 height 16
type input "1:00 PM"
click at [390, 478] on span at bounding box center [388, 473] width 64 height 17
click at [204, 457] on button "Save Changes" at bounding box center [195, 459] width 59 height 15
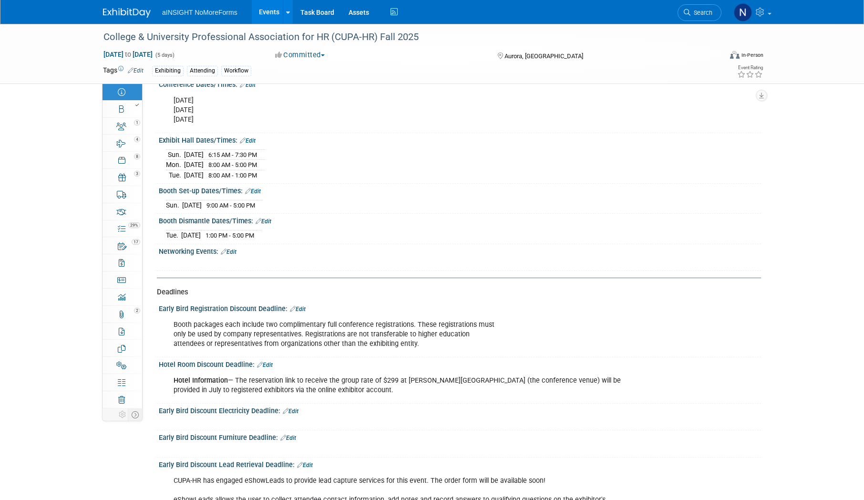
scroll to position [858, 0]
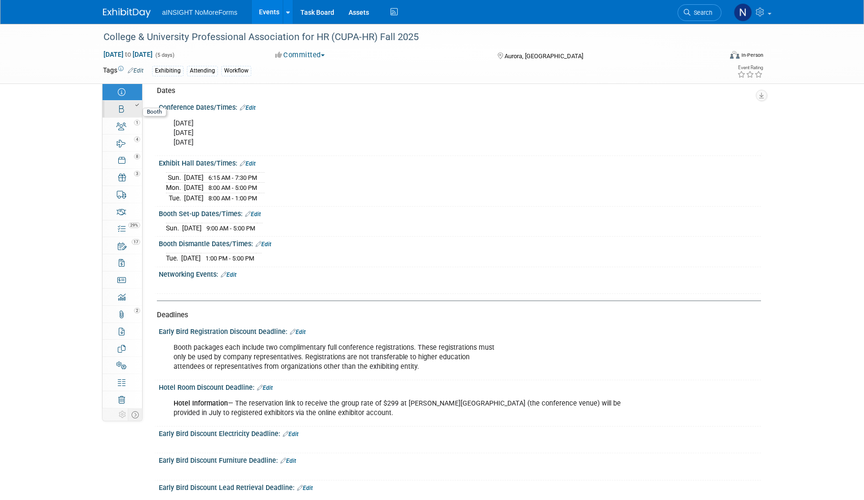
click at [132, 107] on div at bounding box center [125, 105] width 32 height 7
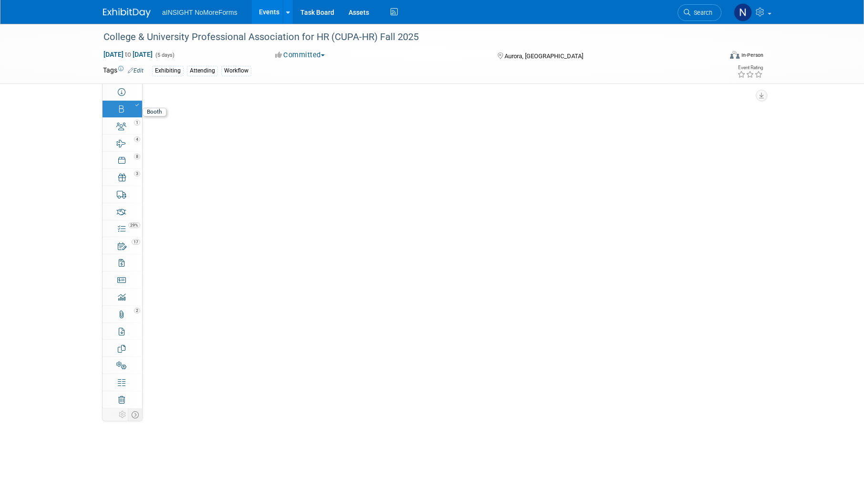
scroll to position [0, 0]
select select "aINSIGHT"
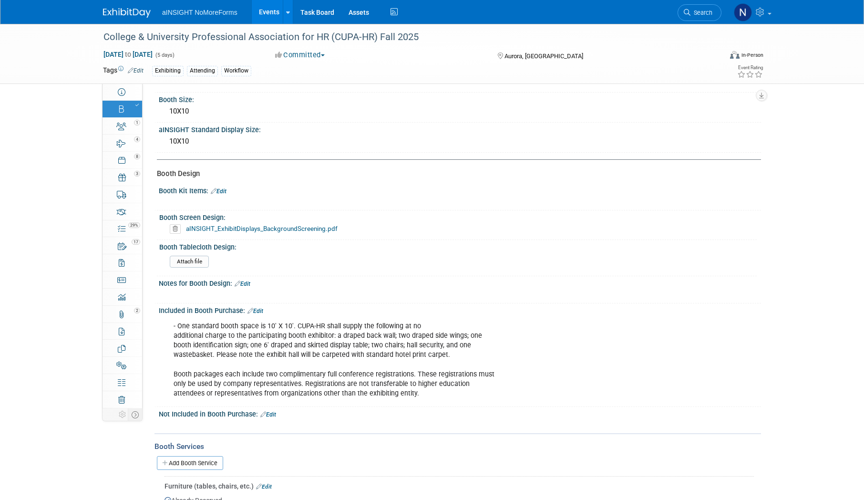
scroll to position [238, 0]
